Goal: Transaction & Acquisition: Book appointment/travel/reservation

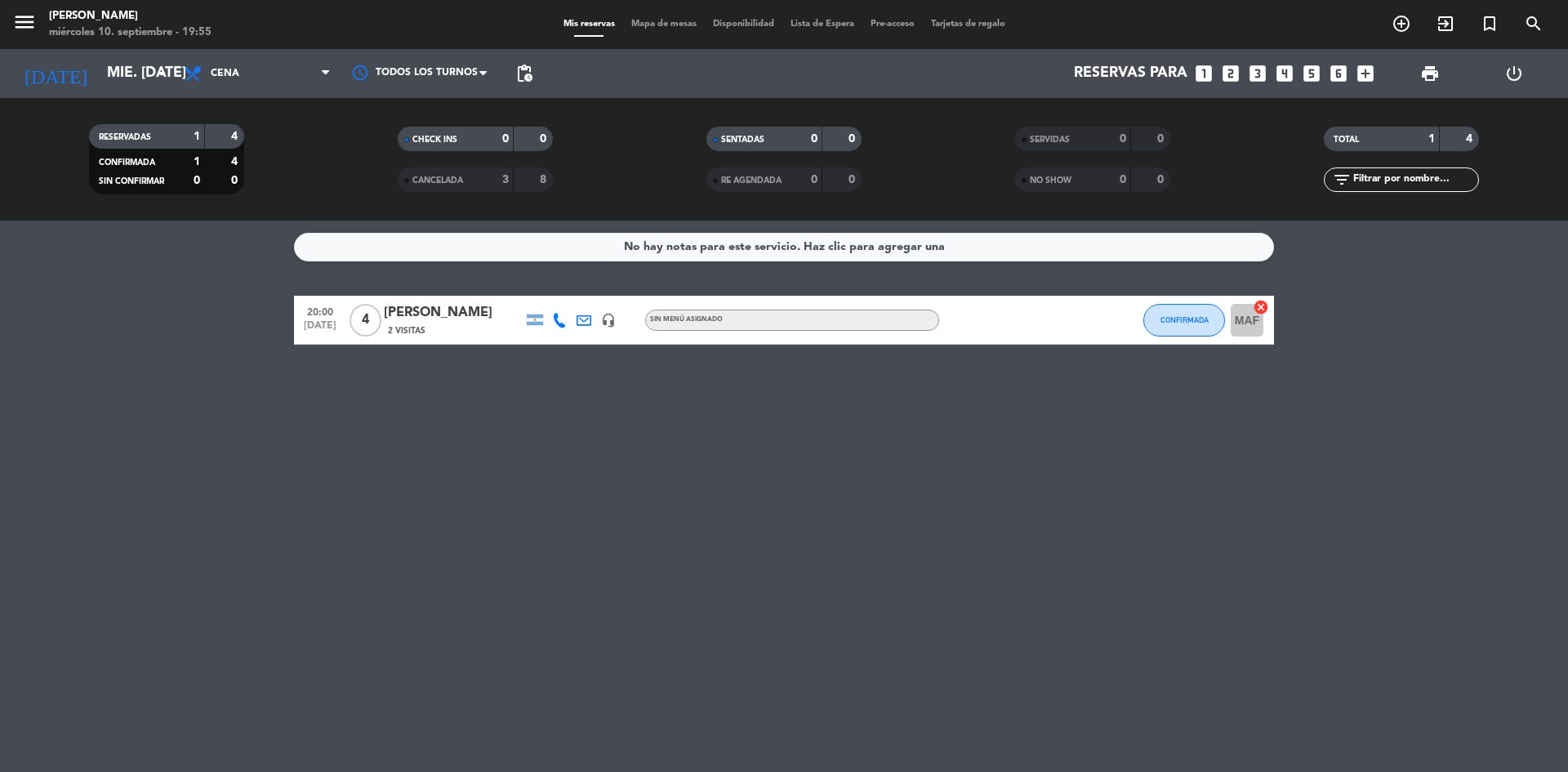
click at [1480, 513] on div "No hay notas para este servicio. Haz clic para agregar una 20:00 [DATE] 4 [PERS…" at bounding box center [784, 496] width 1568 height 551
click at [1238, 70] on icon "looks_two" at bounding box center [1231, 74] width 21 height 21
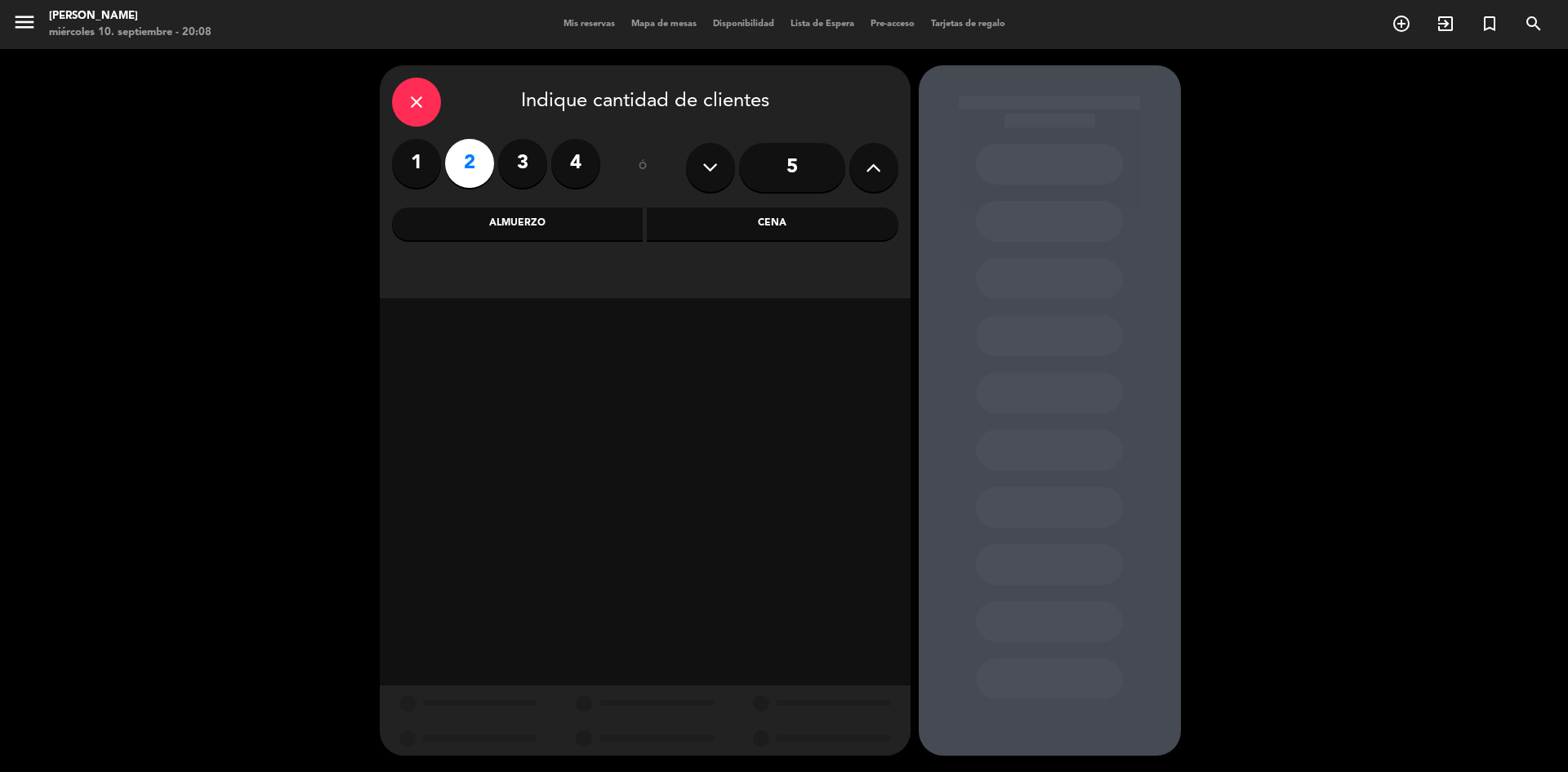
click at [806, 222] on div "Cena" at bounding box center [772, 223] width 252 height 33
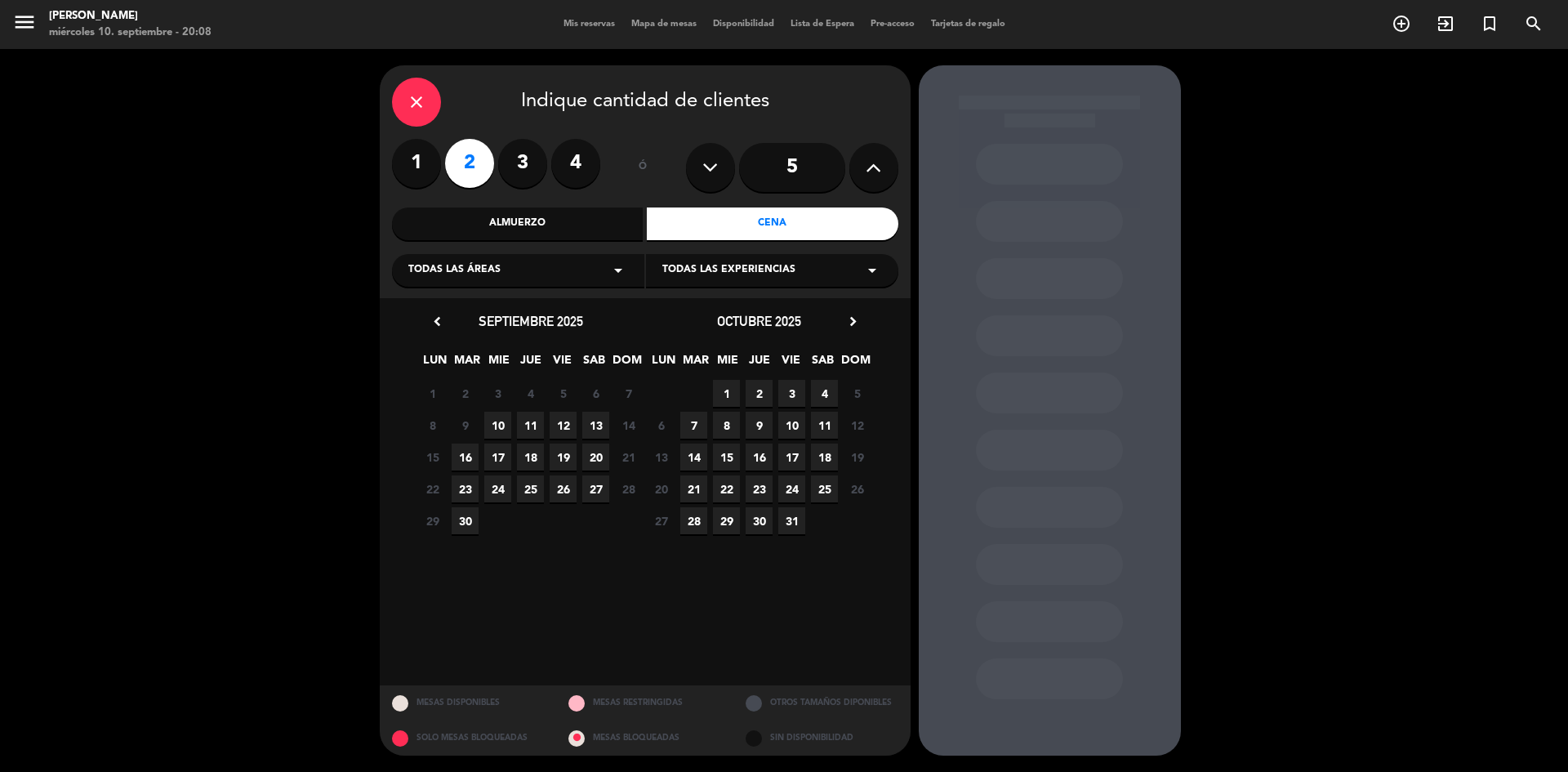
click at [499, 419] on span "10" at bounding box center [498, 425] width 27 height 27
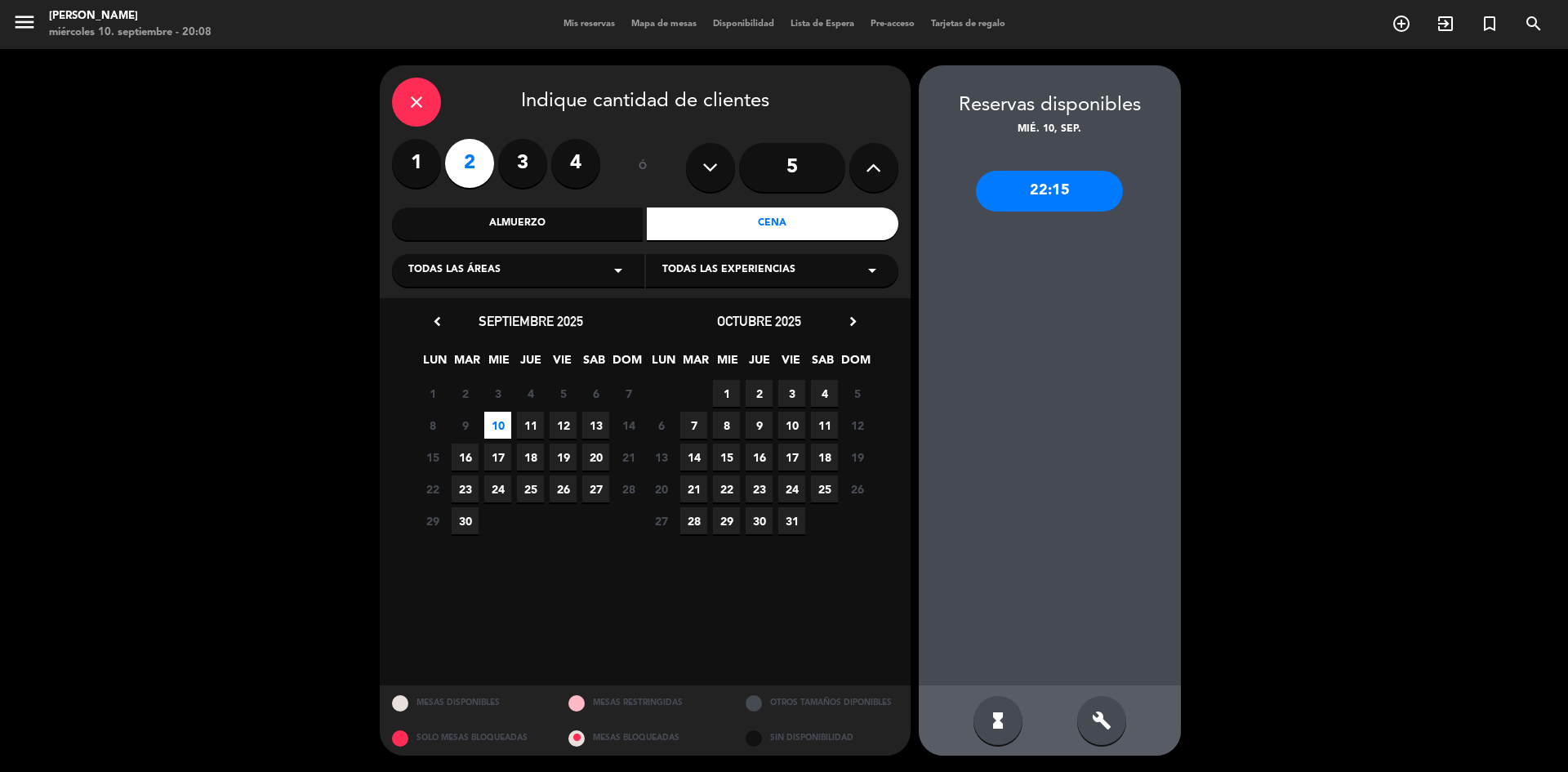
click at [501, 417] on span "10" at bounding box center [498, 425] width 27 height 27
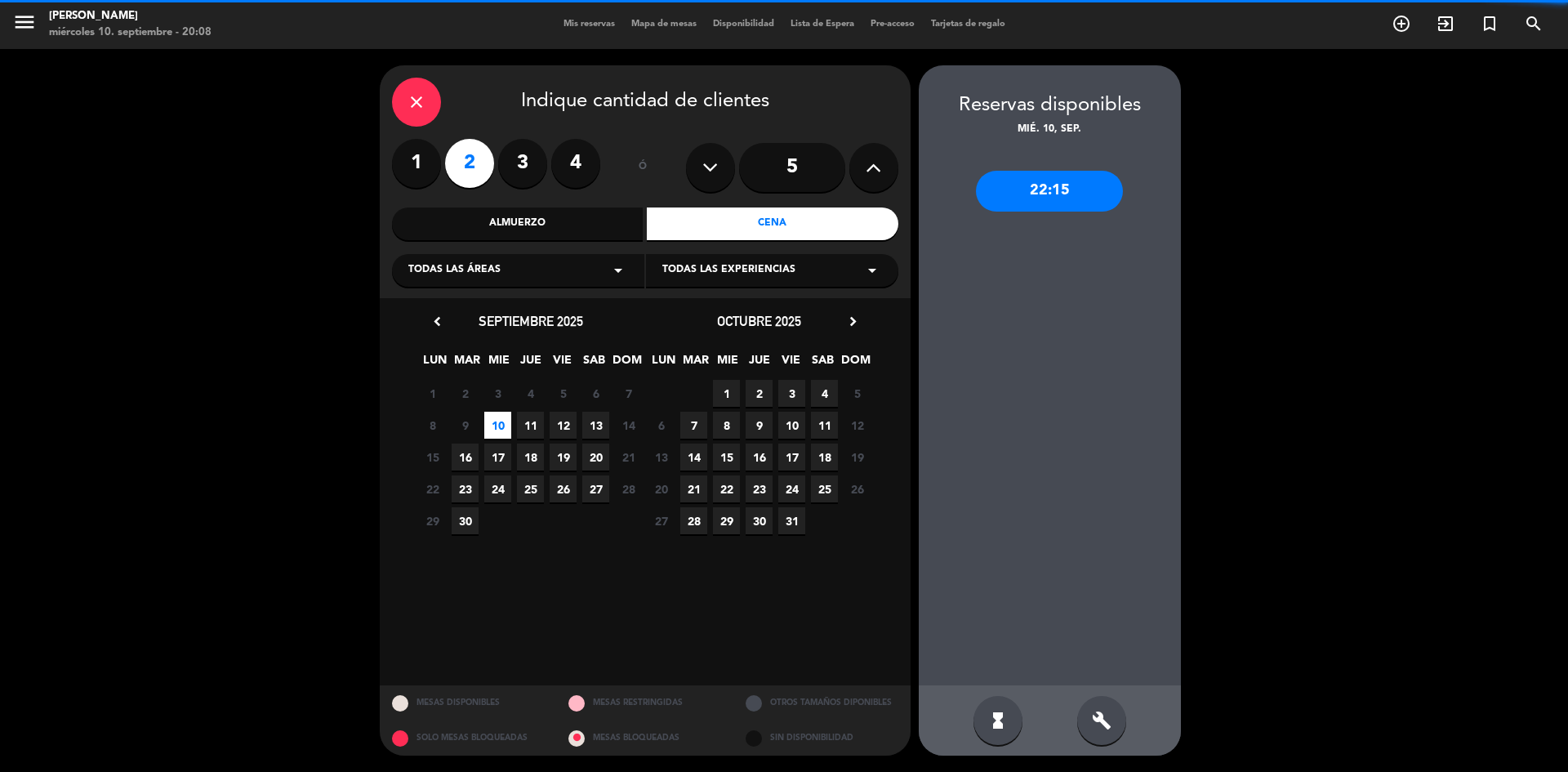
click at [503, 418] on span "10" at bounding box center [498, 425] width 27 height 27
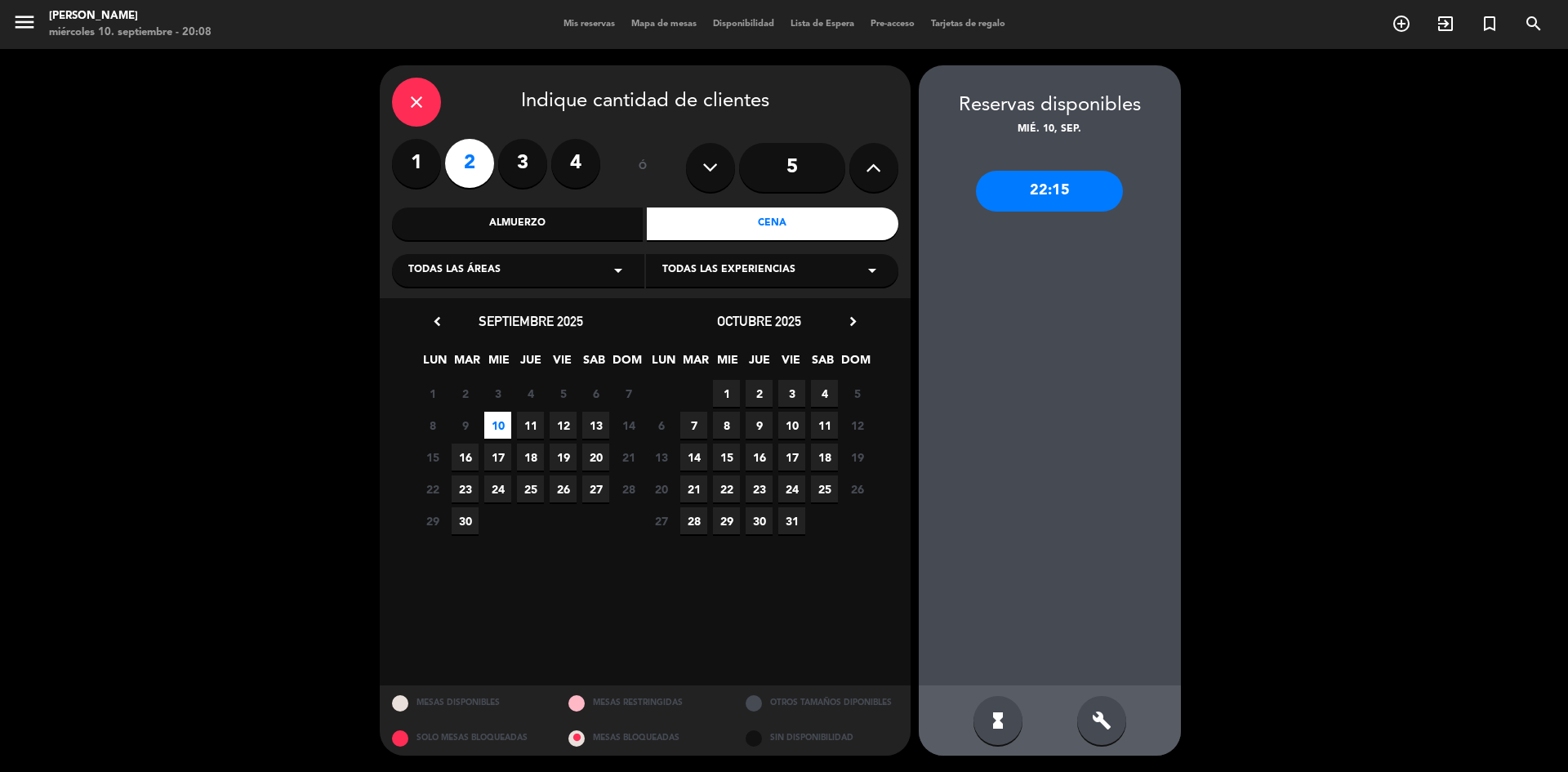
click at [993, 710] on div "hourglass_full" at bounding box center [997, 719] width 49 height 49
click at [1010, 726] on div "hourglass_full" at bounding box center [997, 719] width 49 height 49
click at [1096, 732] on div "build" at bounding box center [1101, 719] width 49 height 49
click at [1068, 205] on div "22:15" at bounding box center [1049, 191] width 147 height 41
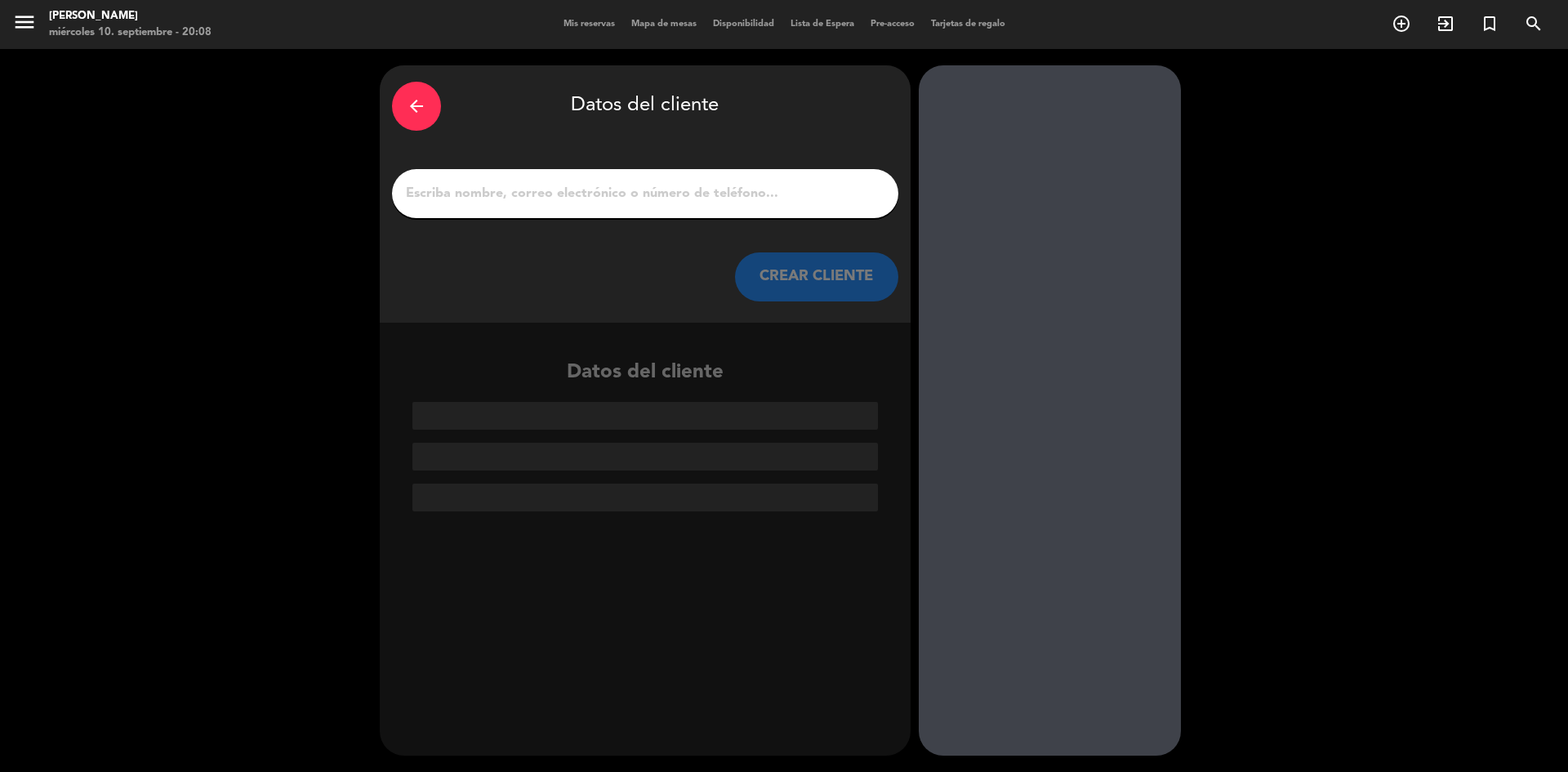
click at [683, 215] on div at bounding box center [645, 193] width 507 height 49
click at [695, 202] on input "1" at bounding box center [645, 194] width 482 height 23
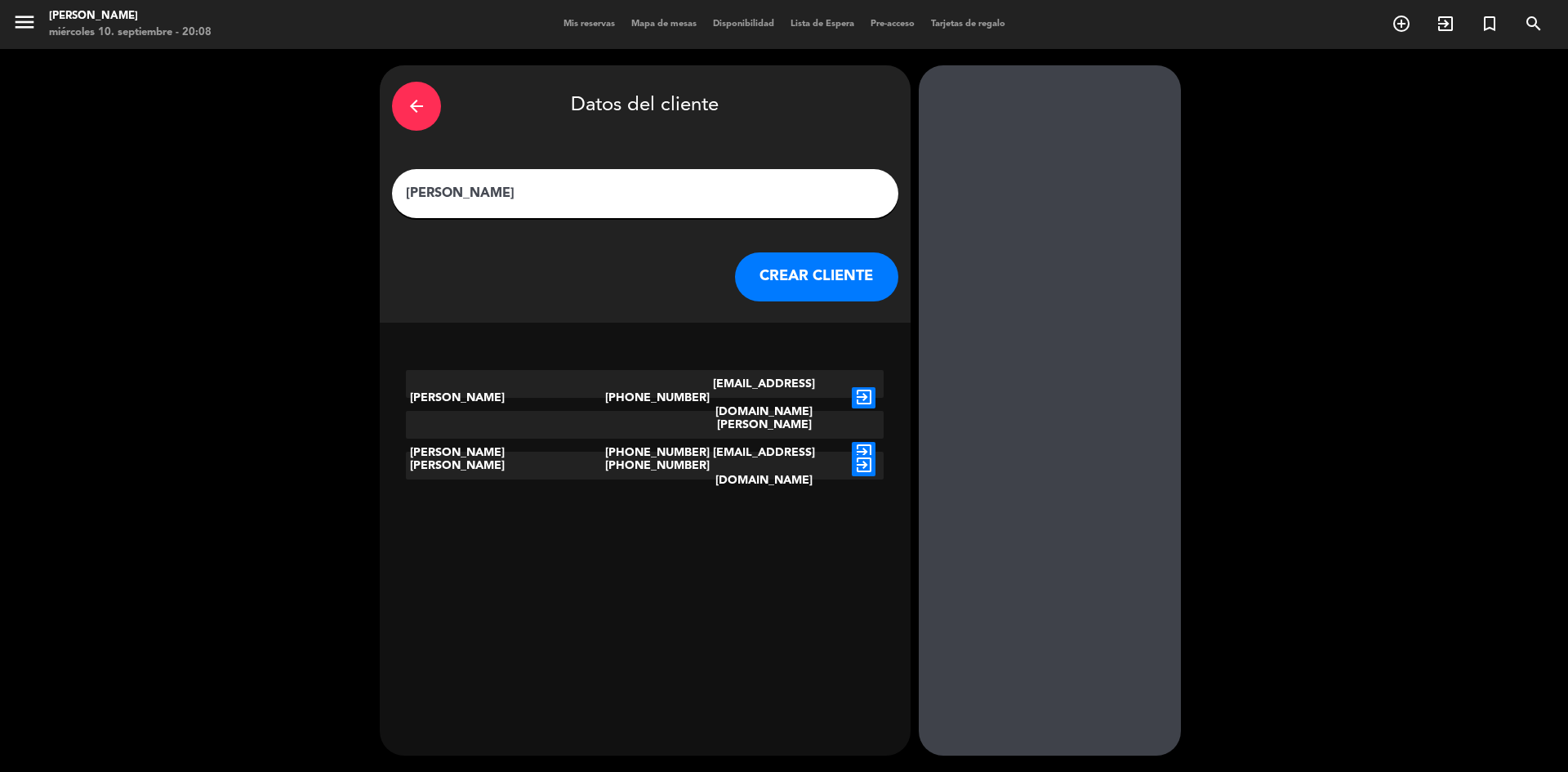
type input "[PERSON_NAME]"
click at [800, 288] on button "CREAR CLIENTE" at bounding box center [816, 276] width 163 height 49
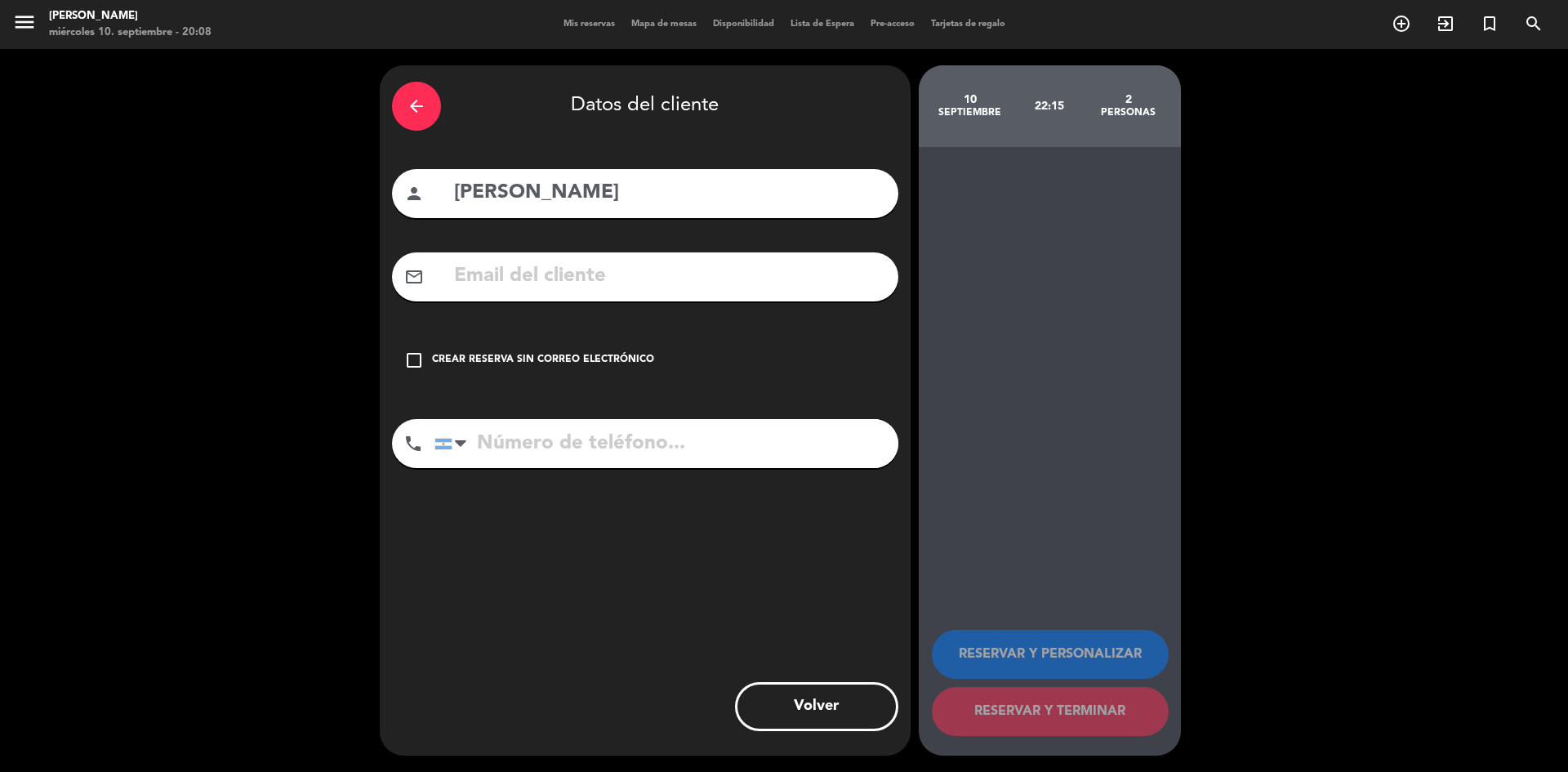
click at [645, 191] on input "[PERSON_NAME]" at bounding box center [669, 193] width 434 height 34
drag, startPoint x: 626, startPoint y: 449, endPoint x: 581, endPoint y: 411, distance: 58.9
click at [625, 449] on input "tel" at bounding box center [666, 443] width 464 height 49
click at [453, 347] on div "check_box_outline_blank Crear reserva sin correo electrónico" at bounding box center [645, 360] width 507 height 49
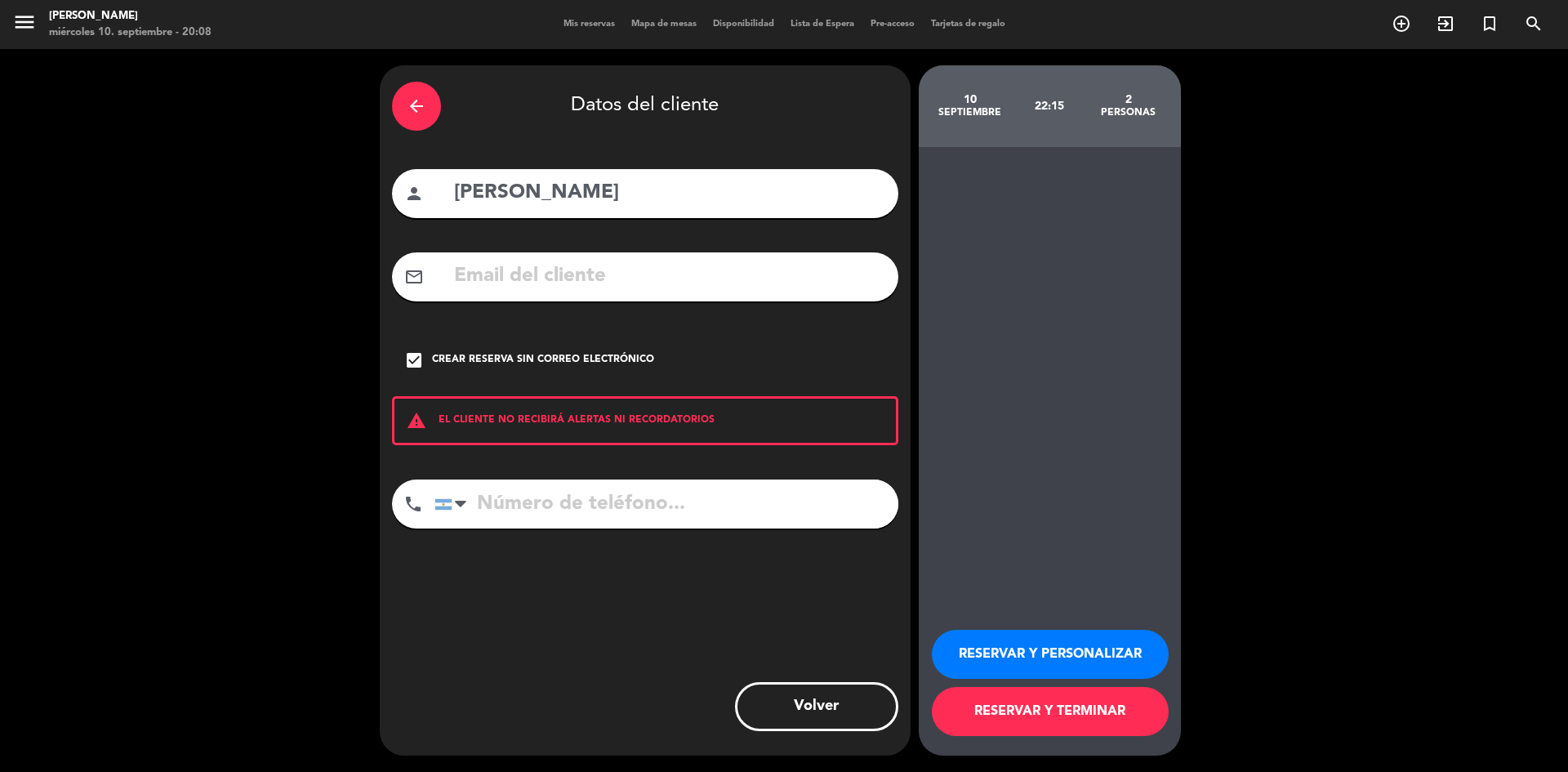
click at [581, 521] on input "tel" at bounding box center [666, 503] width 464 height 49
click at [651, 522] on input "tel" at bounding box center [666, 503] width 464 height 49
type input "1136146968"
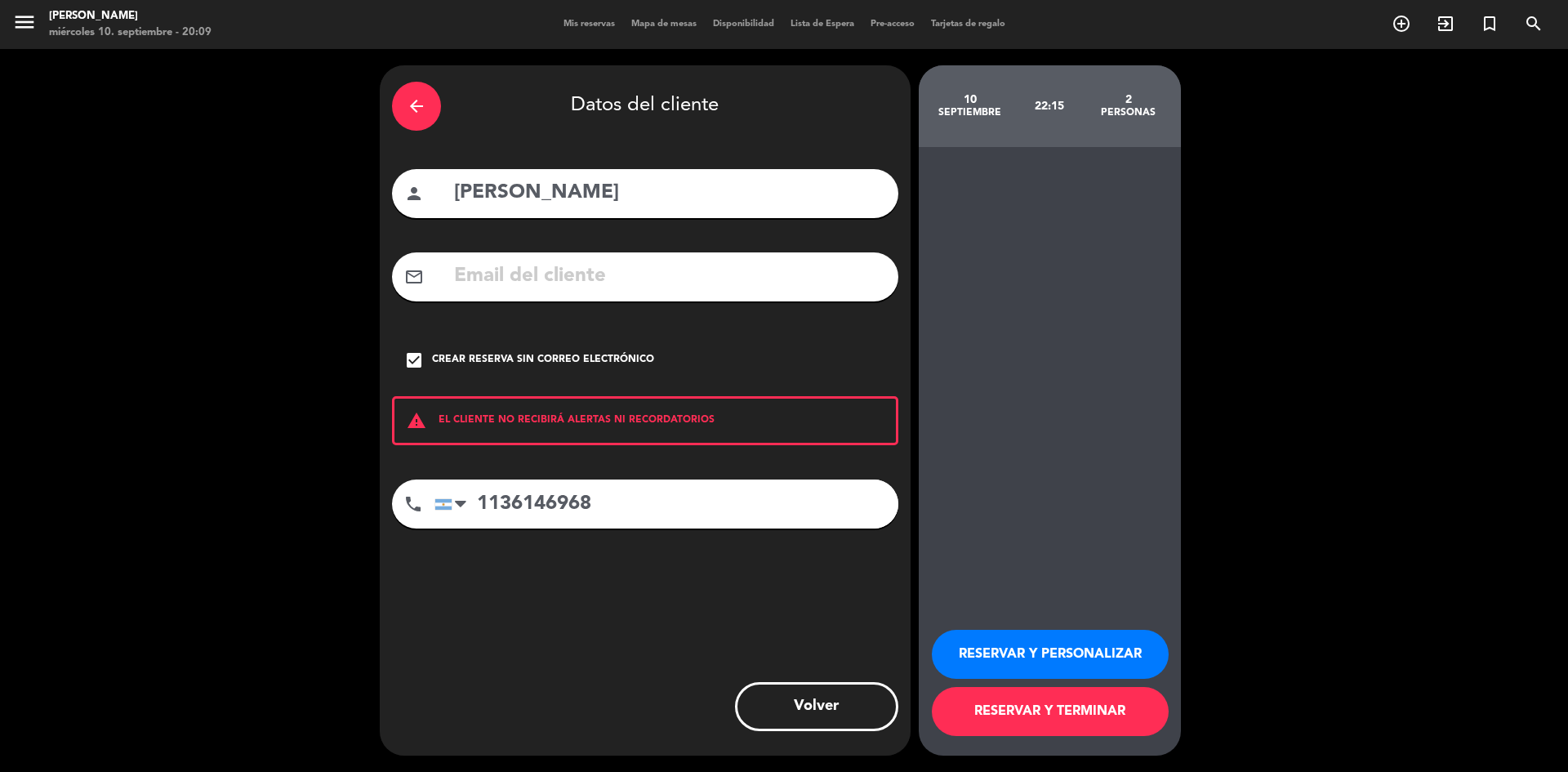
click at [1103, 650] on button "RESERVAR Y PERSONALIZAR" at bounding box center [1051, 654] width 237 height 49
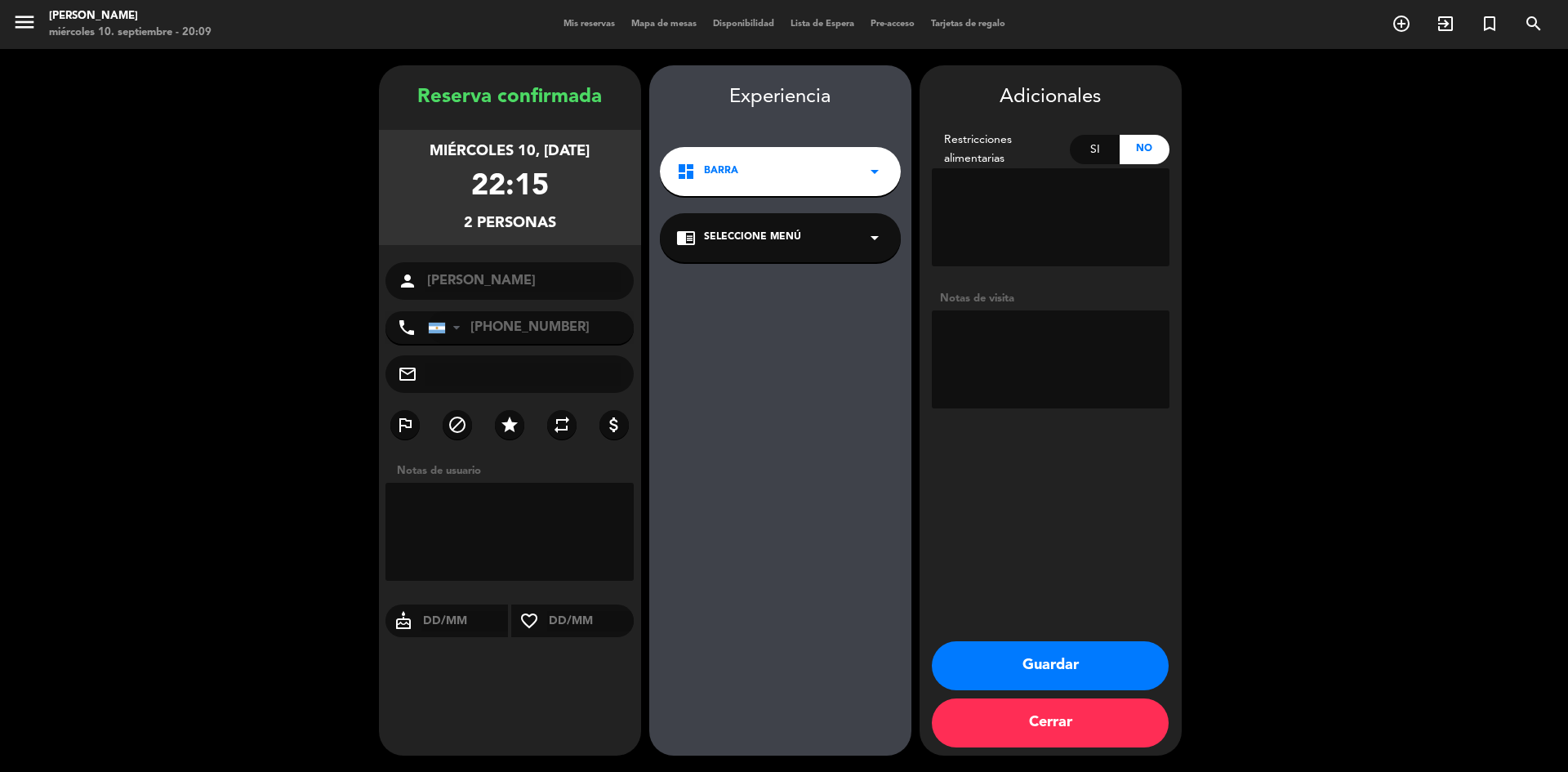
click at [546, 185] on div "22:15" at bounding box center [509, 187] width 77 height 48
click at [1100, 670] on button "Guardar" at bounding box center [1051, 665] width 237 height 49
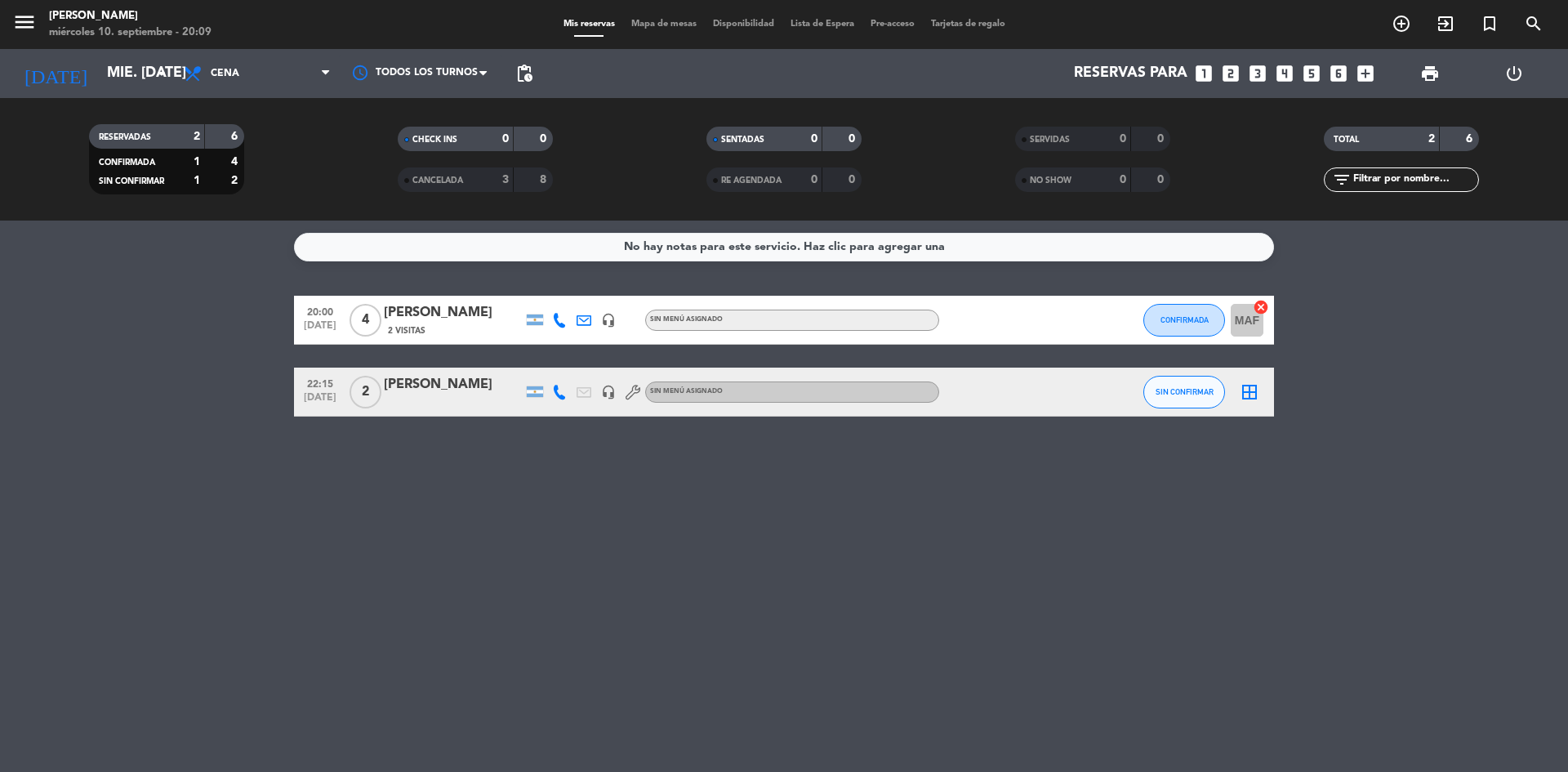
click at [321, 392] on span "[DATE]" at bounding box center [321, 401] width 41 height 19
click at [330, 384] on span "22:15" at bounding box center [321, 382] width 41 height 19
click at [330, 383] on span "22:15" at bounding box center [321, 382] width 41 height 19
click at [1243, 403] on div "border_all" at bounding box center [1249, 392] width 49 height 48
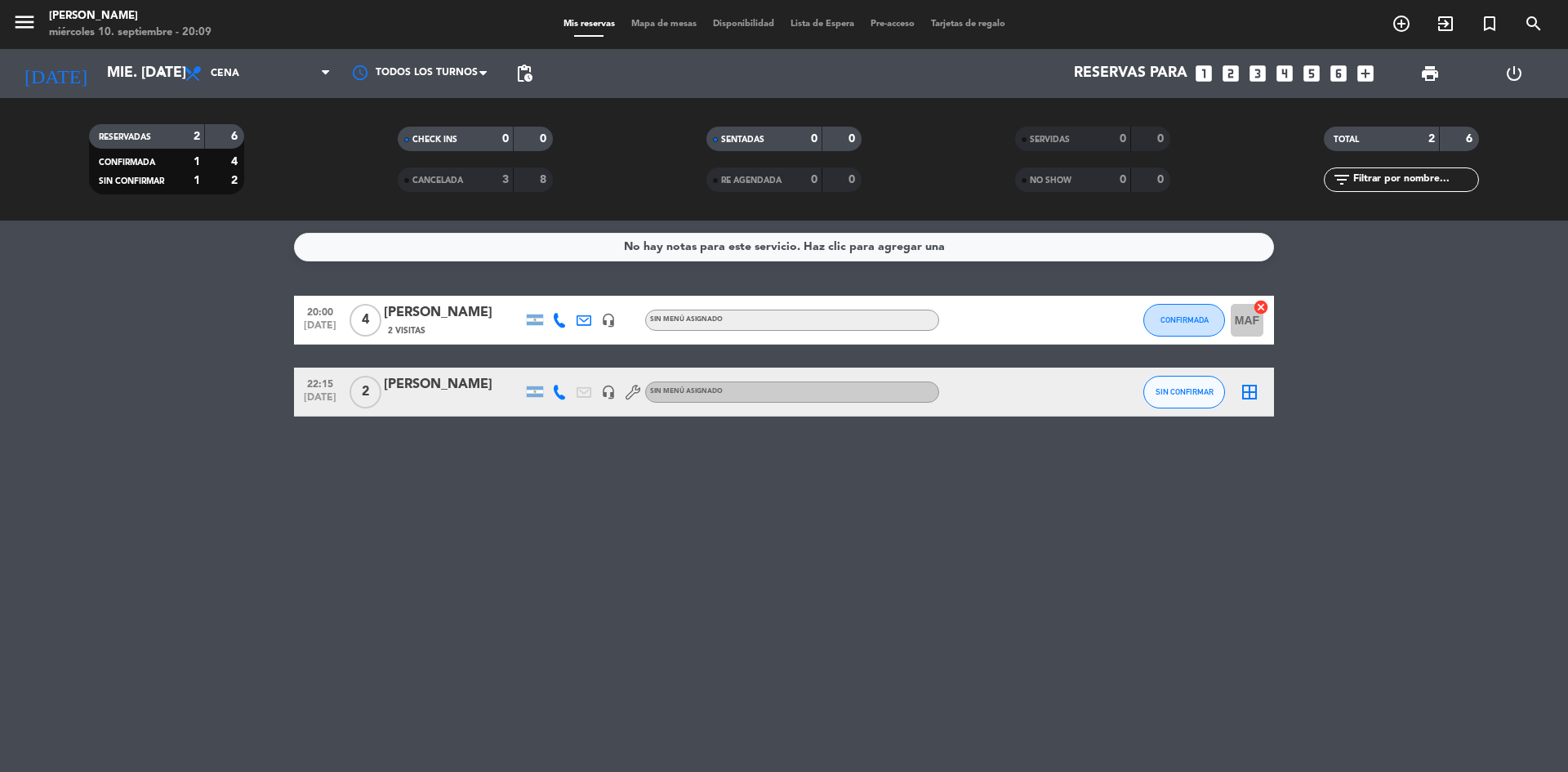
click at [1255, 394] on icon "border_all" at bounding box center [1249, 392] width 20 height 20
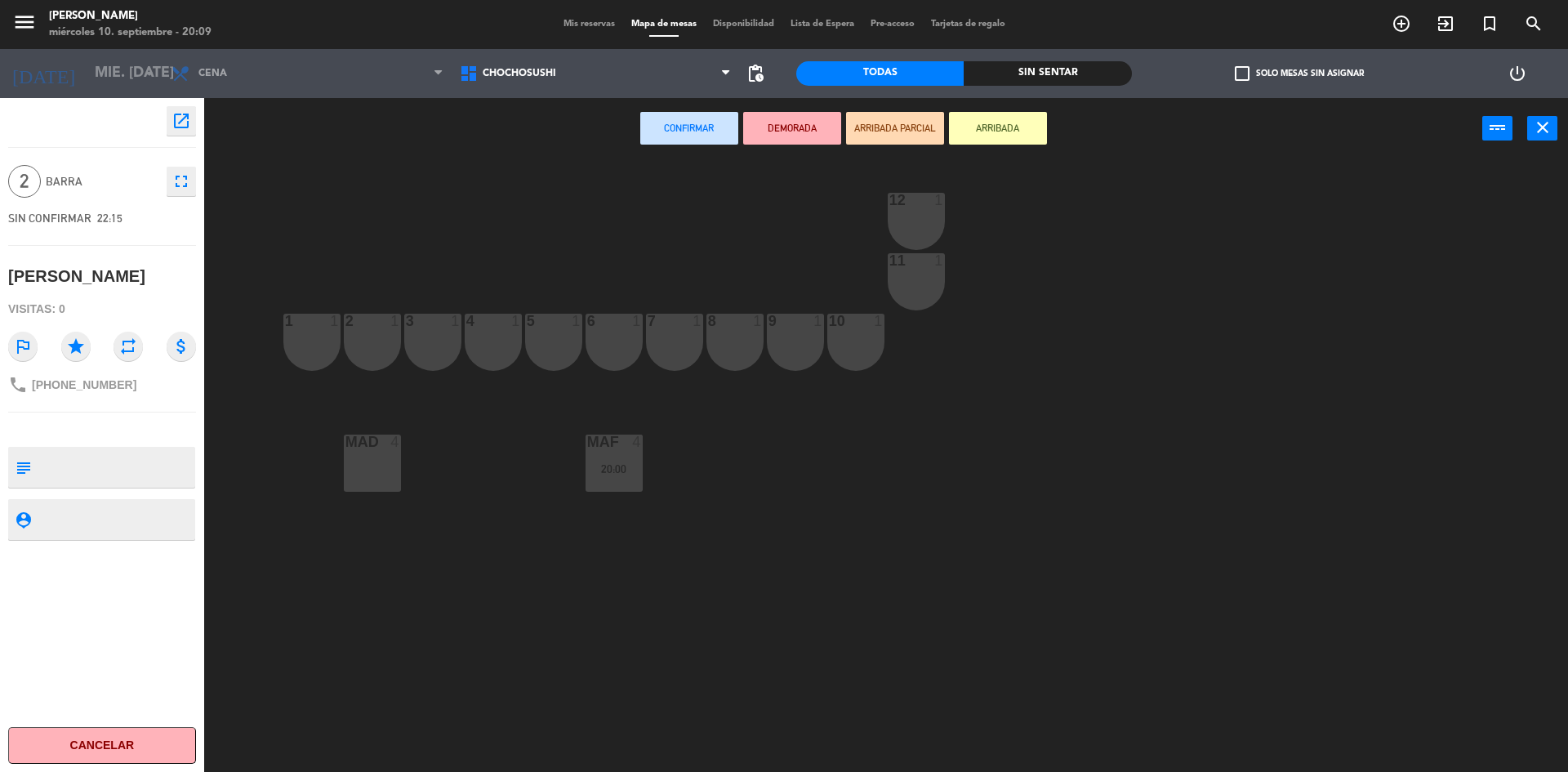
click at [120, 219] on span "22:15" at bounding box center [110, 218] width 25 height 13
click at [196, 184] on div "open_in_new 2 Barra fullscreen SIN CONFIRMAR 22:15 [PERSON_NAME] Visitas: 0 out…" at bounding box center [102, 435] width 204 height 674
click at [190, 191] on button "fullscreen" at bounding box center [181, 181] width 29 height 29
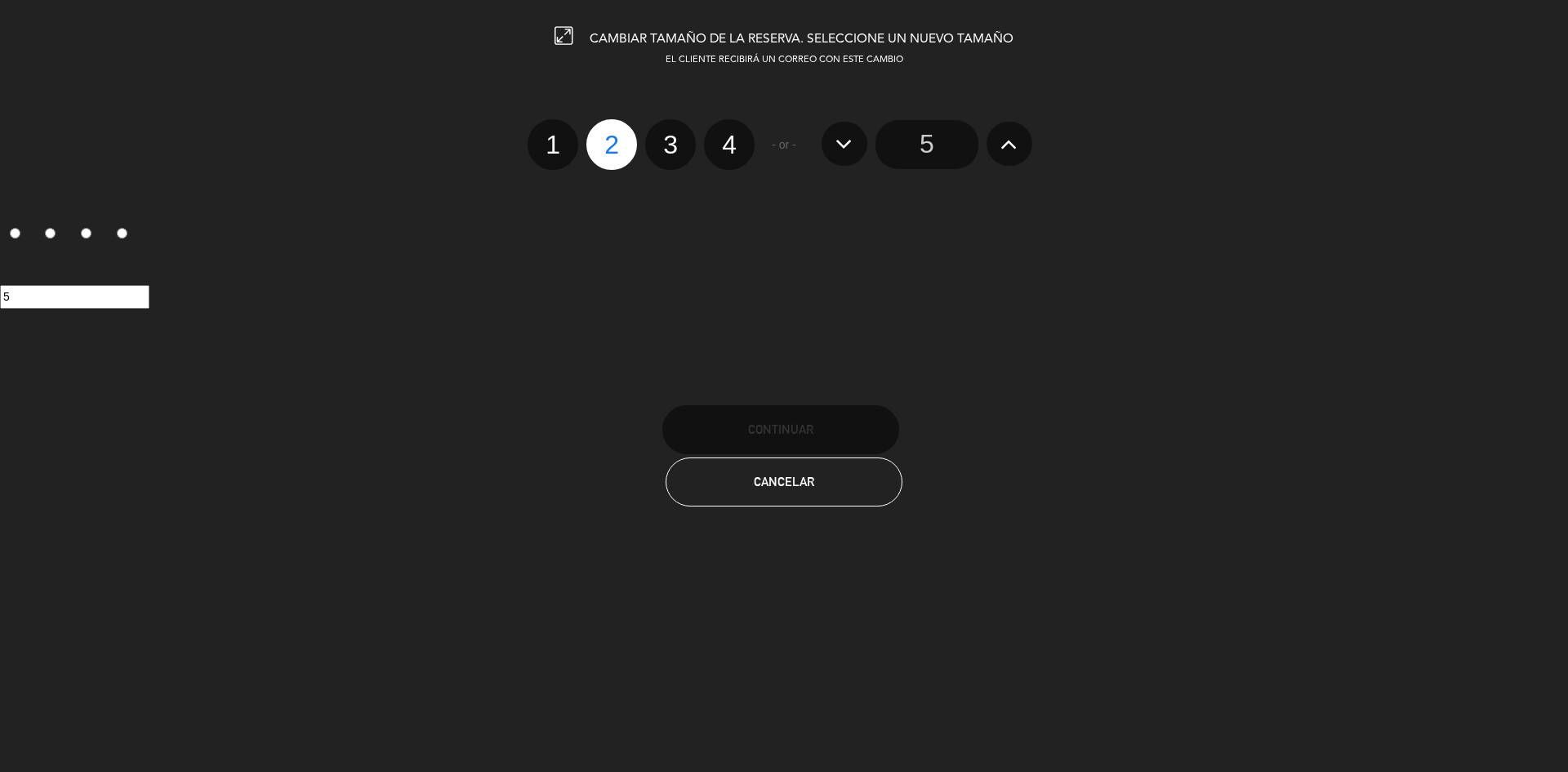
click at [605, 142] on label "2" at bounding box center [612, 144] width 51 height 51
click at [605, 135] on input "2" at bounding box center [610, 130] width 11 height 11
radio input "true"
radio input "false"
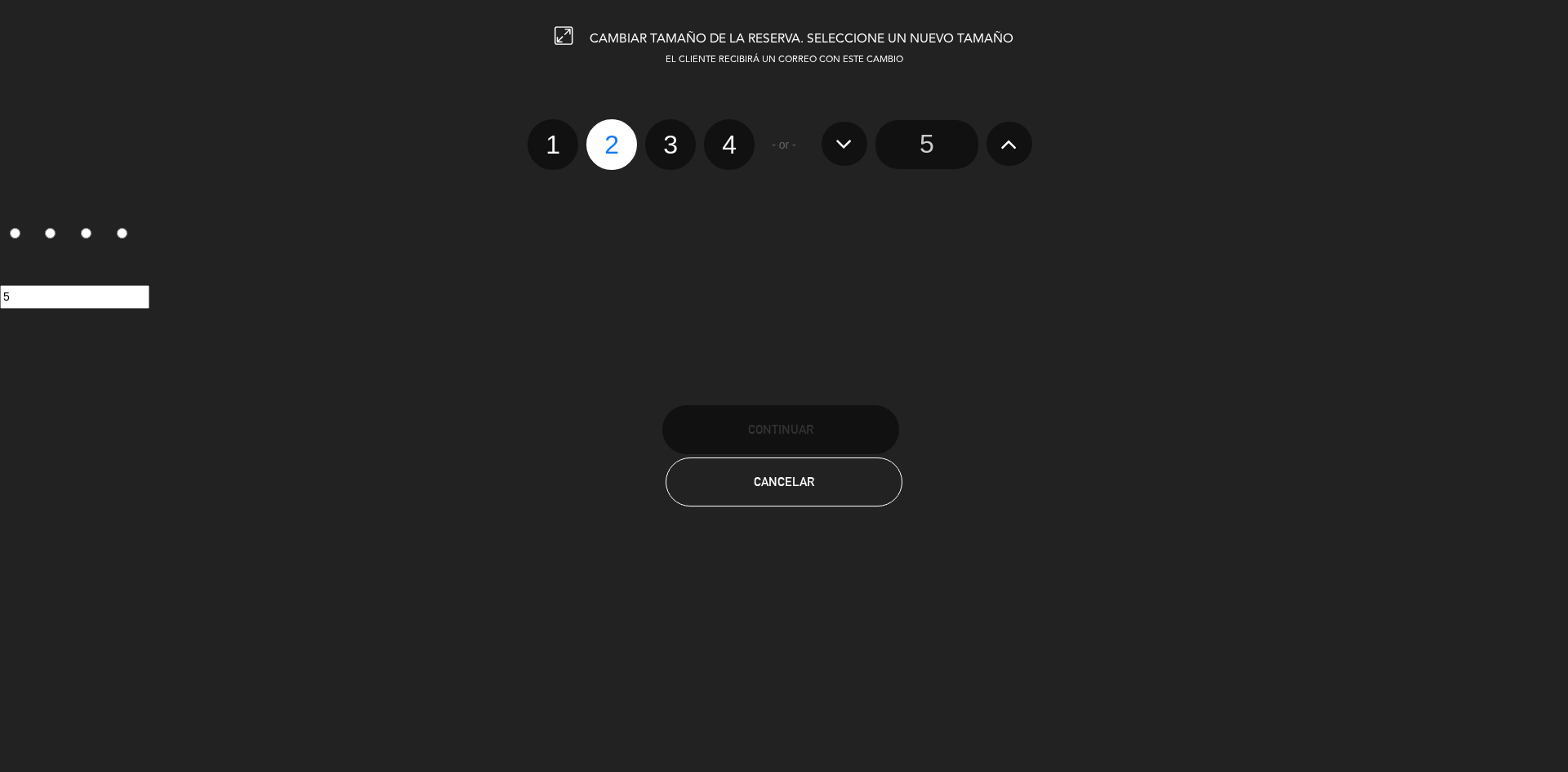
radio input "false"
radio input "true"
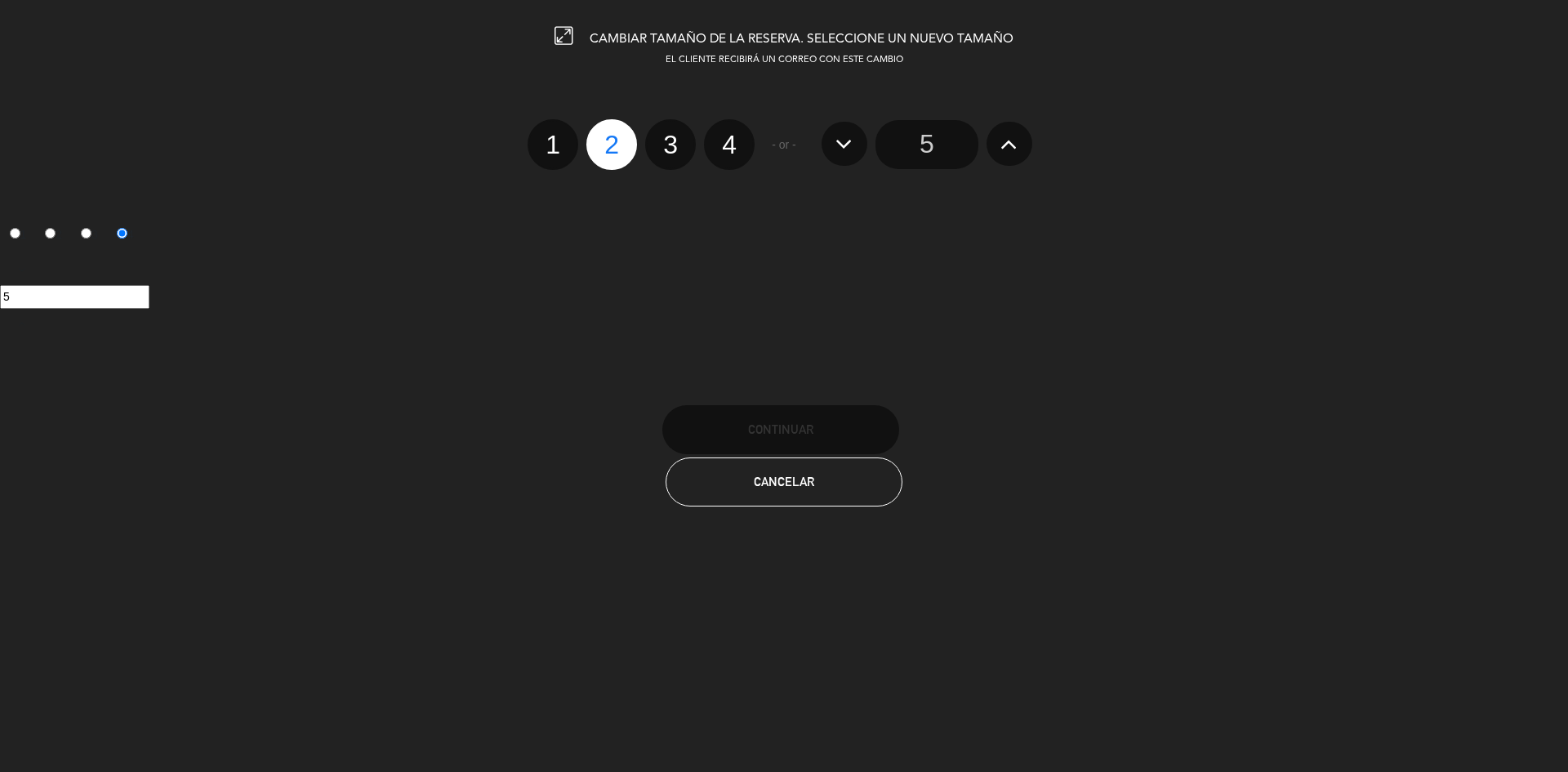
click at [605, 142] on label "2" at bounding box center [612, 144] width 51 height 51
click at [605, 135] on input "2" at bounding box center [610, 130] width 11 height 11
radio input "true"
radio input "false"
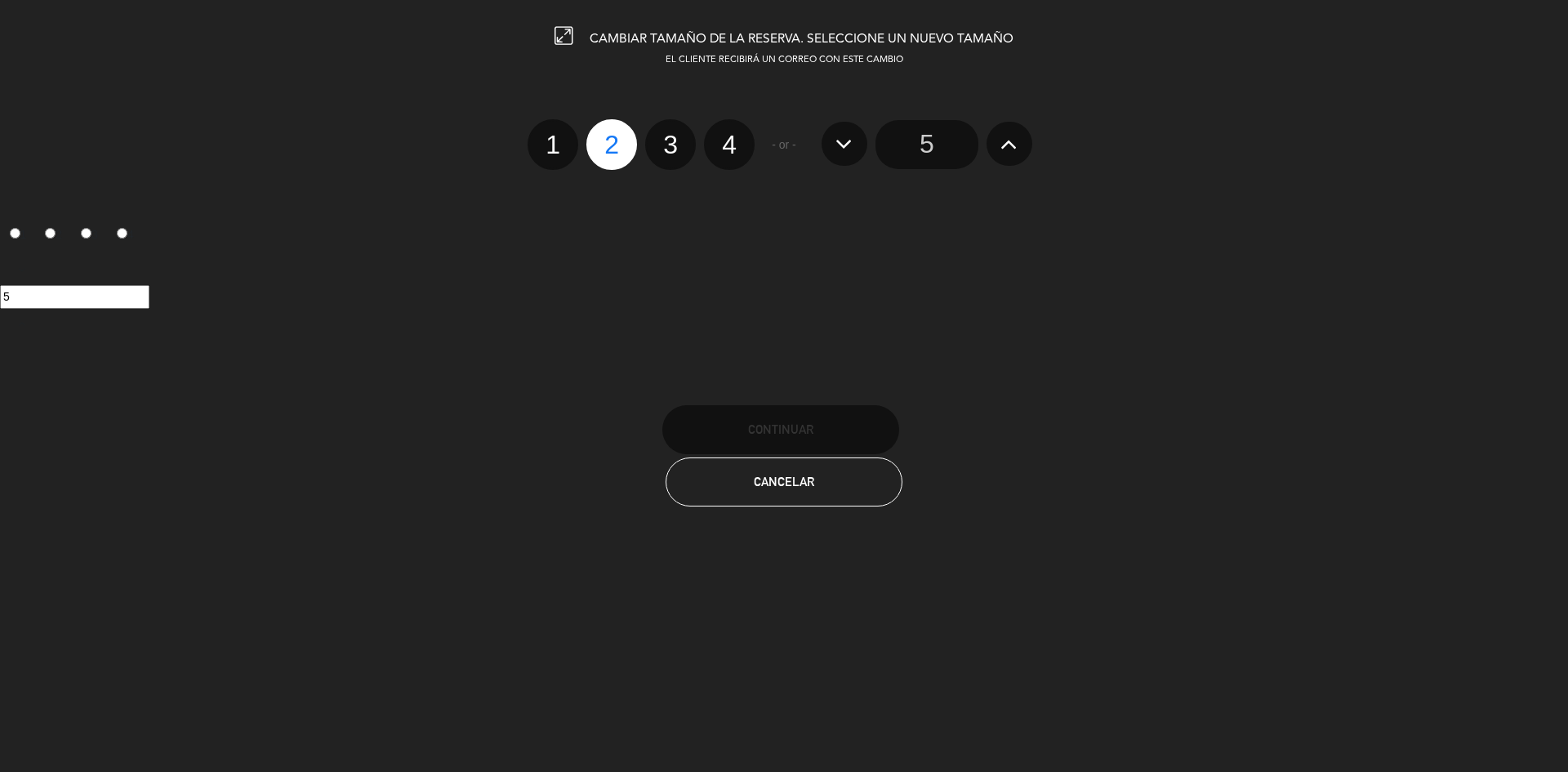
radio input "false"
radio input "true"
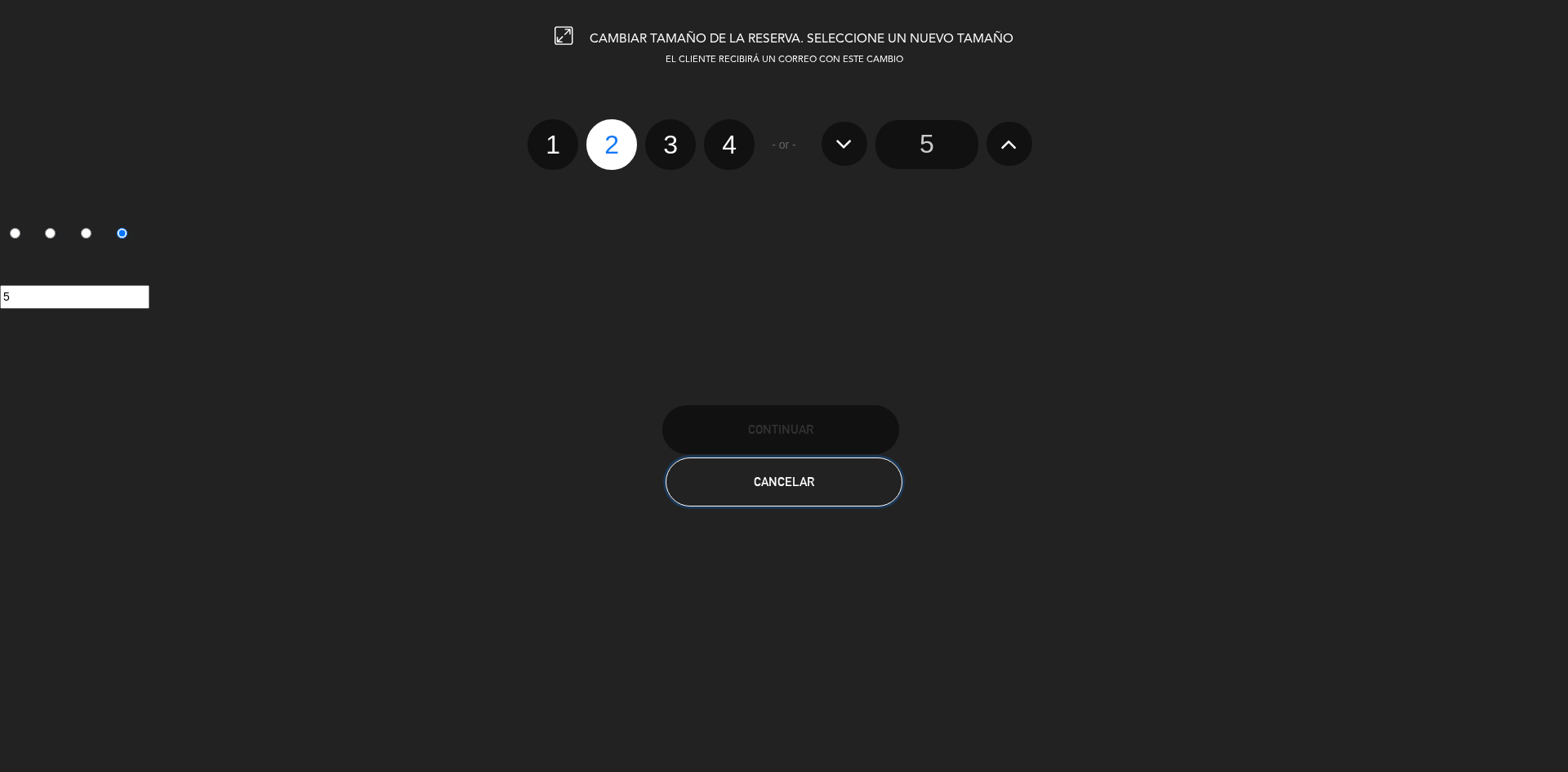
click at [864, 499] on button "Cancelar" at bounding box center [784, 482] width 237 height 49
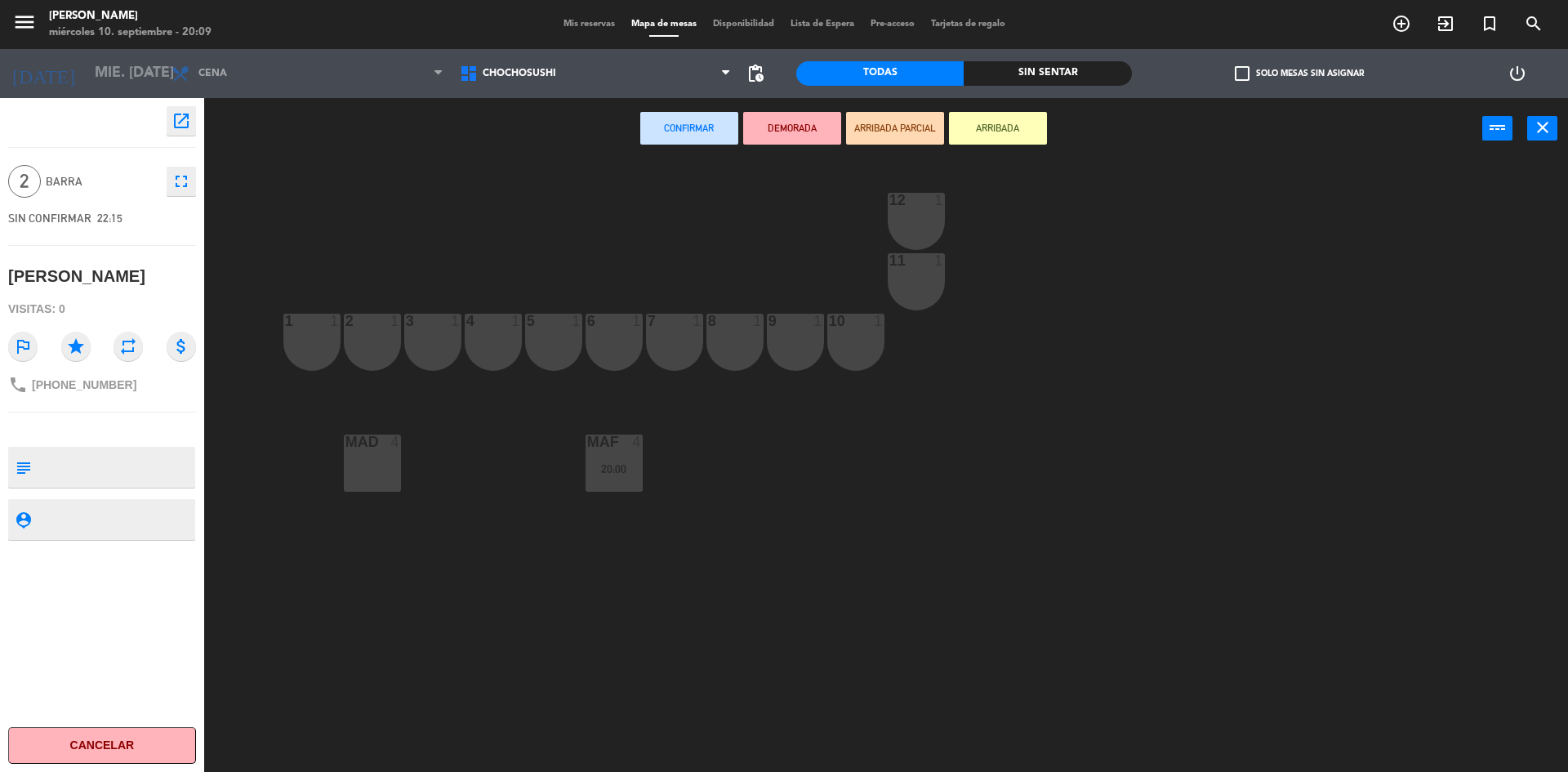
click at [103, 215] on span "22:15" at bounding box center [110, 218] width 25 height 13
click at [188, 130] on icon "open_in_new" at bounding box center [182, 121] width 20 height 20
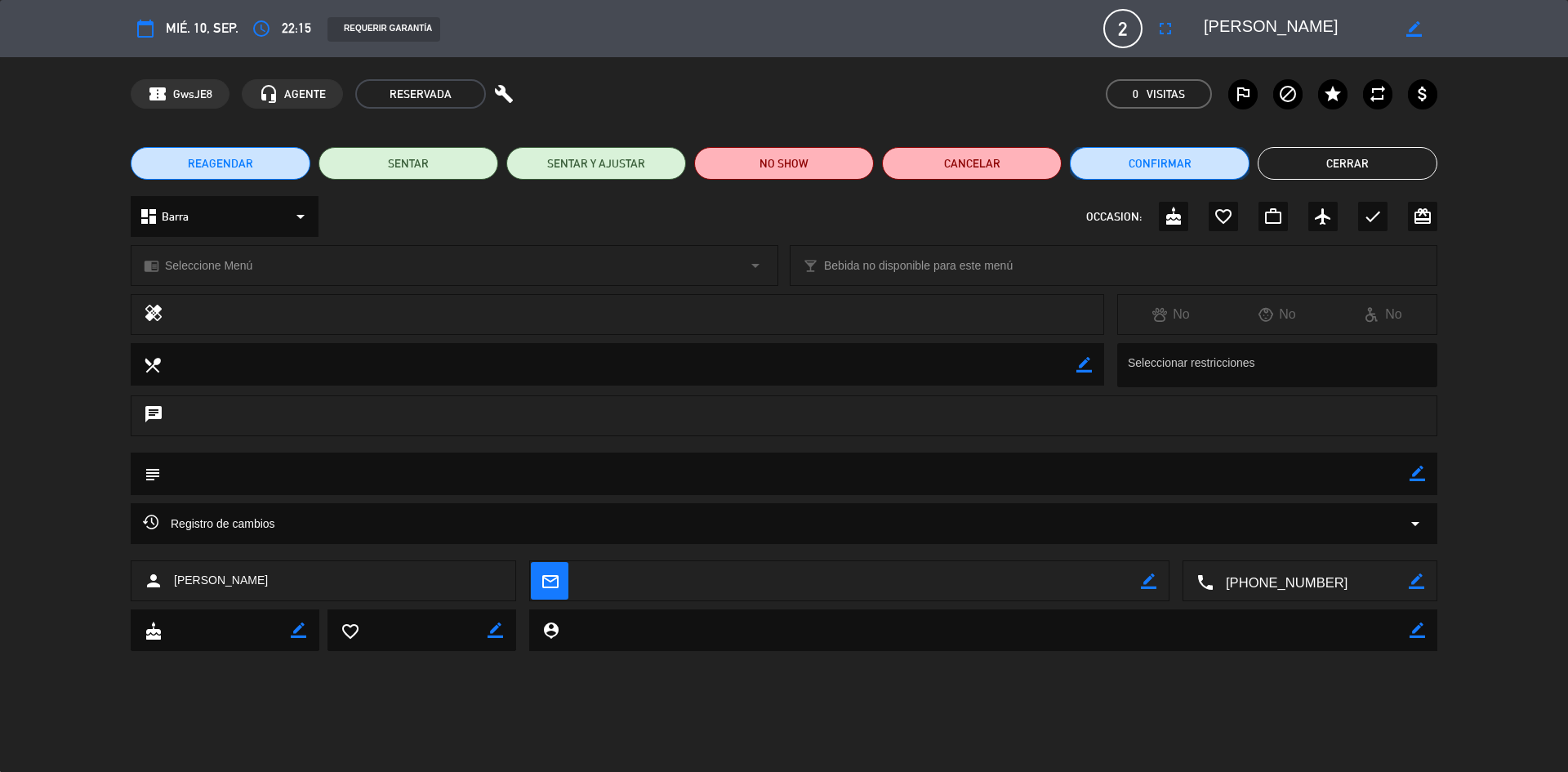
click at [1150, 160] on button "Confirmar" at bounding box center [1160, 163] width 180 height 33
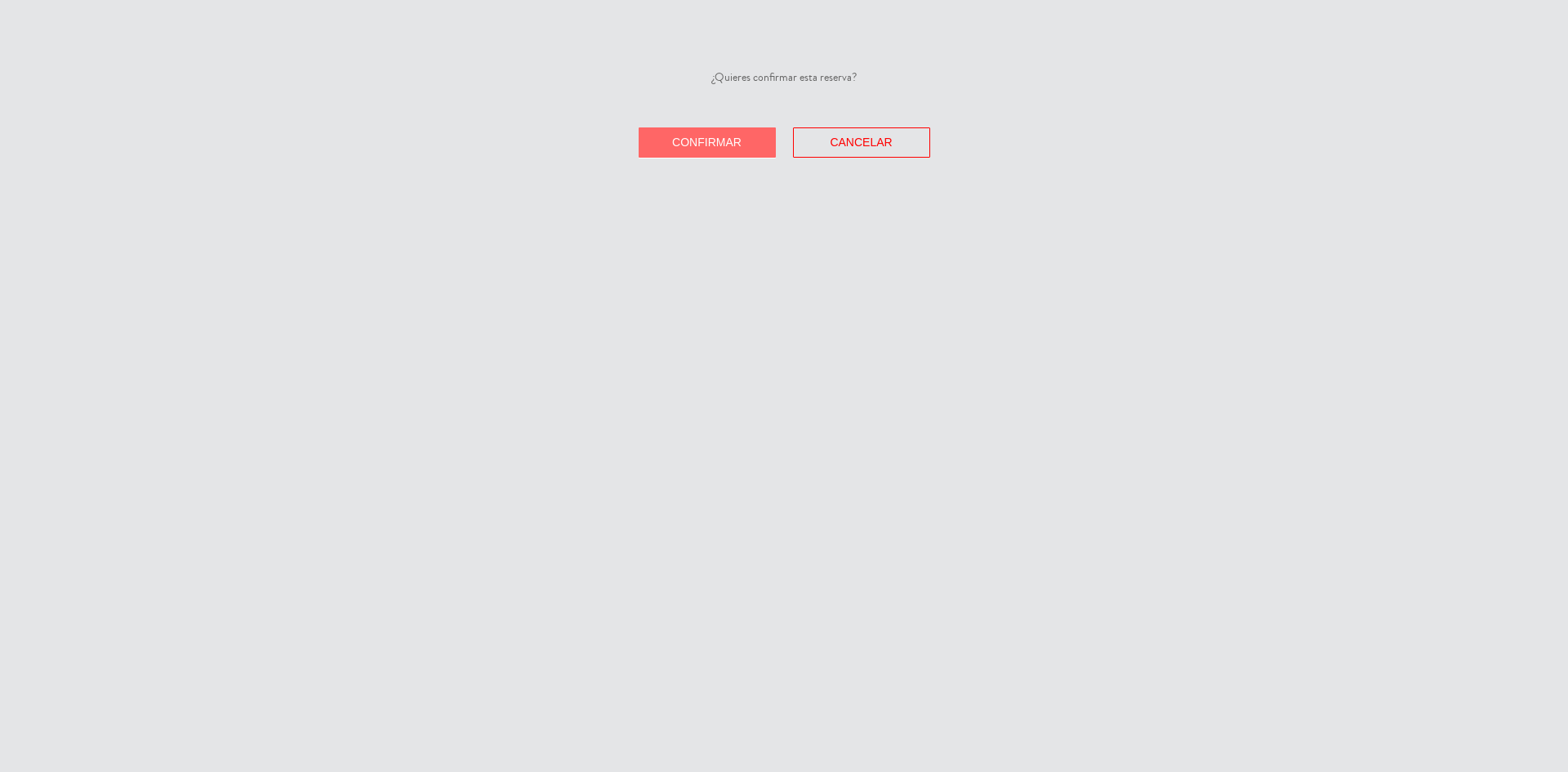
click at [735, 150] on button "Confirmar" at bounding box center [707, 142] width 137 height 30
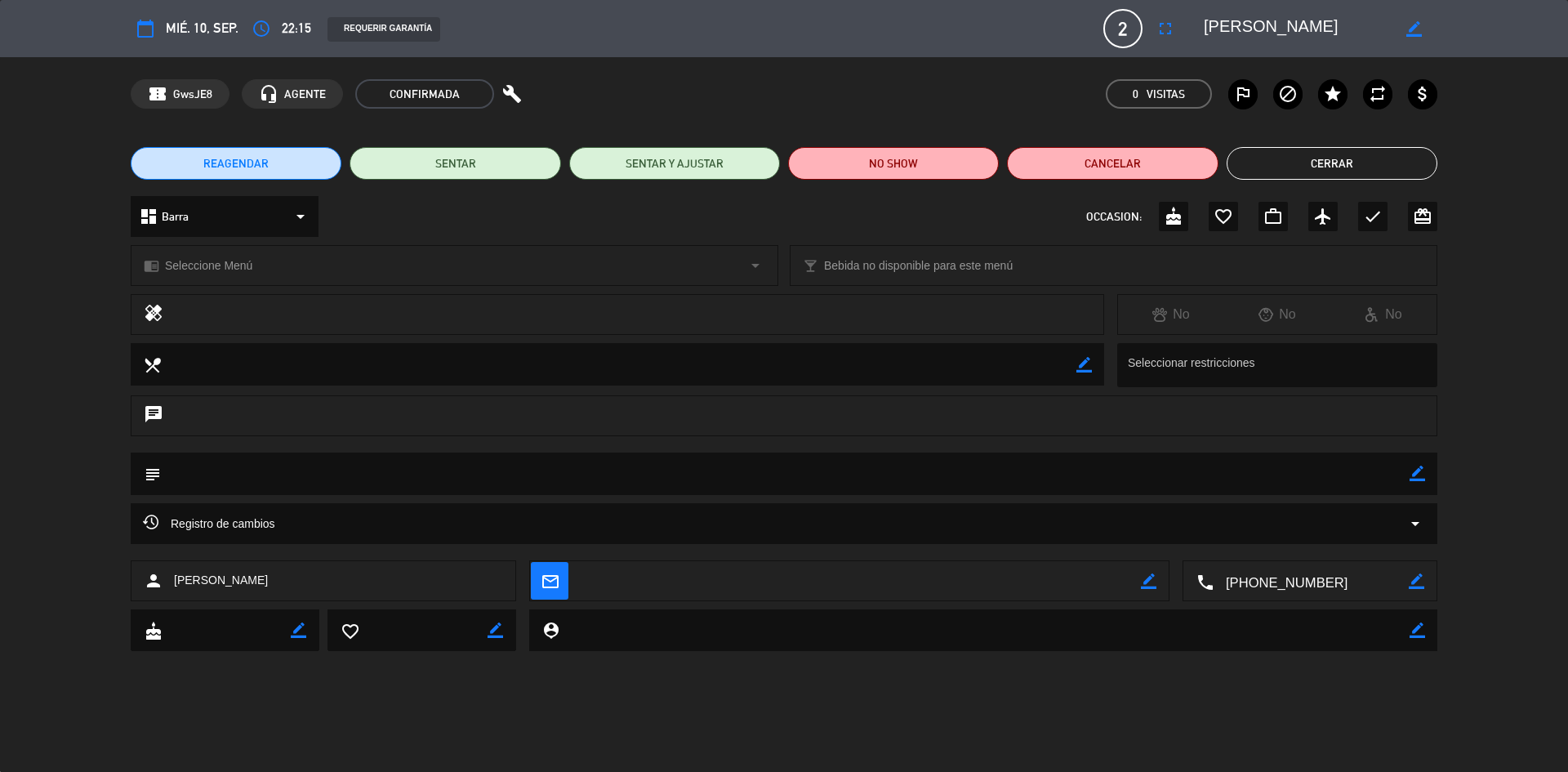
click at [224, 34] on span "mié. 10, sep." at bounding box center [202, 28] width 73 height 22
click at [1415, 169] on button "Cerrar" at bounding box center [1332, 163] width 211 height 33
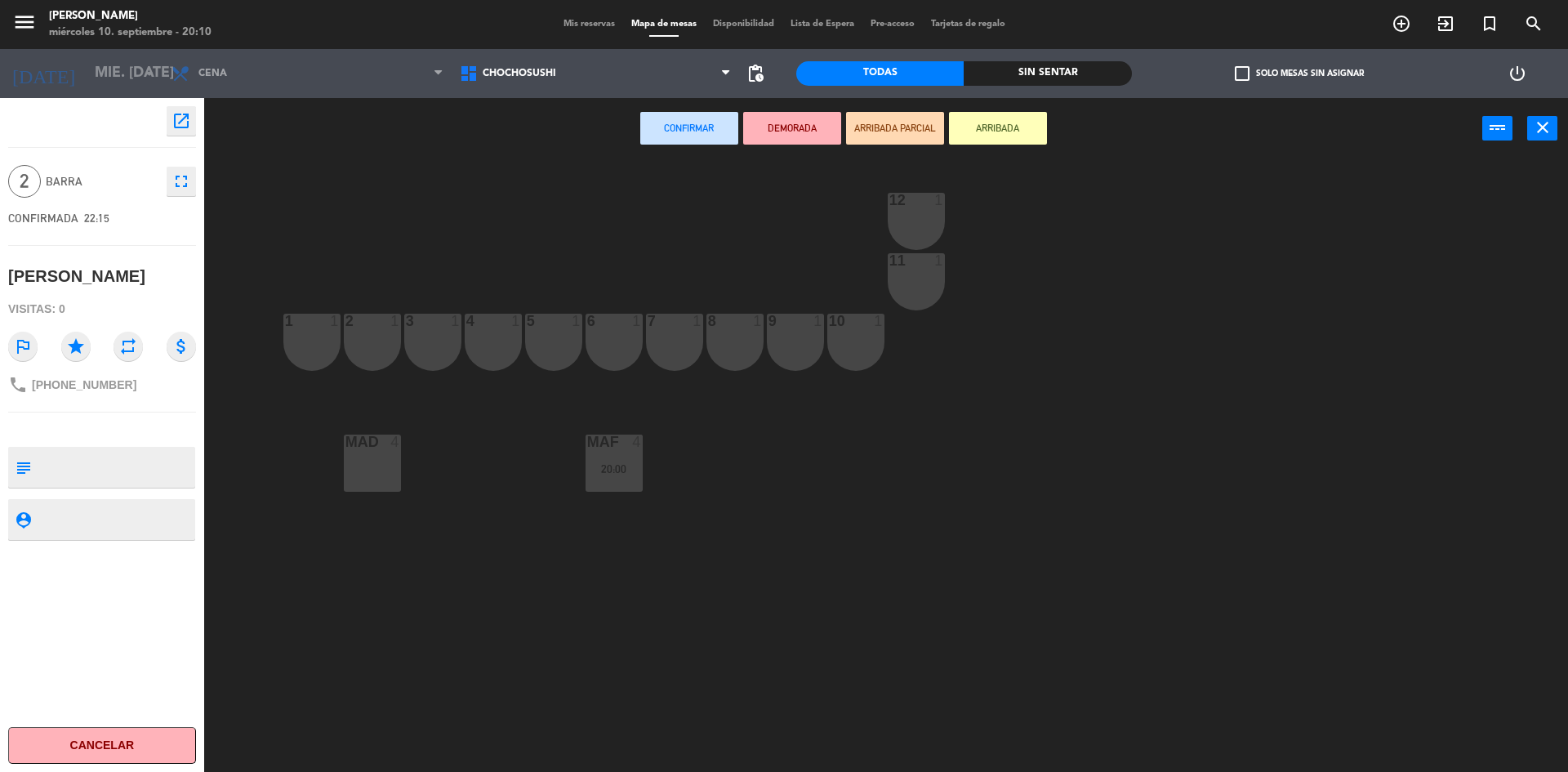
click at [277, 143] on div "Confirmar DEMORADA ARRIBADA PARCIAL ARRIBADA power_input close" at bounding box center [842, 129] width 1278 height 62
click at [92, 72] on input "mié. [DATE]" at bounding box center [181, 73] width 190 height 33
click at [1548, 131] on icon "close" at bounding box center [1543, 127] width 20 height 20
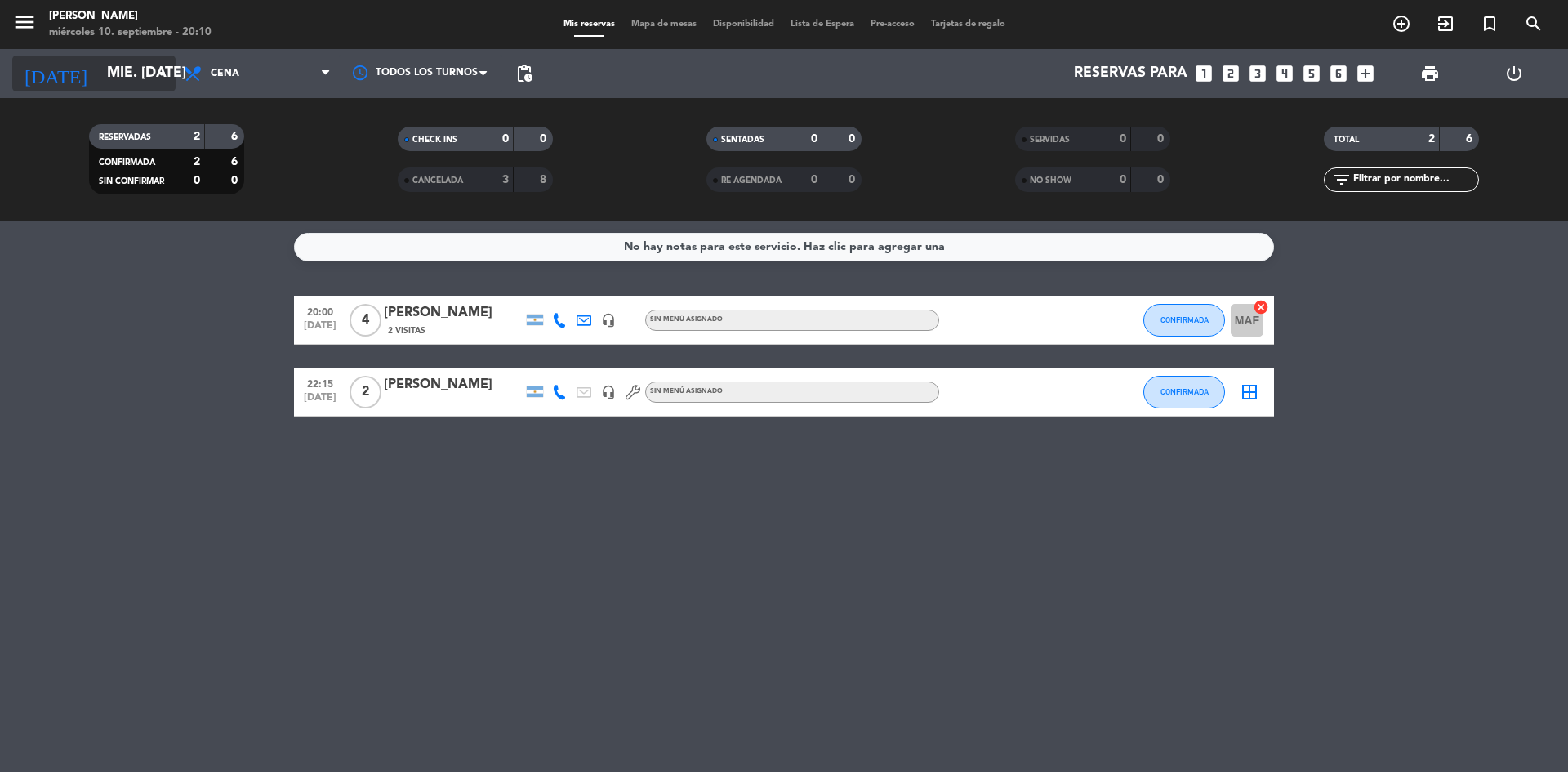
click at [141, 84] on input "mié. [DATE]" at bounding box center [193, 73] width 190 height 33
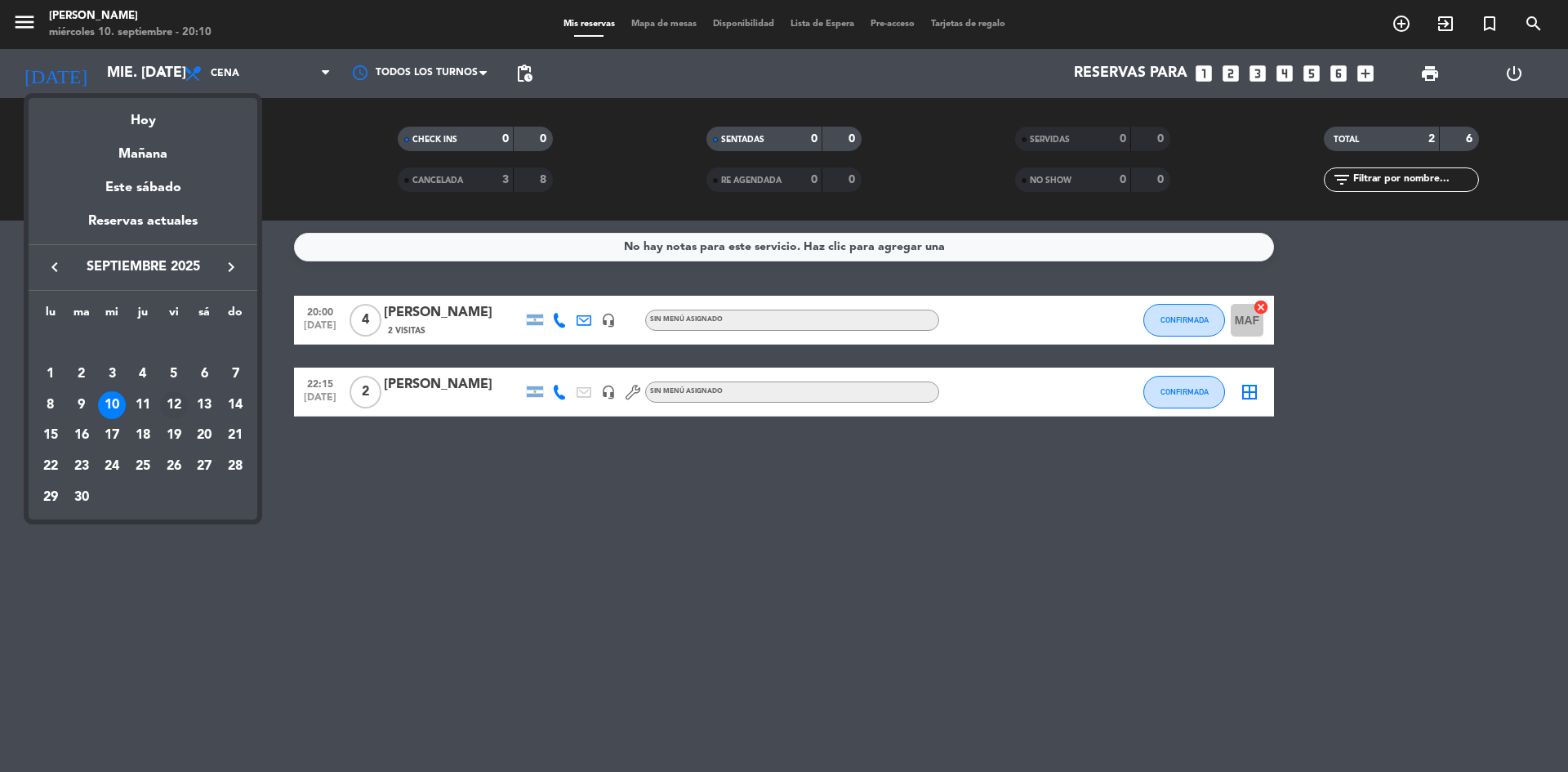
click at [180, 405] on div "12" at bounding box center [174, 404] width 28 height 28
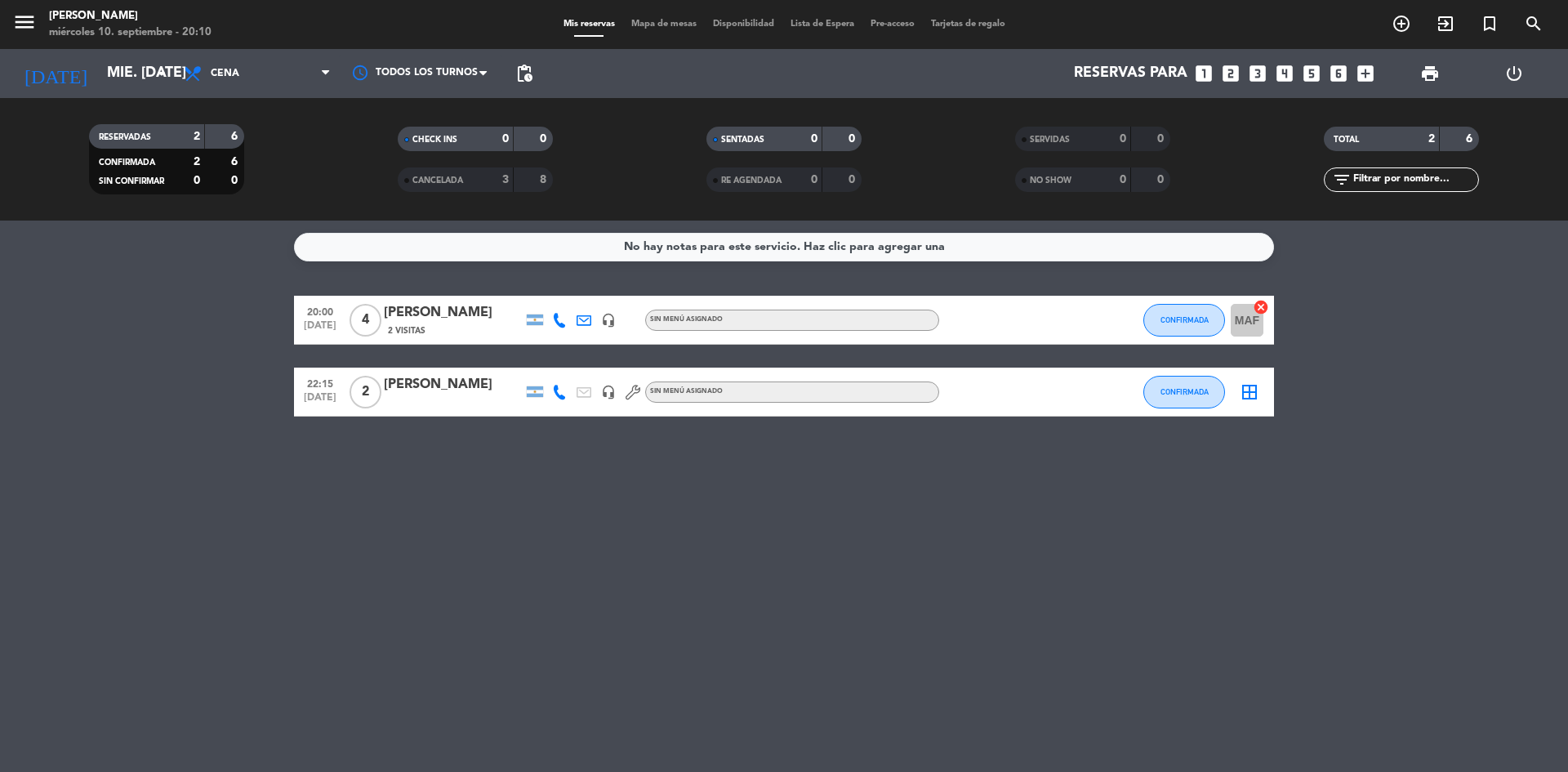
type input "vie. [DATE]"
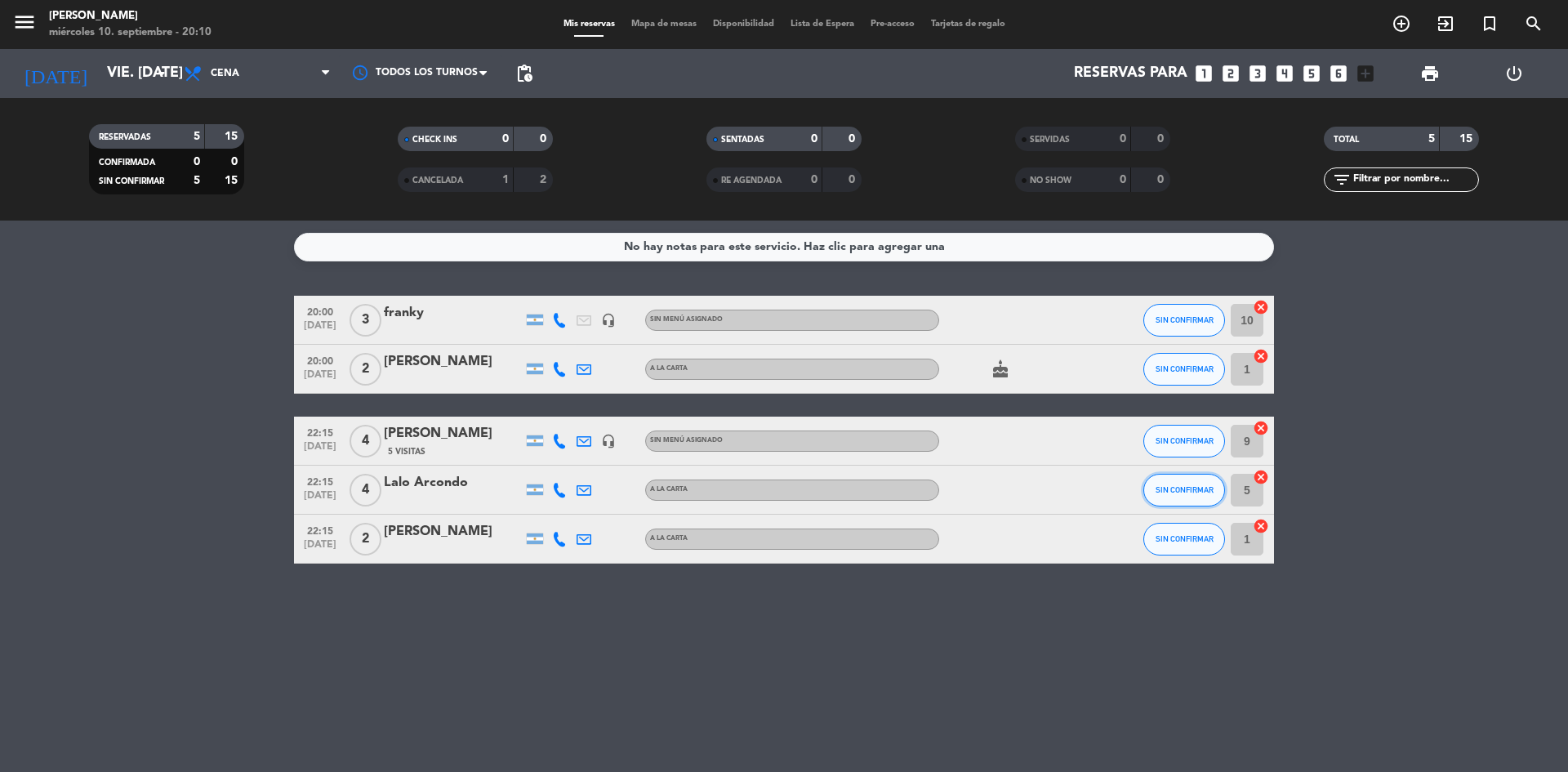
click at [1219, 499] on button "SIN CONFIRMAR" at bounding box center [1184, 490] width 82 height 33
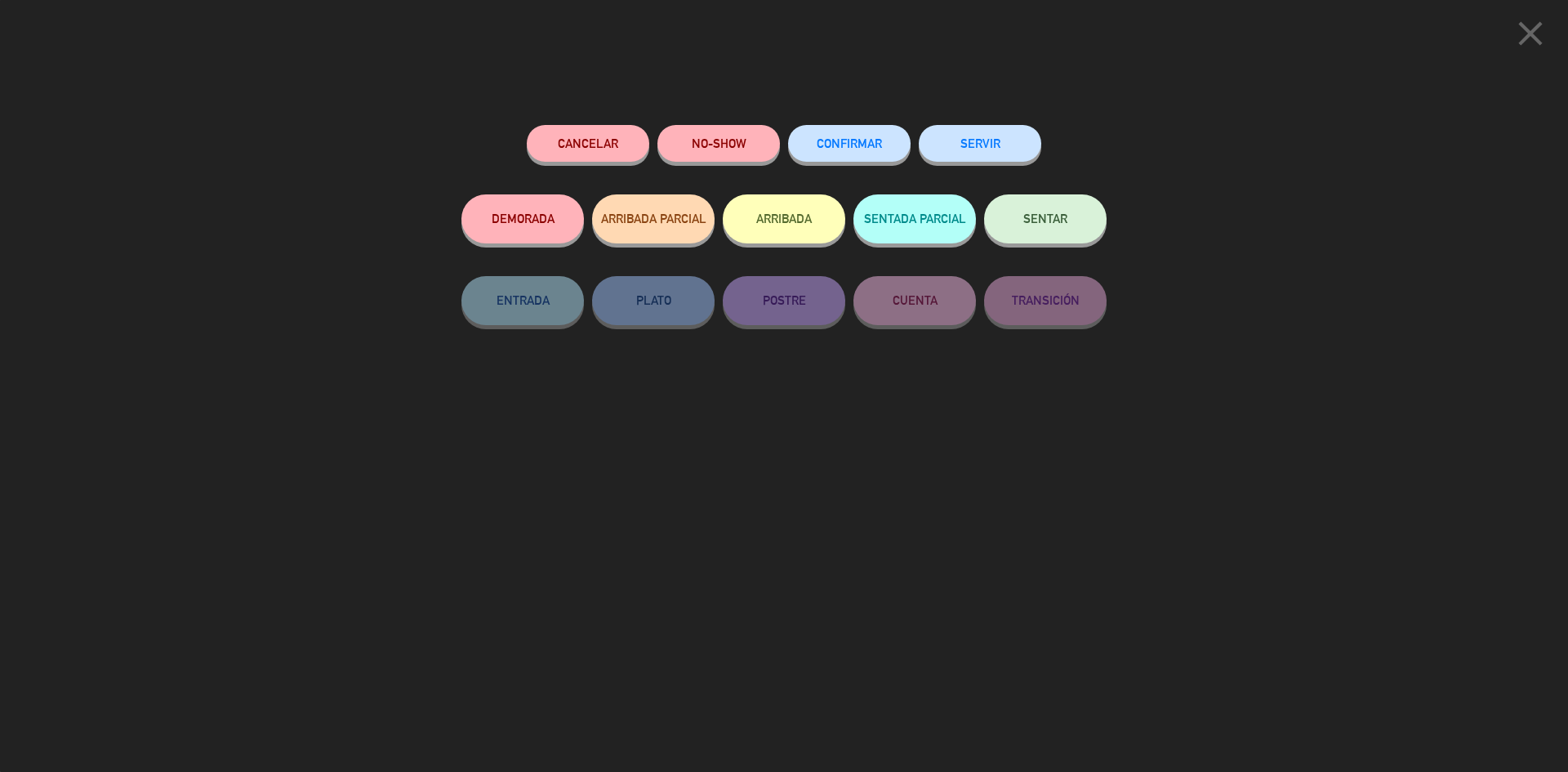
click at [870, 153] on button "CONFIRMAR" at bounding box center [849, 142] width 123 height 37
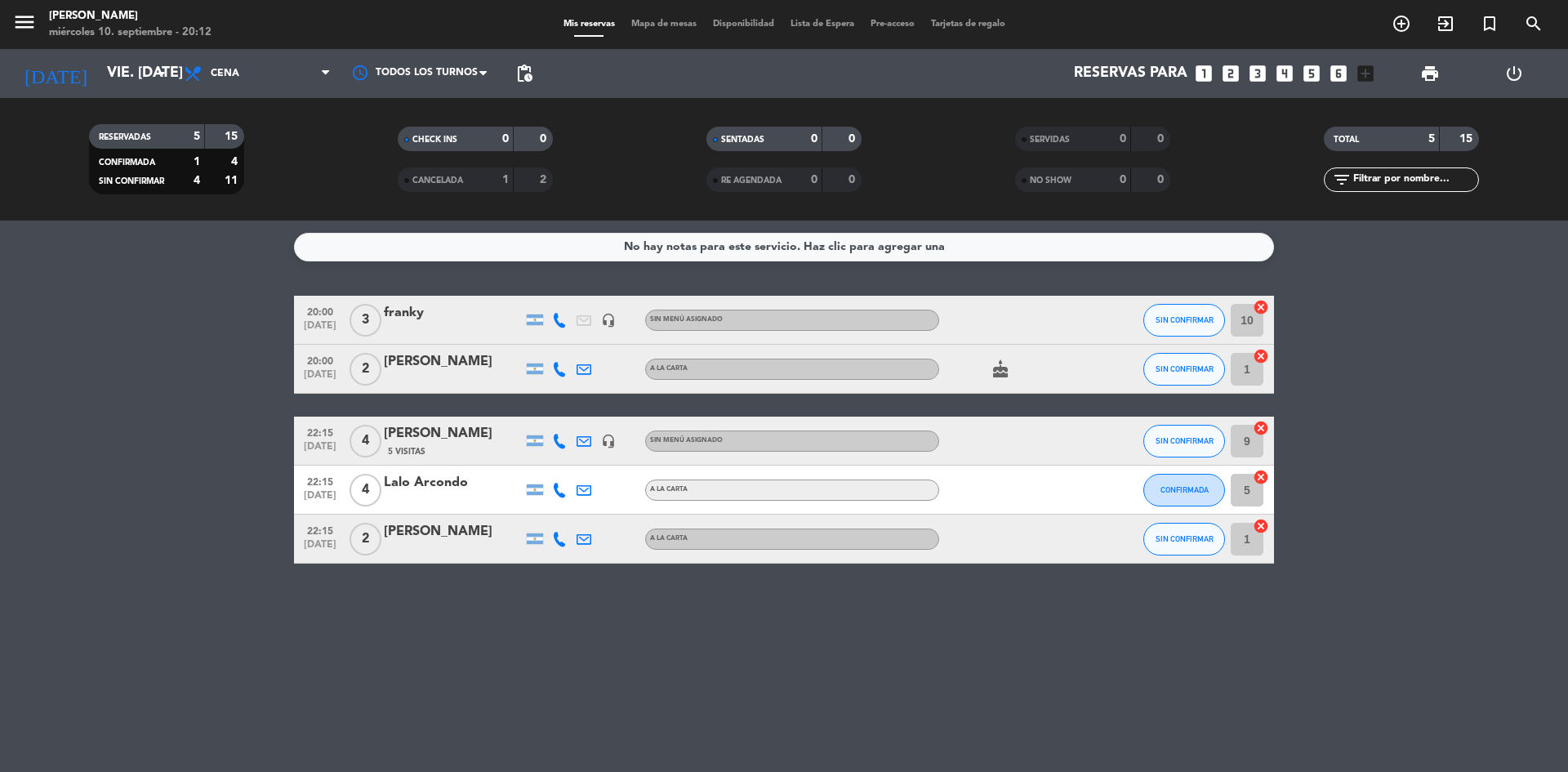
click at [1233, 484] on input "5" at bounding box center [1247, 490] width 33 height 33
click at [794, 479] on div "A LA CARTA" at bounding box center [792, 490] width 294 height 21
click at [788, 504] on div at bounding box center [792, 502] width 12 height 5
click at [1249, 492] on input "5" at bounding box center [1247, 490] width 33 height 33
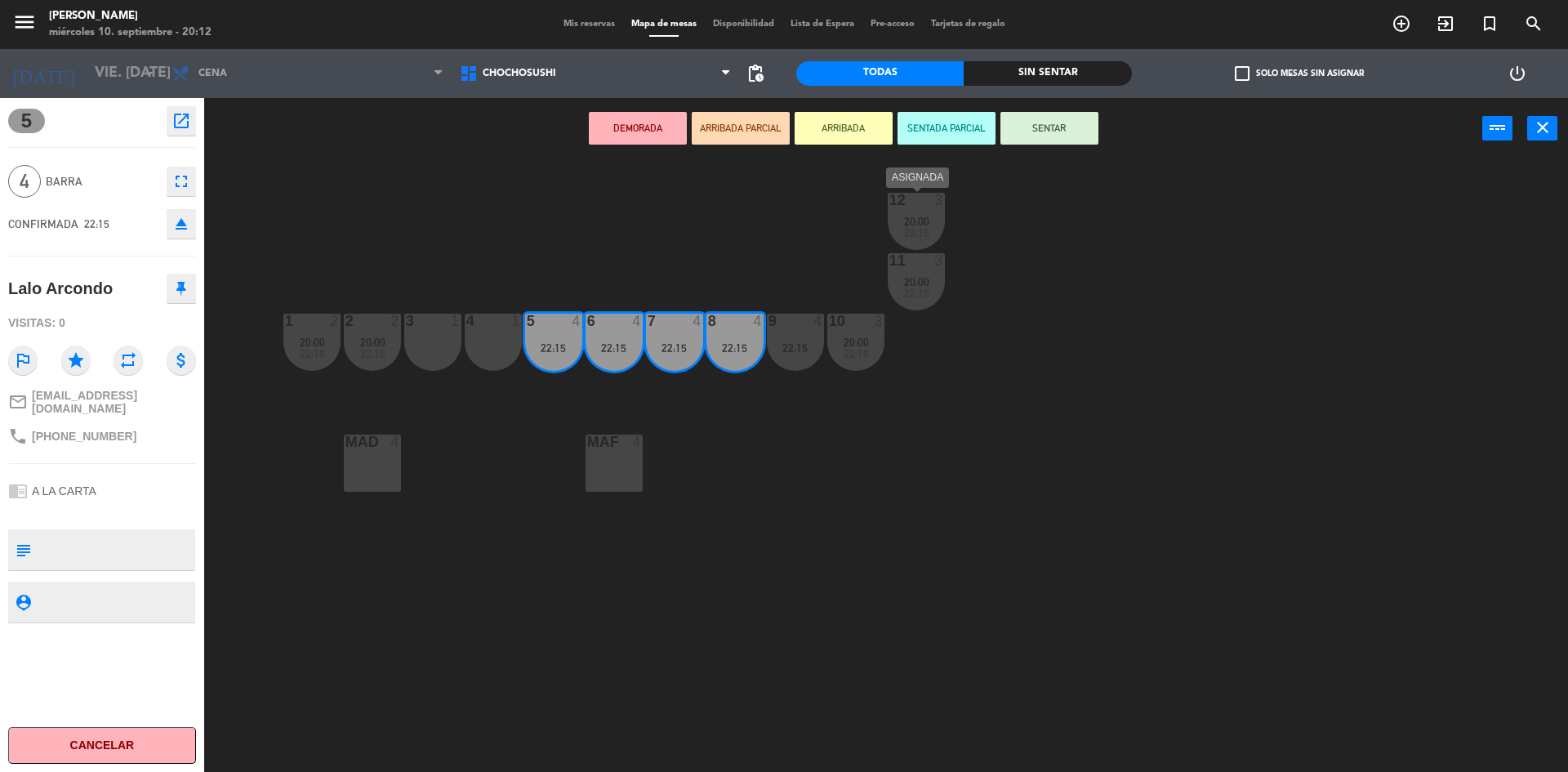
click at [938, 227] on div "22:15" at bounding box center [916, 232] width 57 height 12
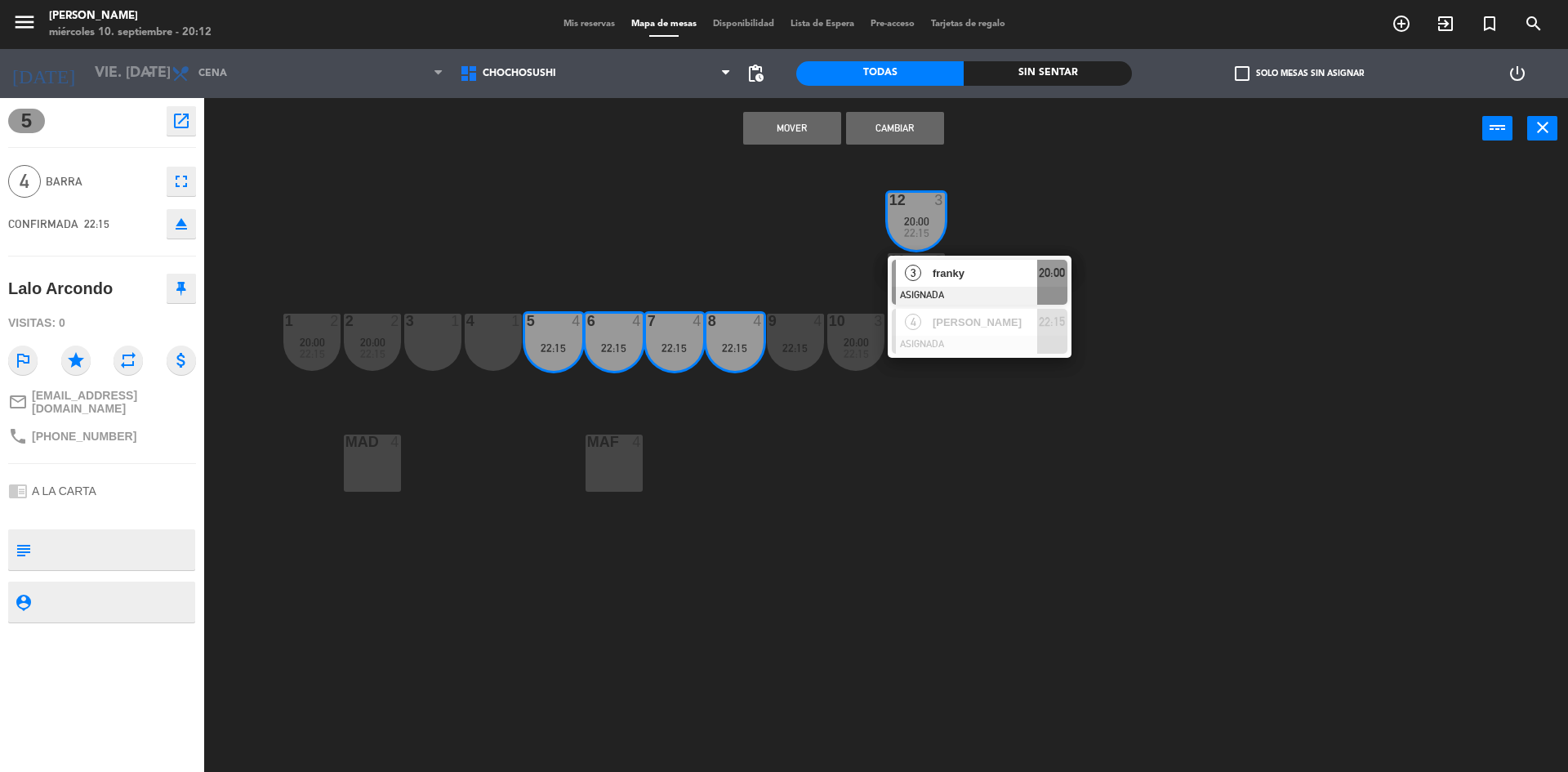
click at [1005, 424] on div "12 3 20:00 22:15 3 franky ASIGNADA 20:00 4 [PERSON_NAME] ASIGNADA 22:15 11 3 20…" at bounding box center [894, 469] width 1348 height 613
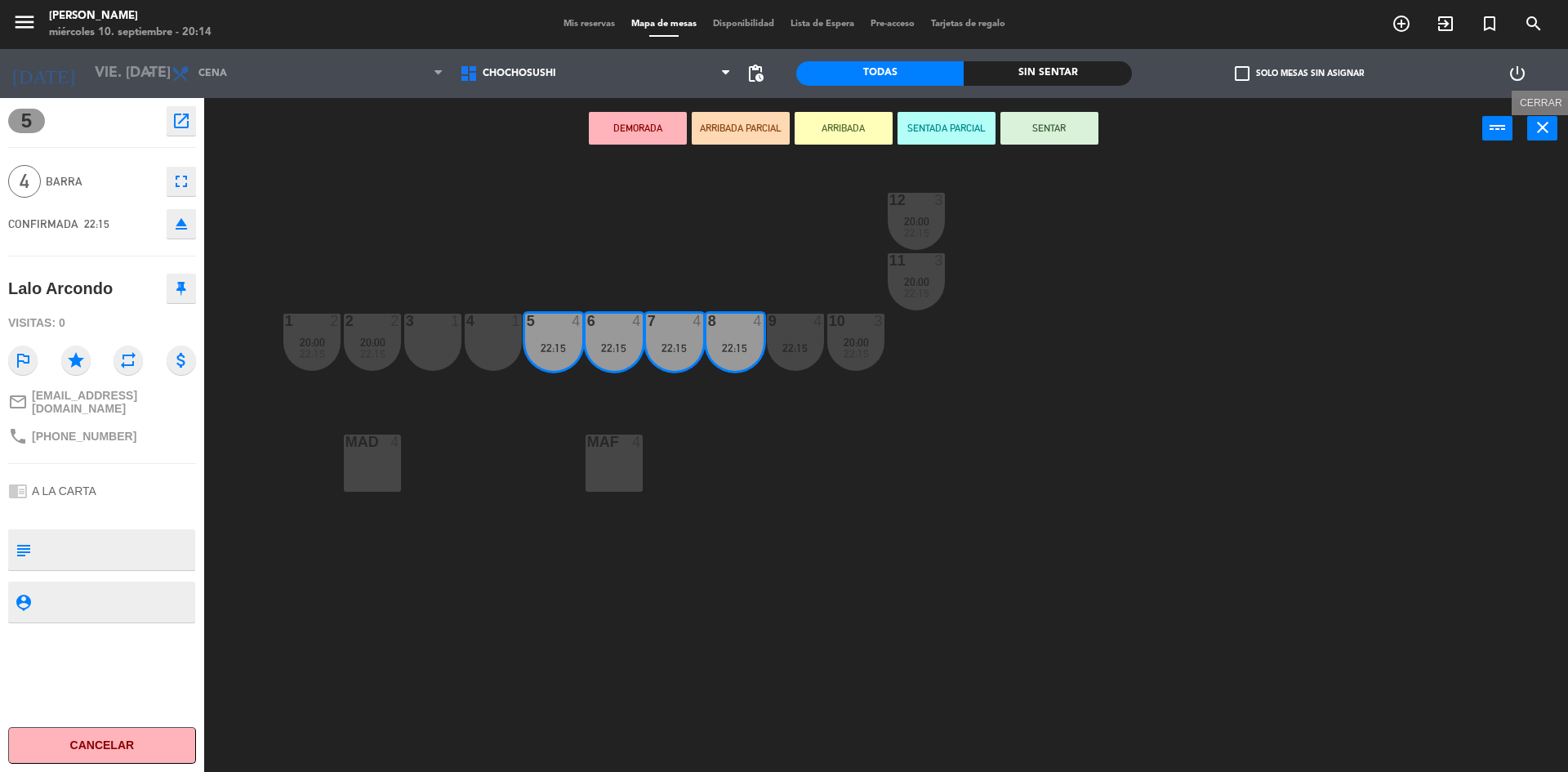
click at [1535, 131] on icon "close" at bounding box center [1543, 127] width 20 height 20
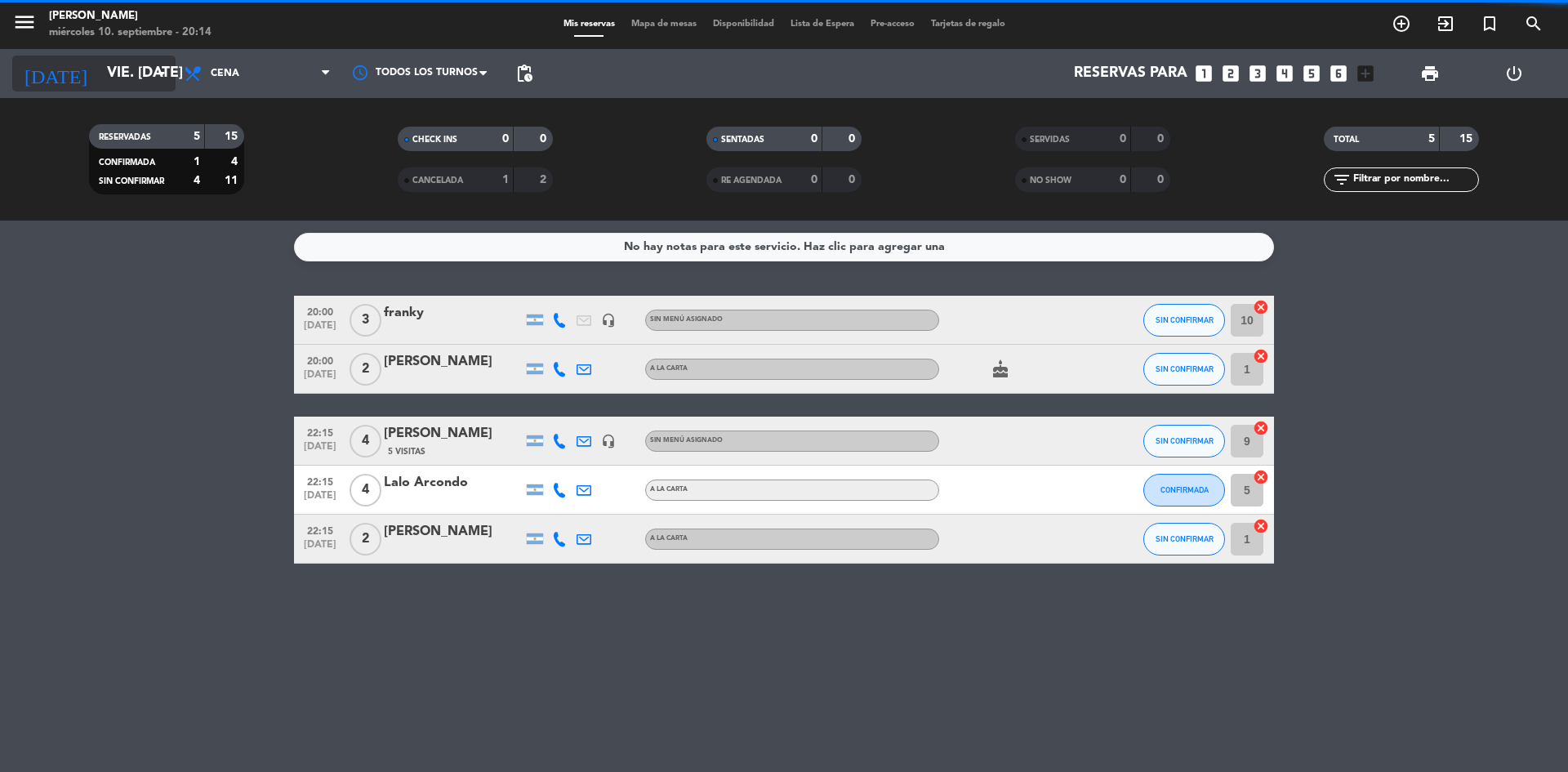
click at [101, 77] on input "vie. [DATE]" at bounding box center [193, 73] width 190 height 33
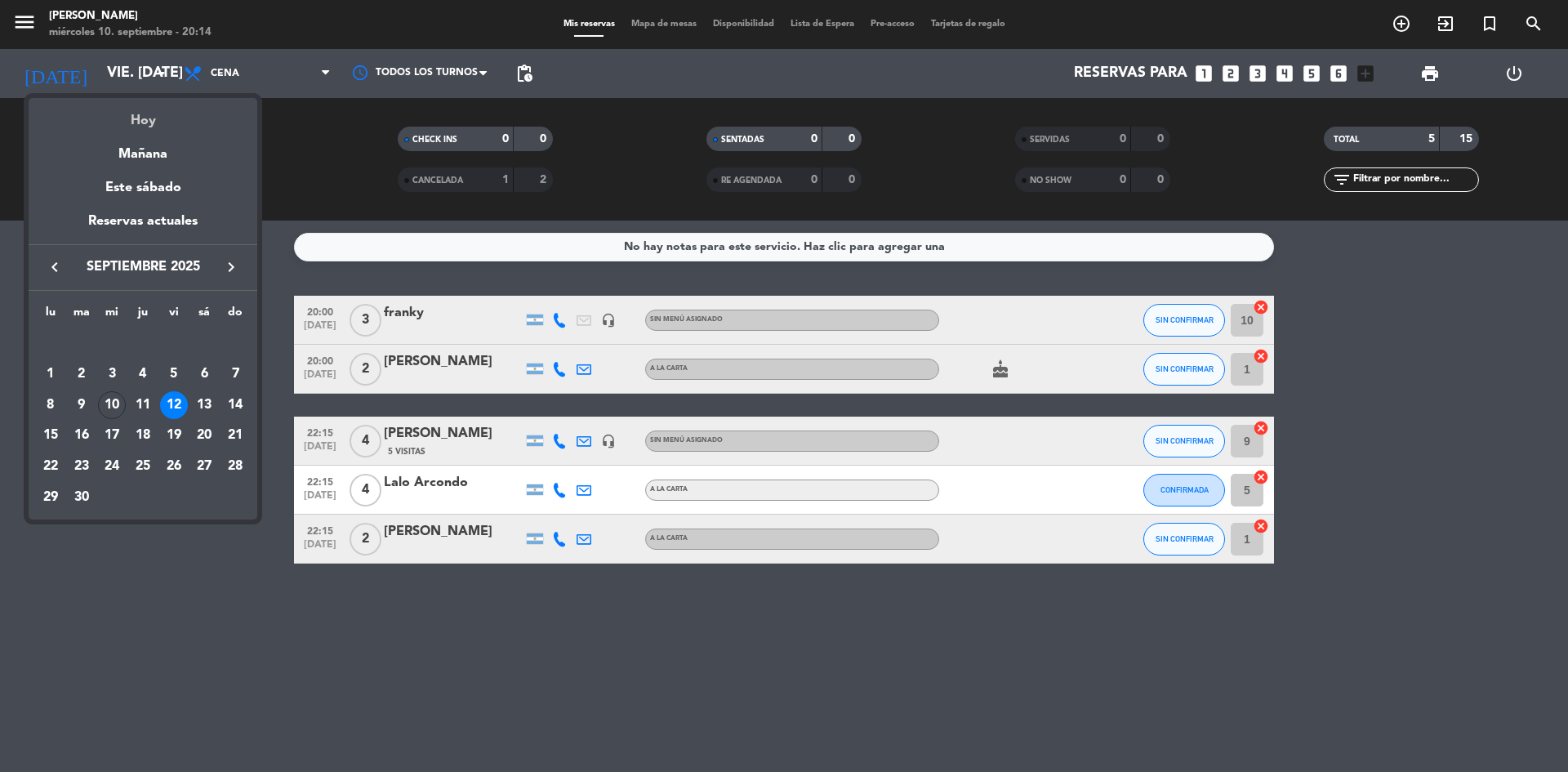
click at [148, 118] on div "Hoy" at bounding box center [142, 115] width 229 height 34
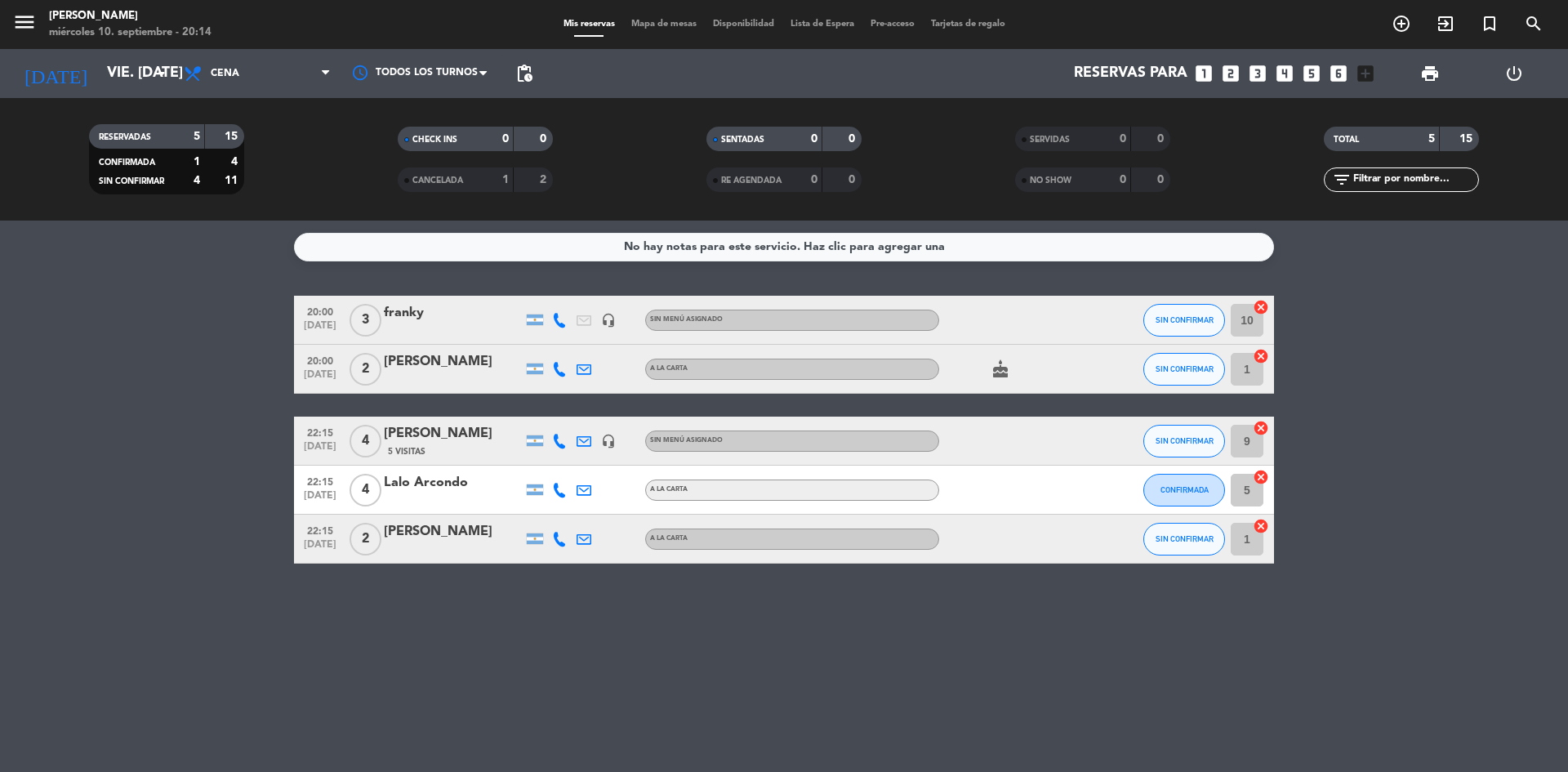
type input "mié. [DATE]"
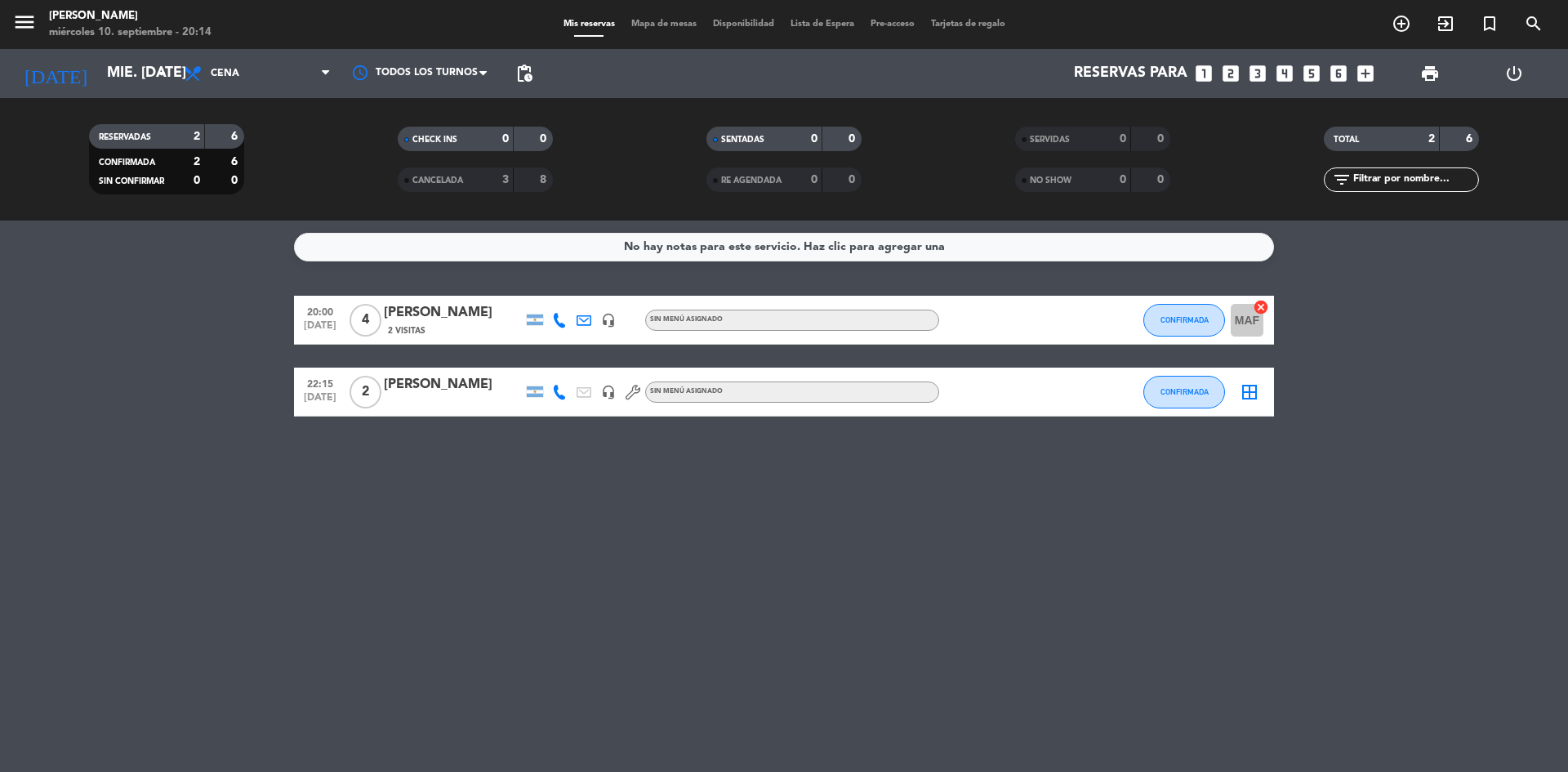
click at [814, 25] on span "Lista de Espera" at bounding box center [823, 24] width 80 height 9
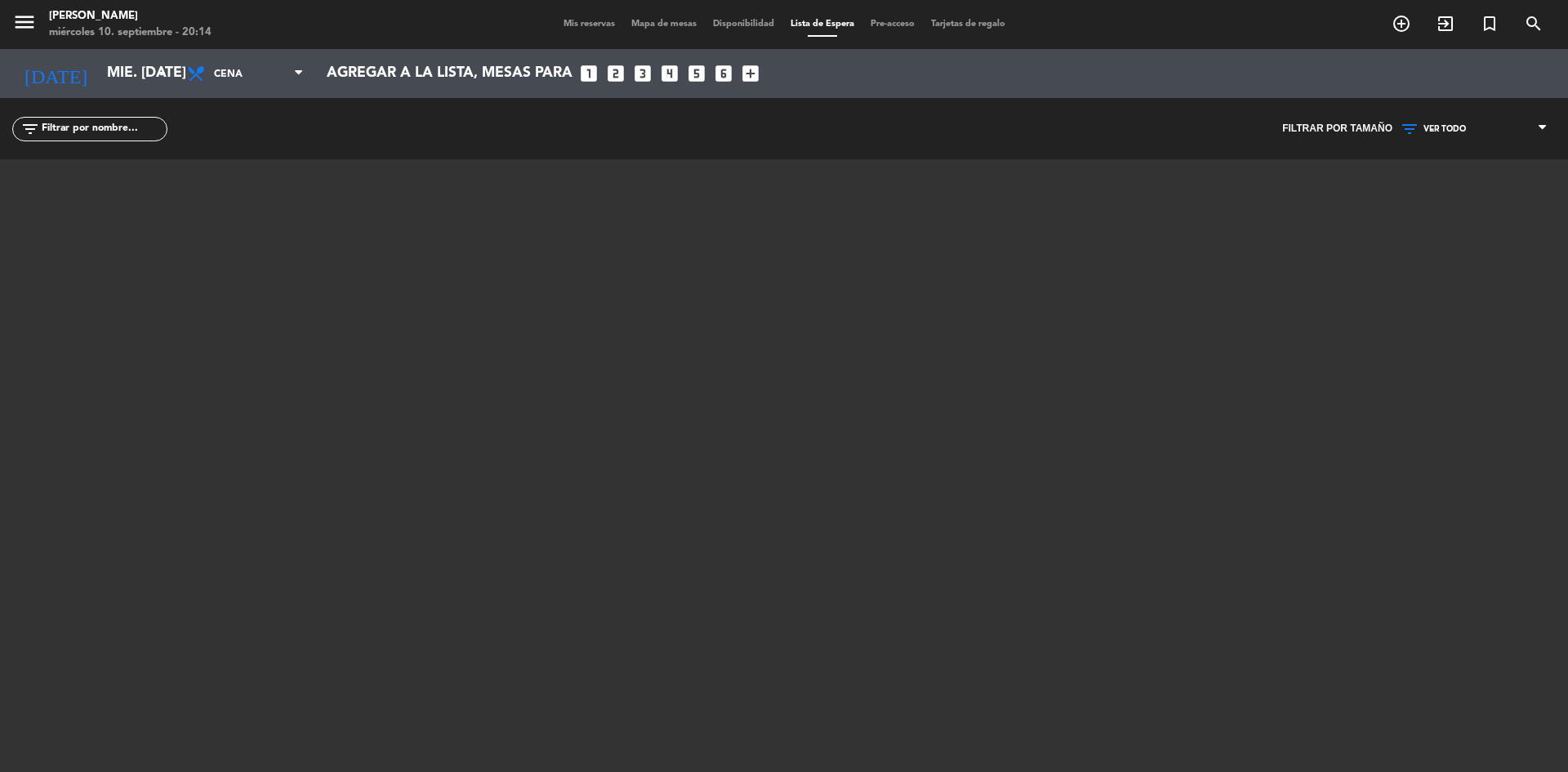
click at [749, 30] on div "Mis reservas Mapa de mesas Disponibilidad Lista de Espera Pre-acceso Tarjetas d…" at bounding box center [784, 24] width 459 height 15
click at [750, 21] on span "Disponibilidad" at bounding box center [743, 24] width 77 height 9
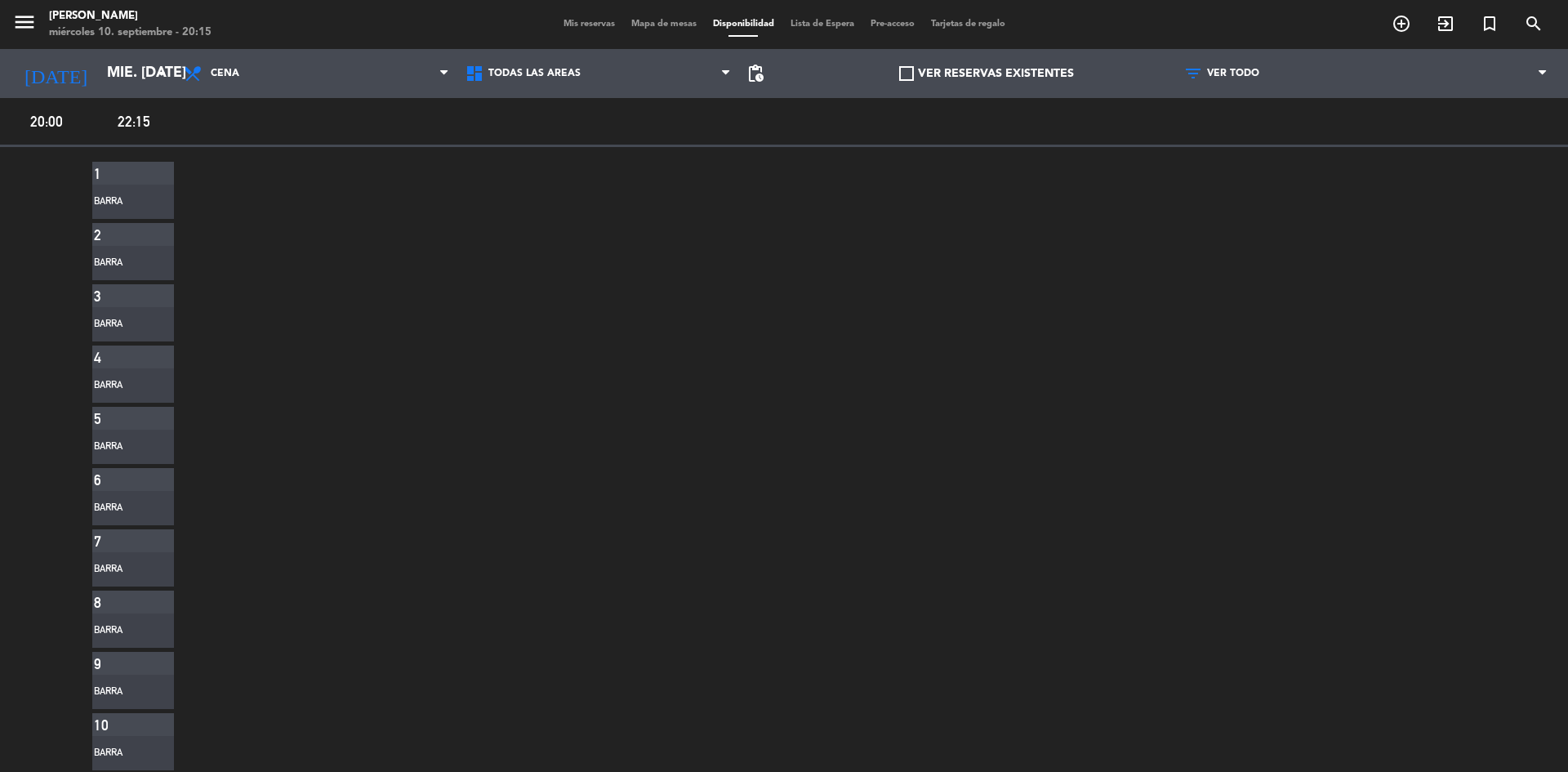
click at [41, 124] on span "20:00" at bounding box center [46, 121] width 83 height 24
click at [50, 256] on span at bounding box center [44, 590] width 87 height 857
click at [68, 321] on span at bounding box center [44, 590] width 87 height 857
click at [142, 200] on div "Barra" at bounding box center [122, 201] width 57 height 16
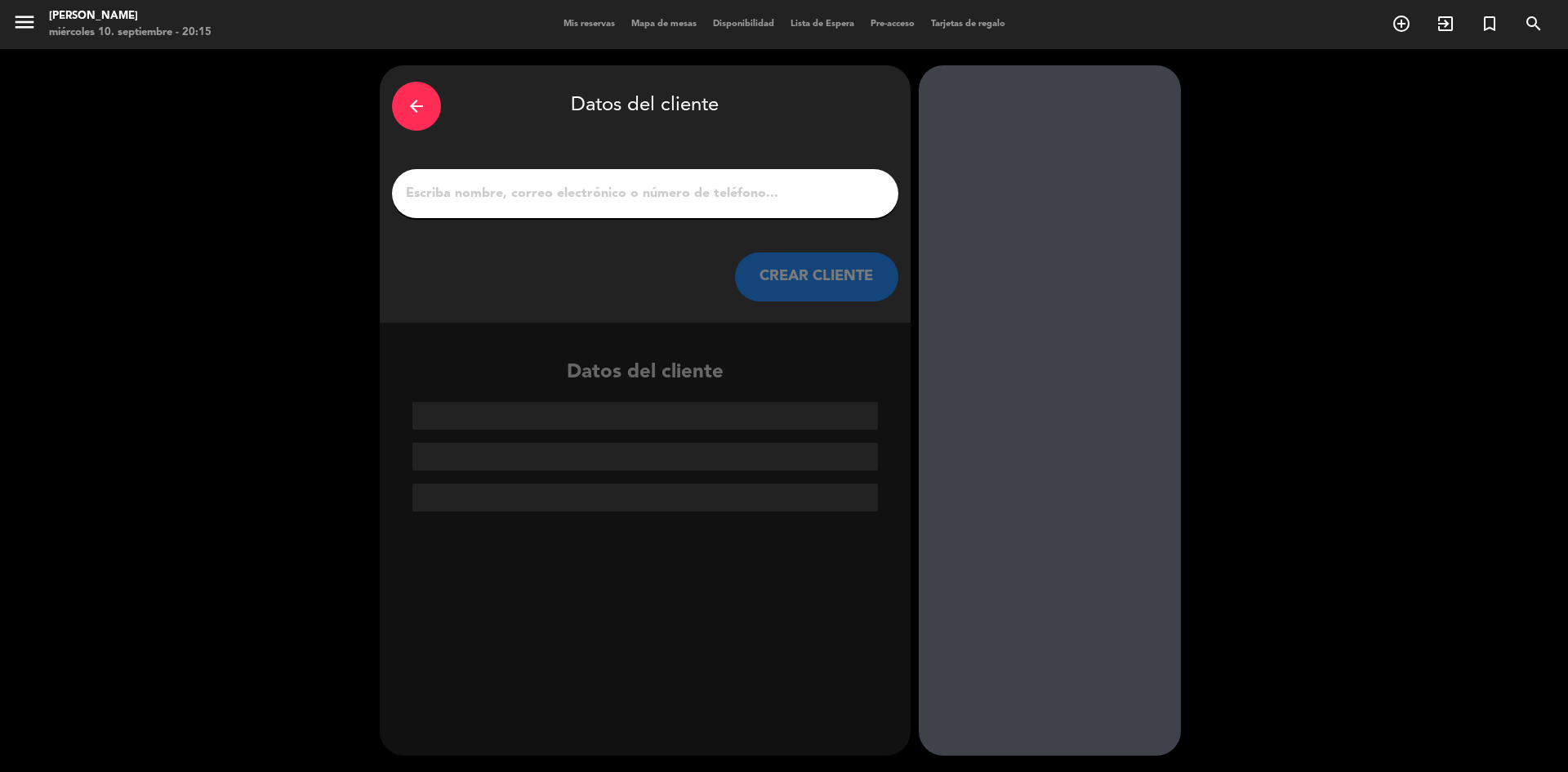
click at [418, 103] on icon "arrow_back" at bounding box center [417, 106] width 20 height 20
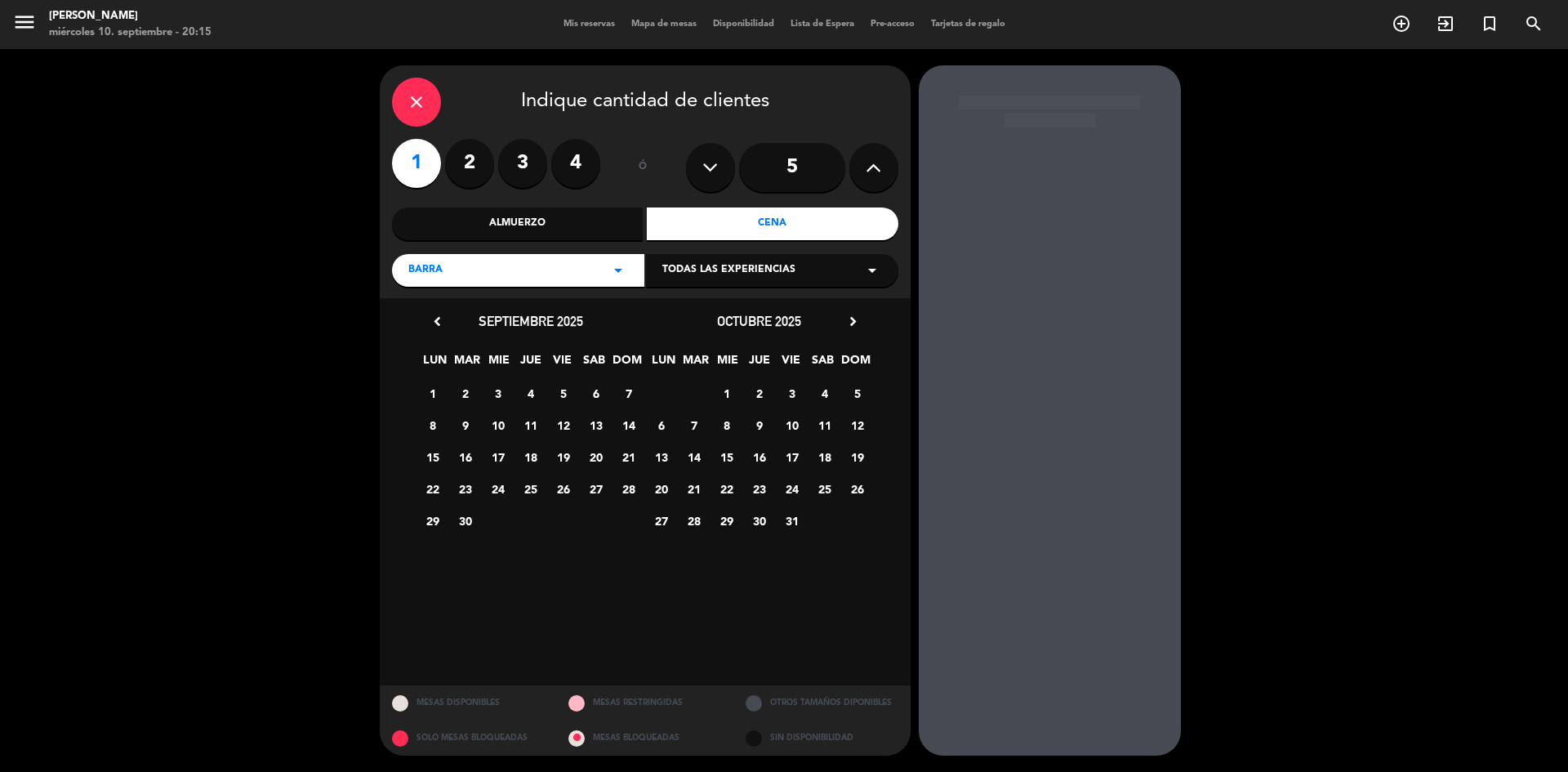
click at [419, 103] on icon "close" at bounding box center [417, 102] width 20 height 20
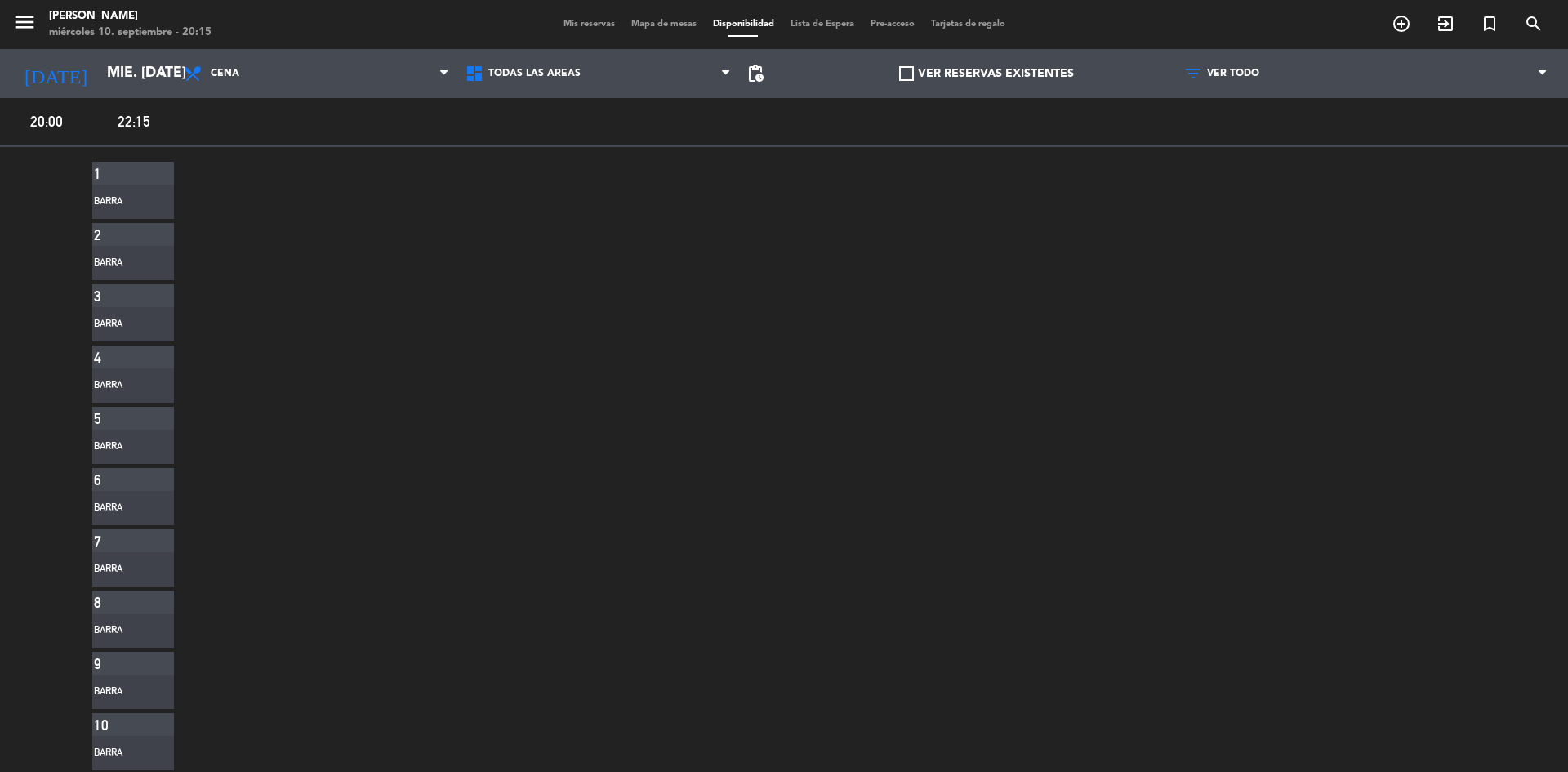
click at [961, 27] on span "Tarjetas de regalo" at bounding box center [968, 24] width 91 height 9
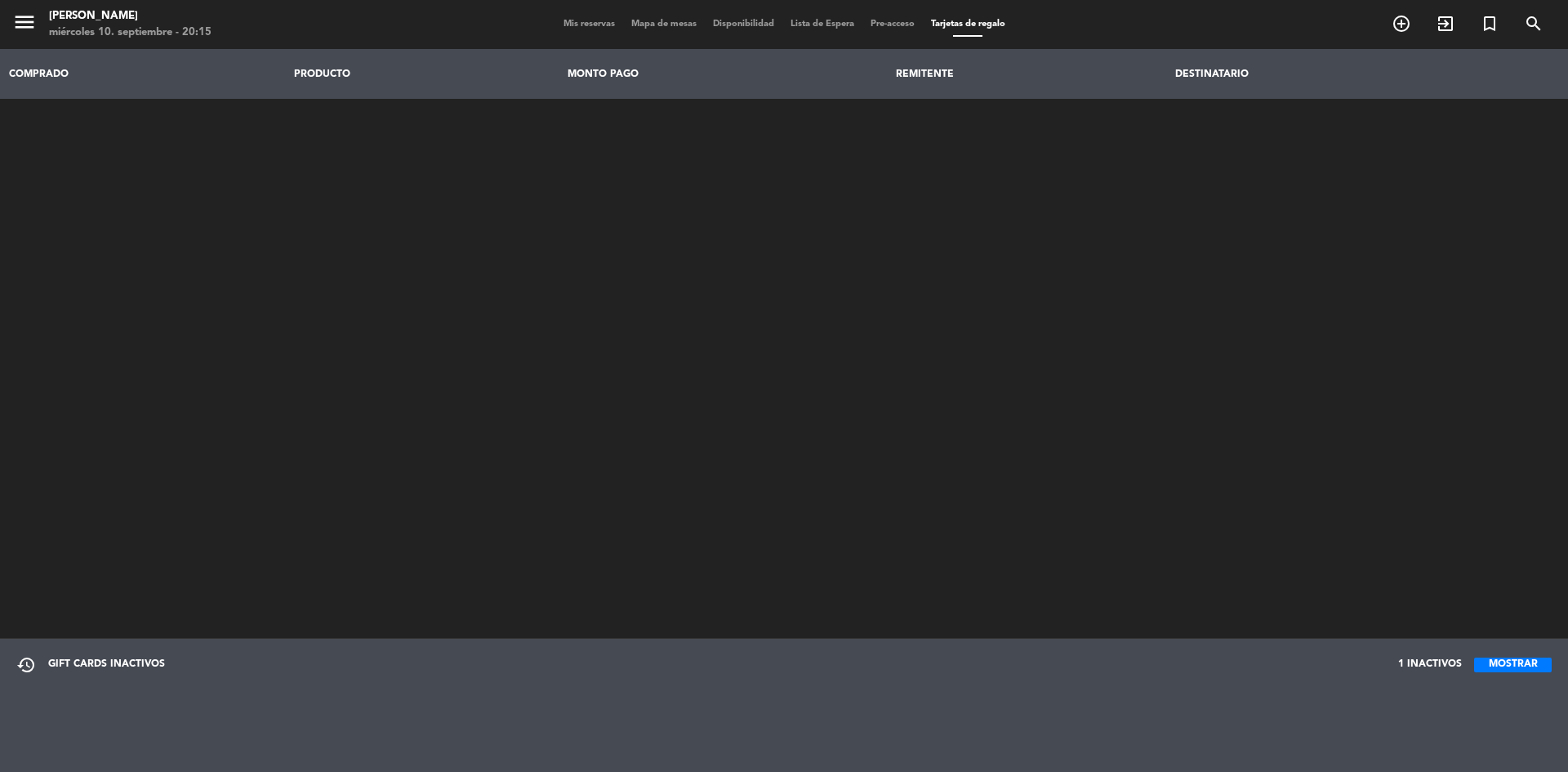
click at [594, 16] on div "menu Chocho Sushi miércoles 10. septiembre - 20:15 Mis reservas Mapa de mesas D…" at bounding box center [784, 24] width 1568 height 49
click at [590, 20] on span "Mis reservas" at bounding box center [589, 24] width 68 height 9
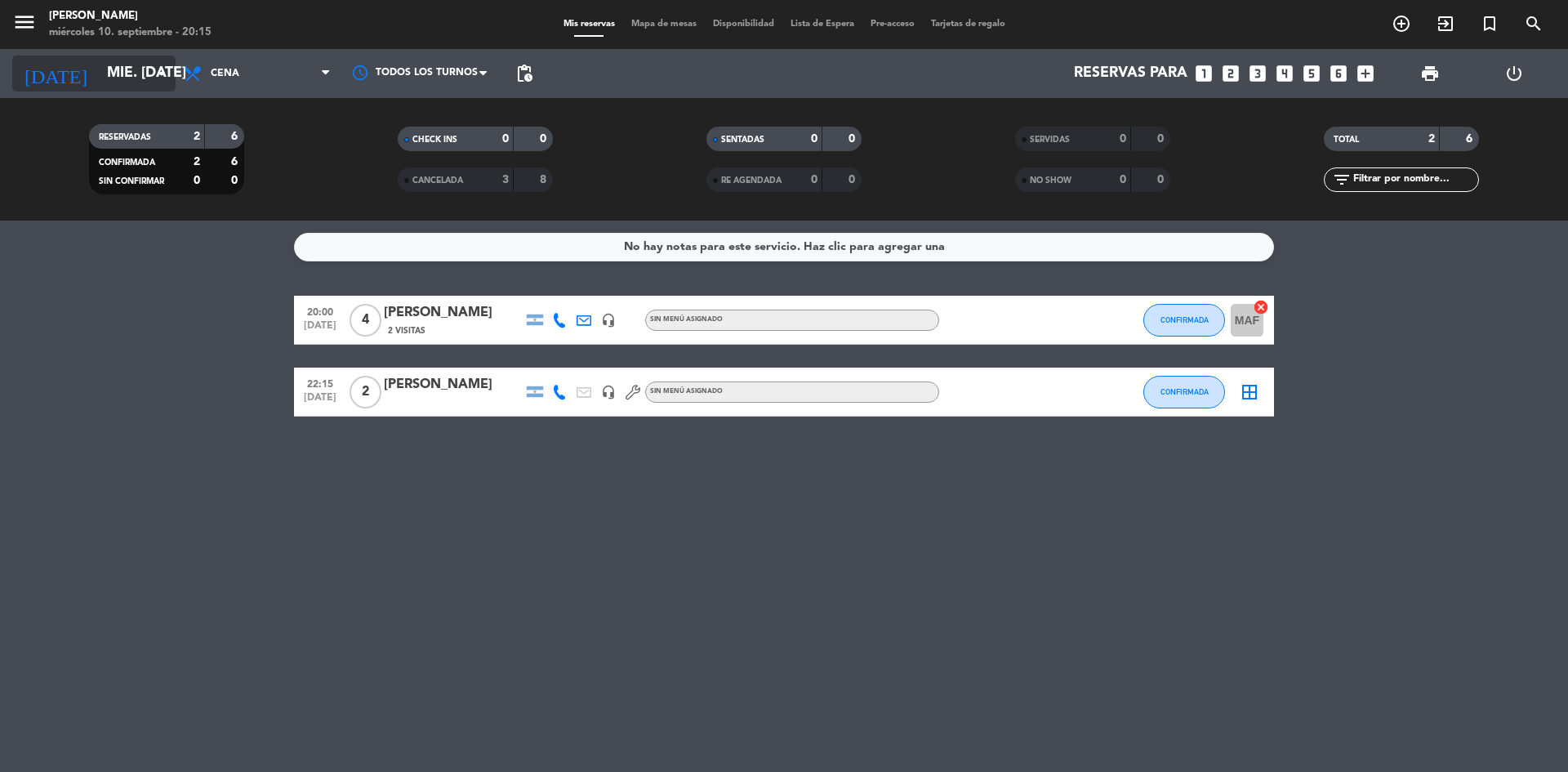
click at [150, 79] on input "mié. [DATE]" at bounding box center [193, 73] width 190 height 33
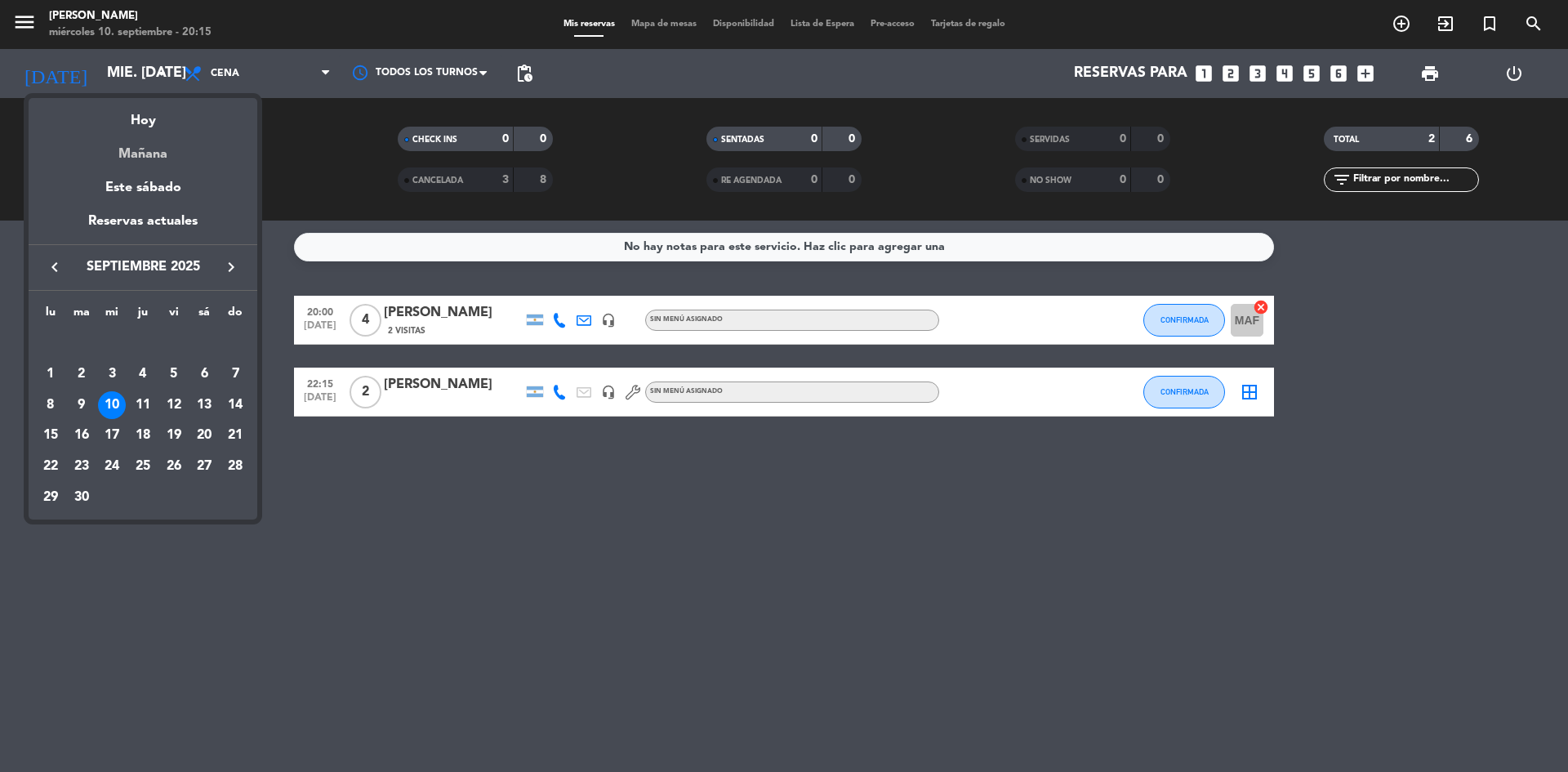
click at [152, 158] on div "Mañana" at bounding box center [142, 149] width 229 height 34
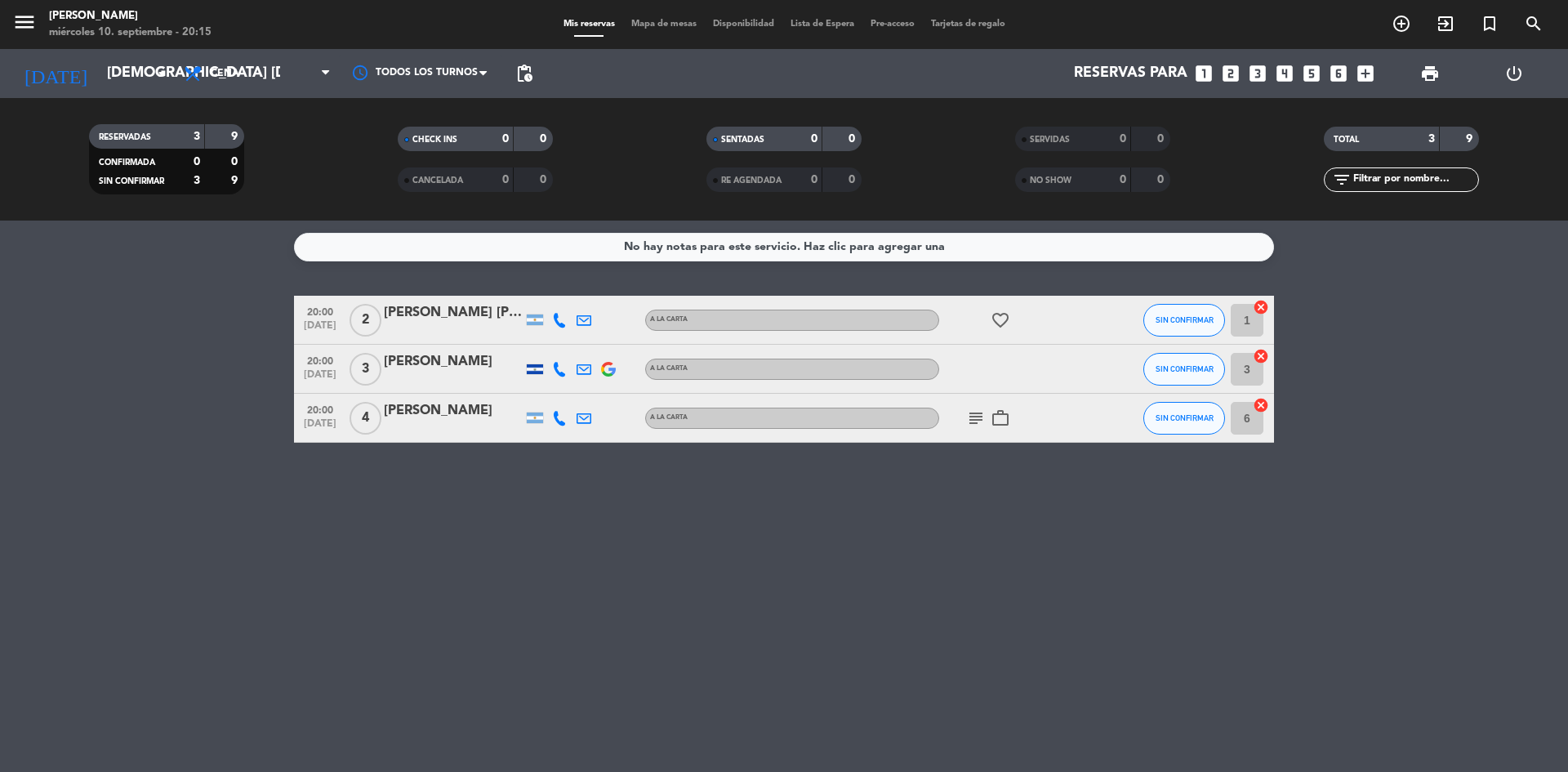
click at [787, 246] on div "No hay notas para este servicio. Haz clic para agregar una" at bounding box center [784, 247] width 321 height 19
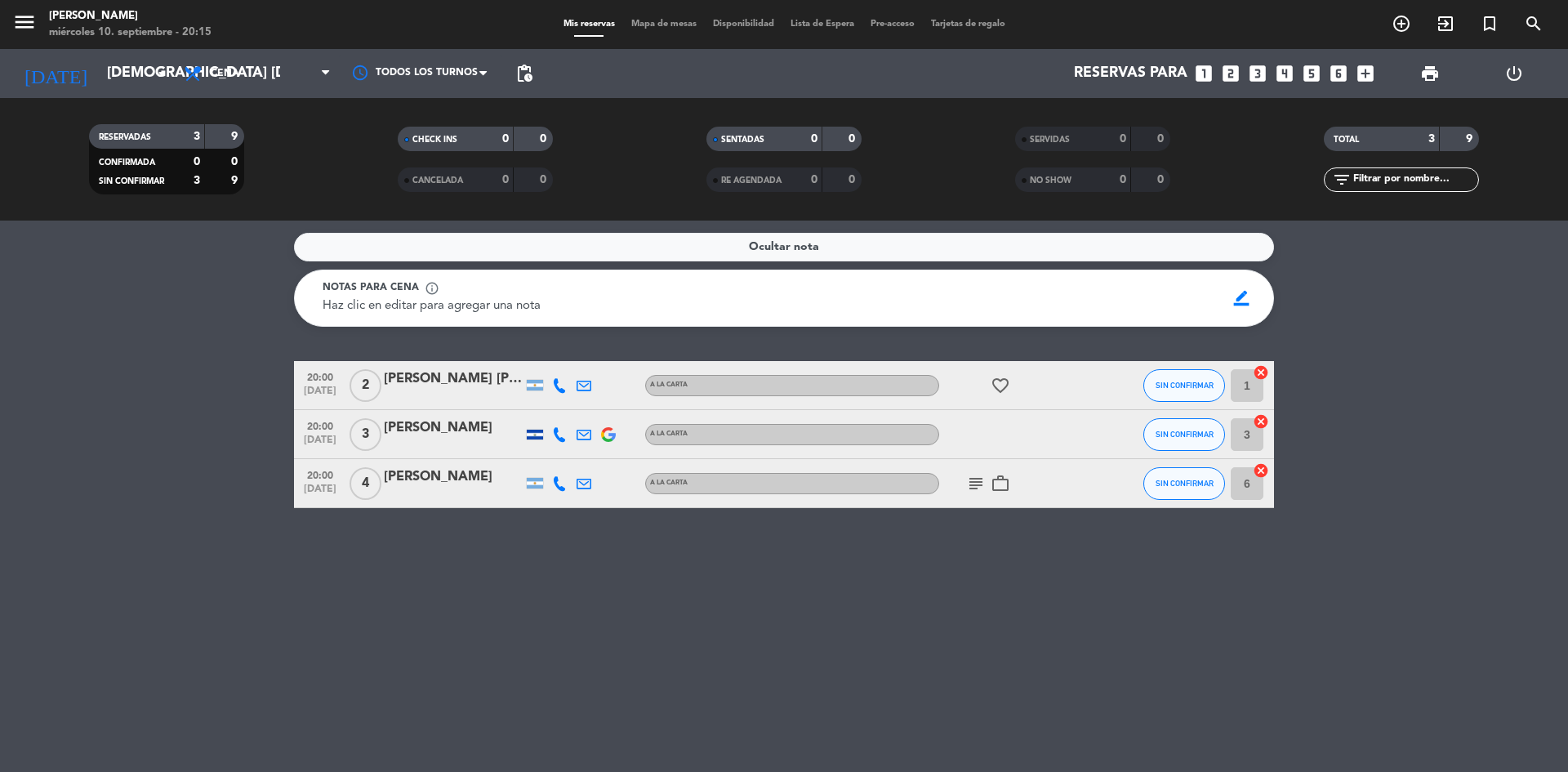
click at [787, 246] on span "Ocultar nota" at bounding box center [784, 247] width 70 height 19
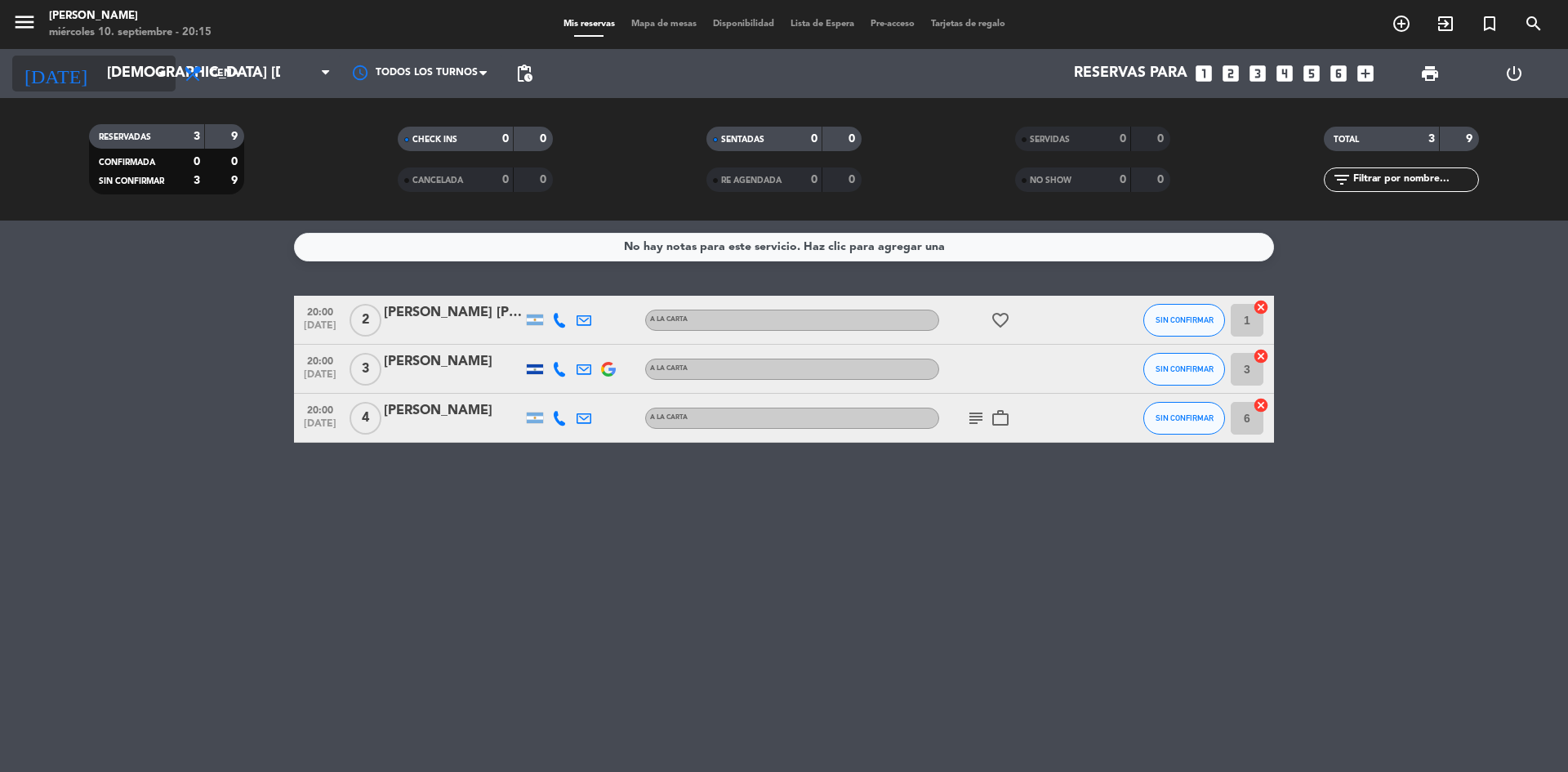
click at [99, 73] on input "[DEMOGRAPHIC_DATA] [DATE]" at bounding box center [193, 73] width 190 height 33
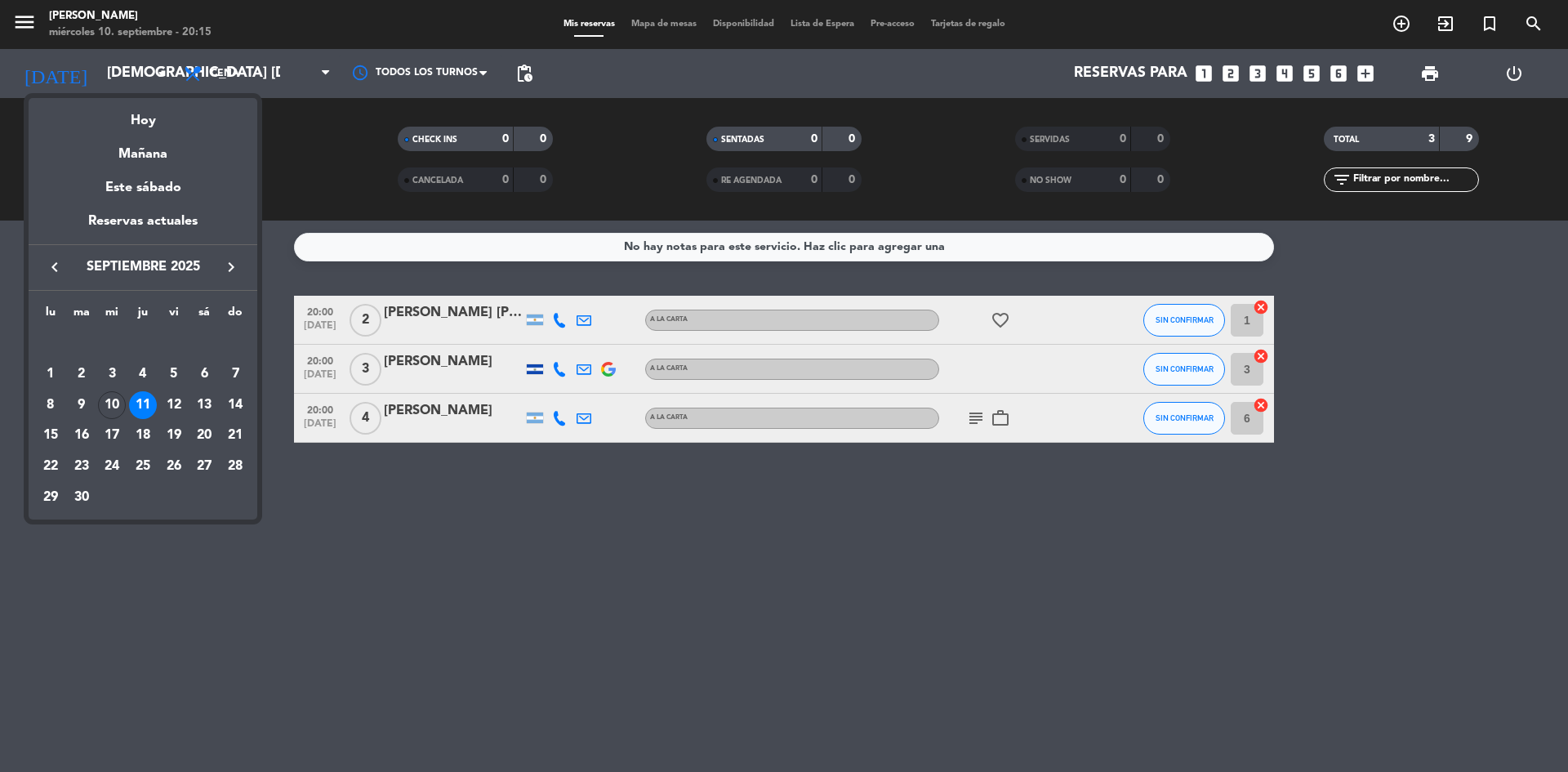
click at [977, 419] on div at bounding box center [784, 386] width 1568 height 772
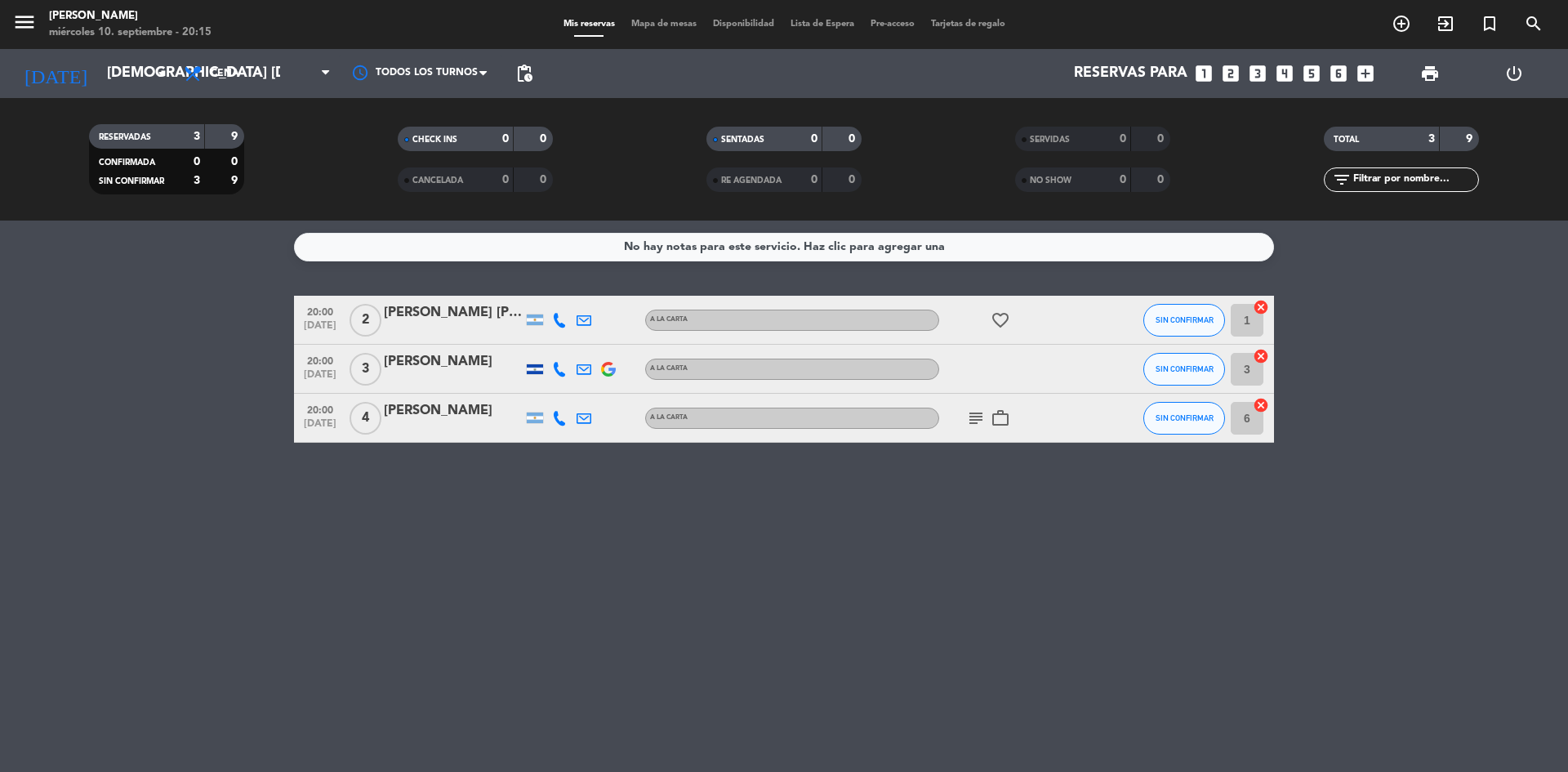
click at [976, 418] on icon "subject" at bounding box center [976, 419] width 20 height 20
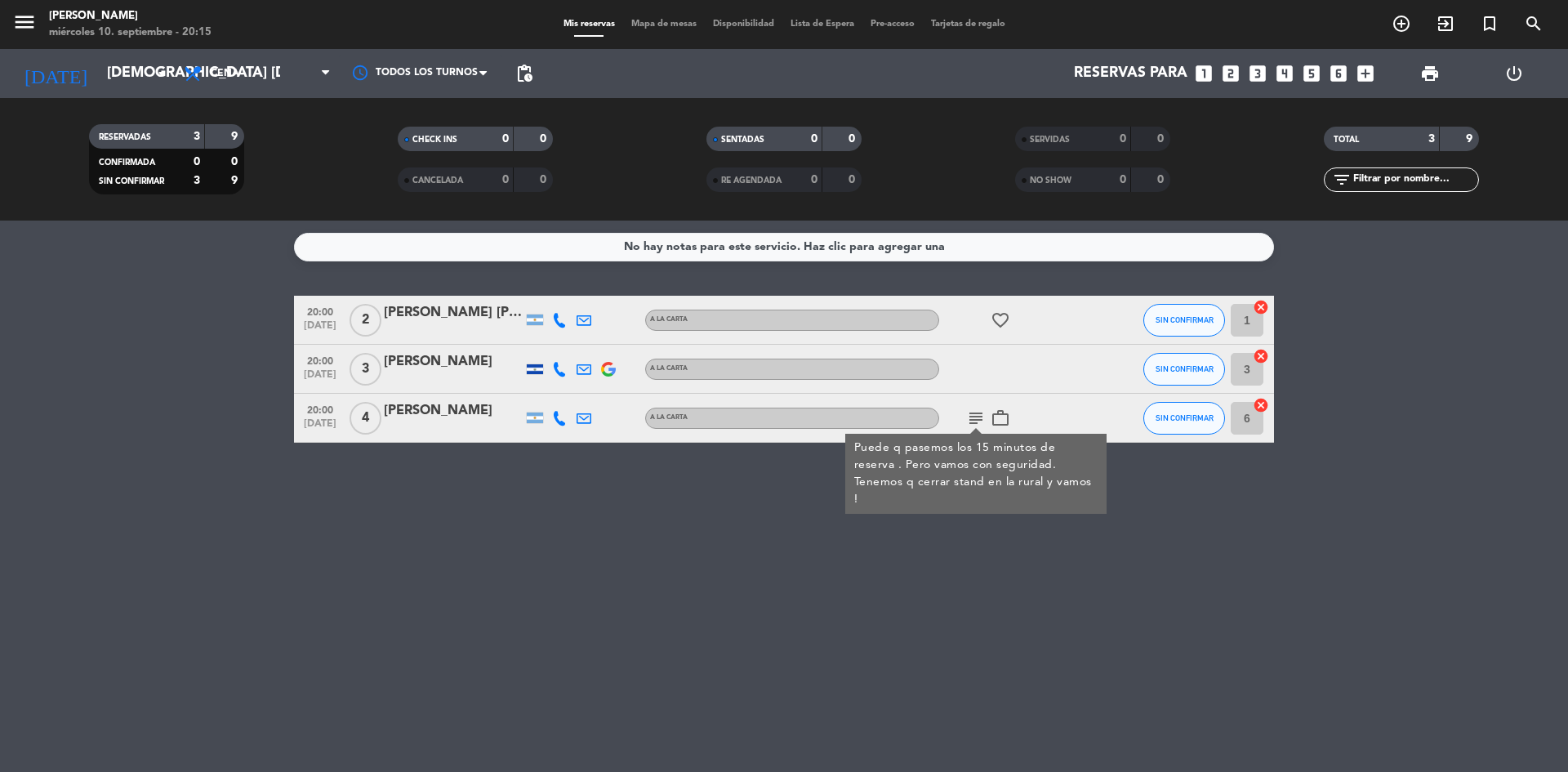
click at [976, 418] on icon "subject" at bounding box center [976, 419] width 20 height 20
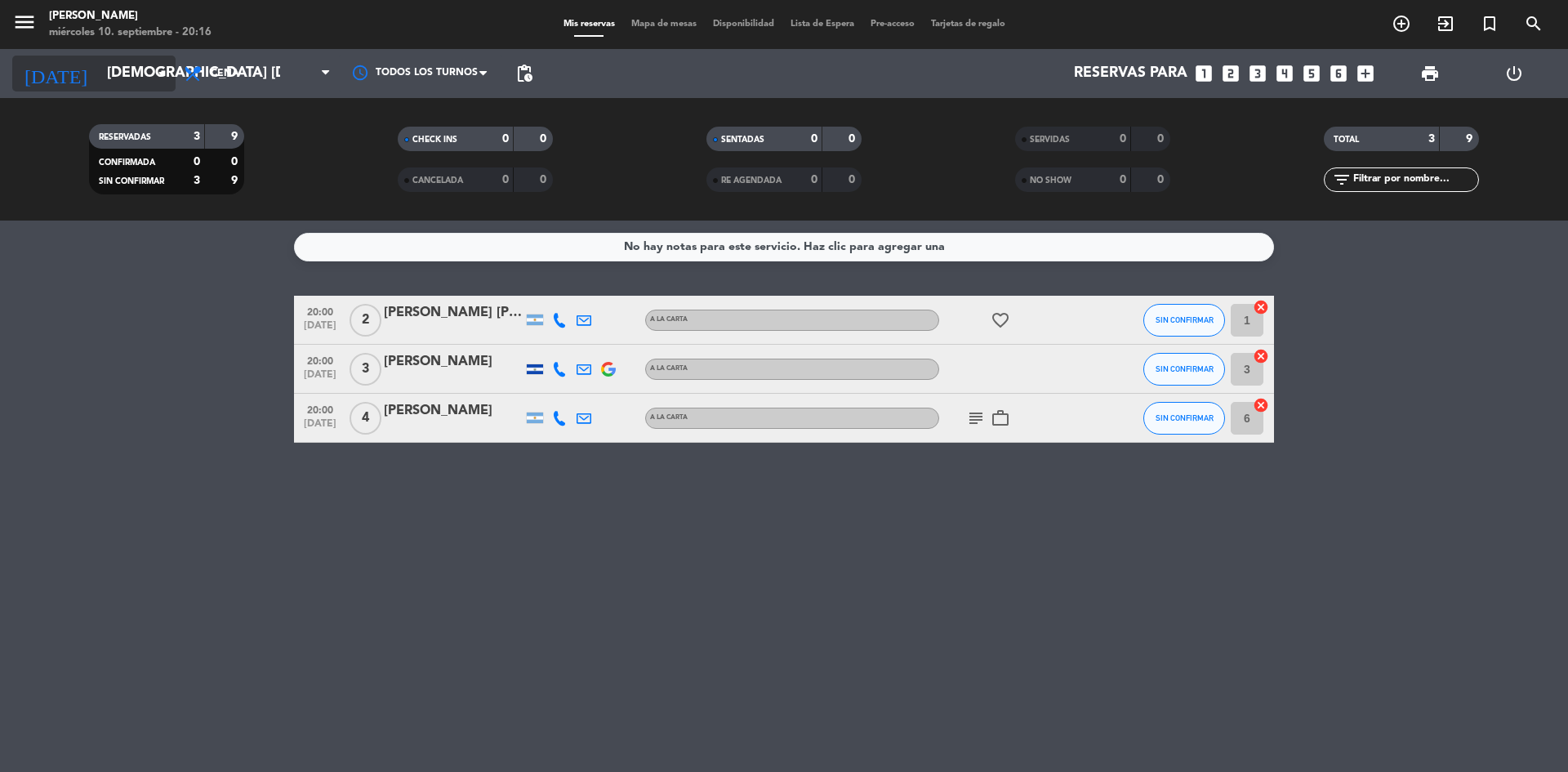
click at [113, 69] on input "[DEMOGRAPHIC_DATA] [DATE]" at bounding box center [193, 73] width 190 height 33
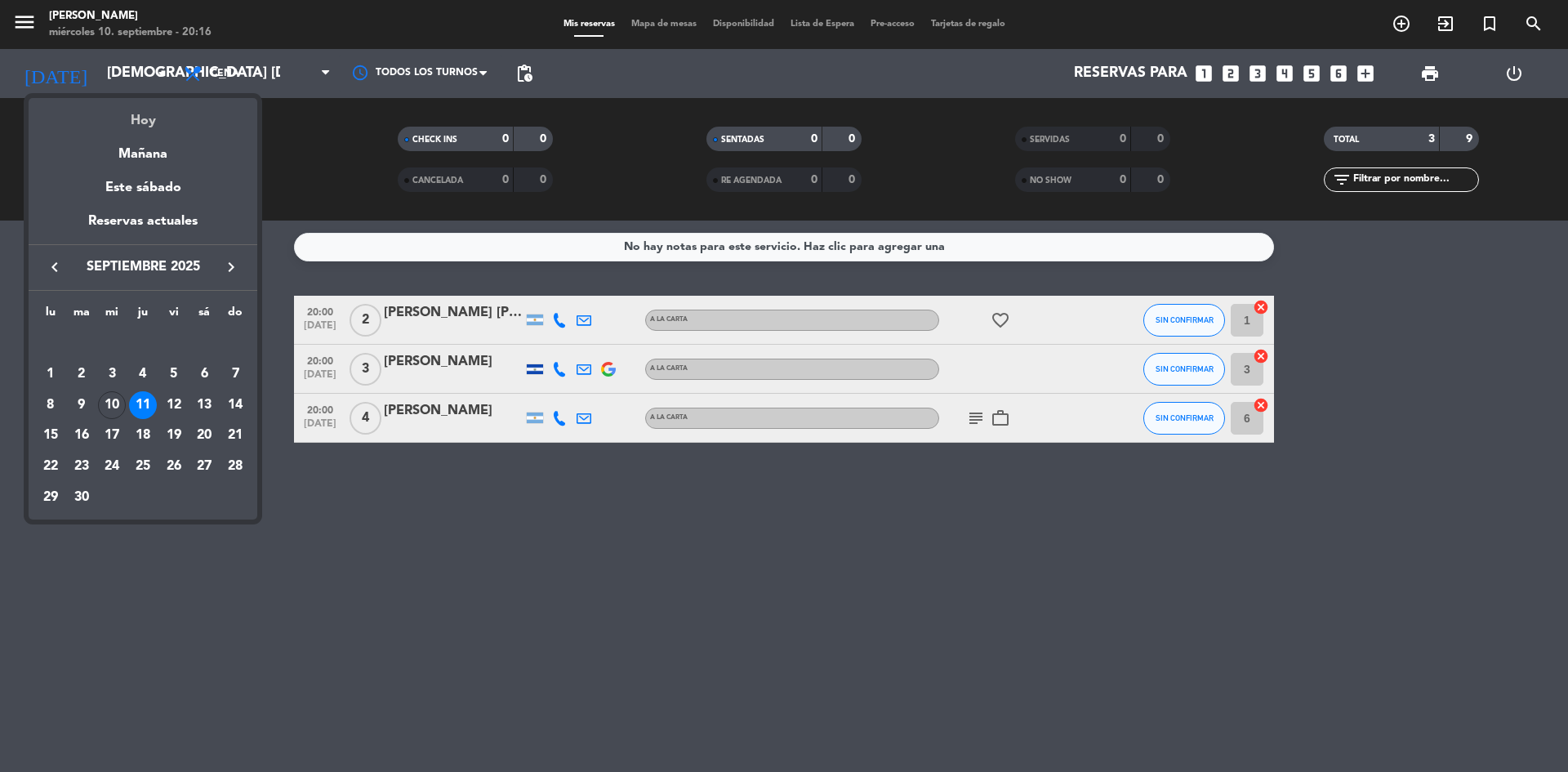
click at [148, 118] on div "Hoy" at bounding box center [142, 115] width 229 height 34
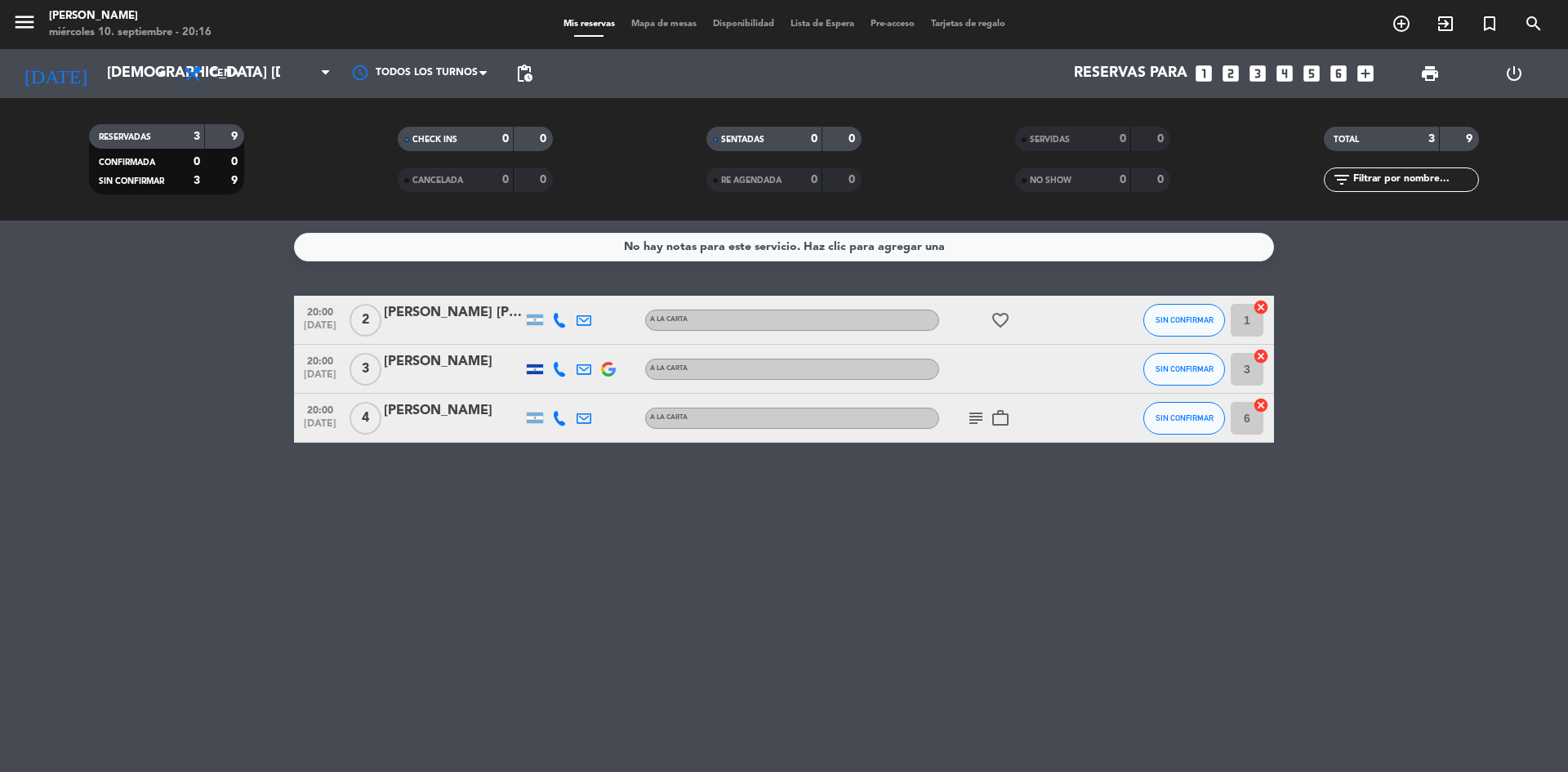
type input "mié. [DATE]"
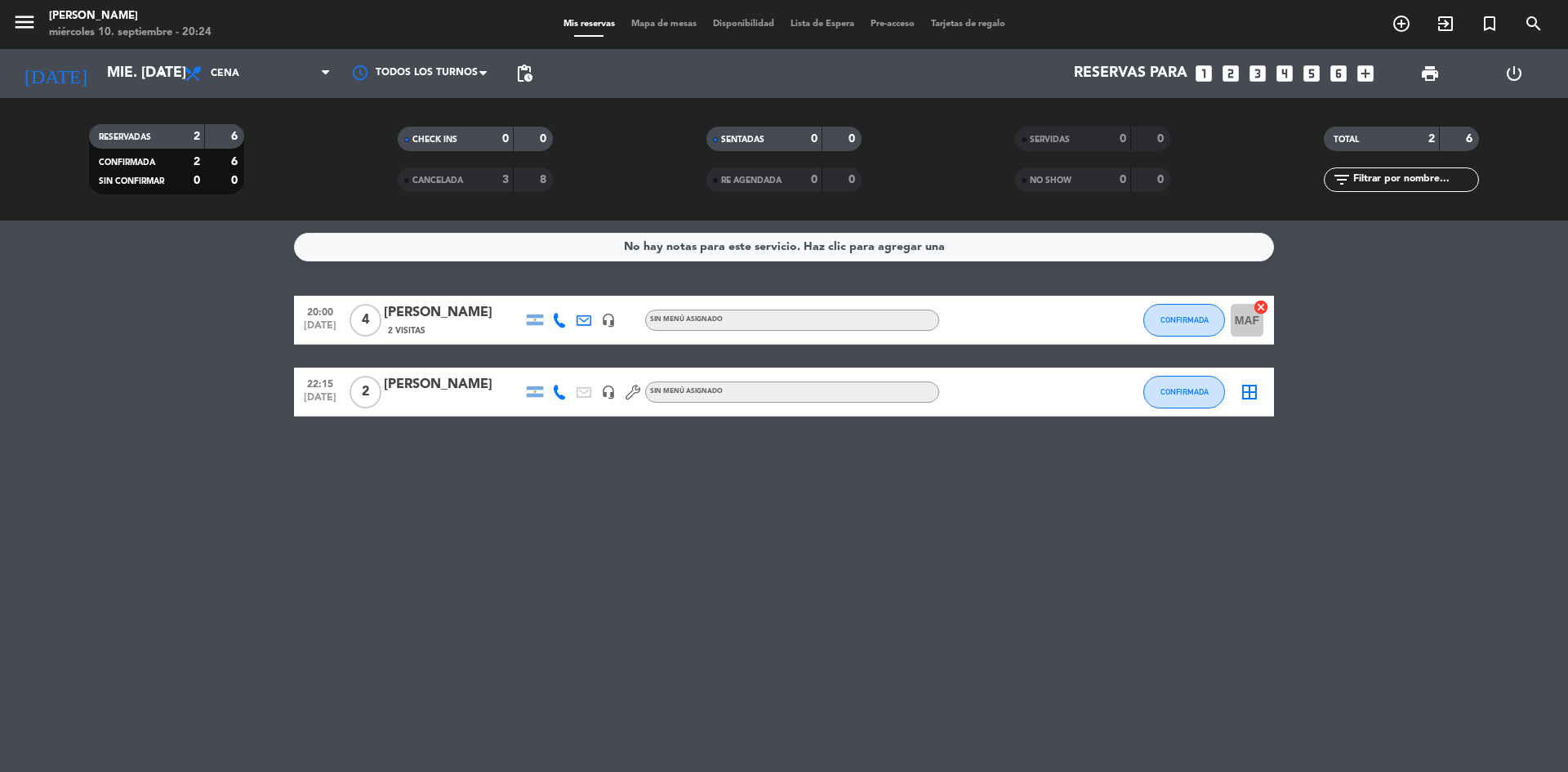
click at [407, 384] on div "[PERSON_NAME]" at bounding box center [453, 385] width 139 height 21
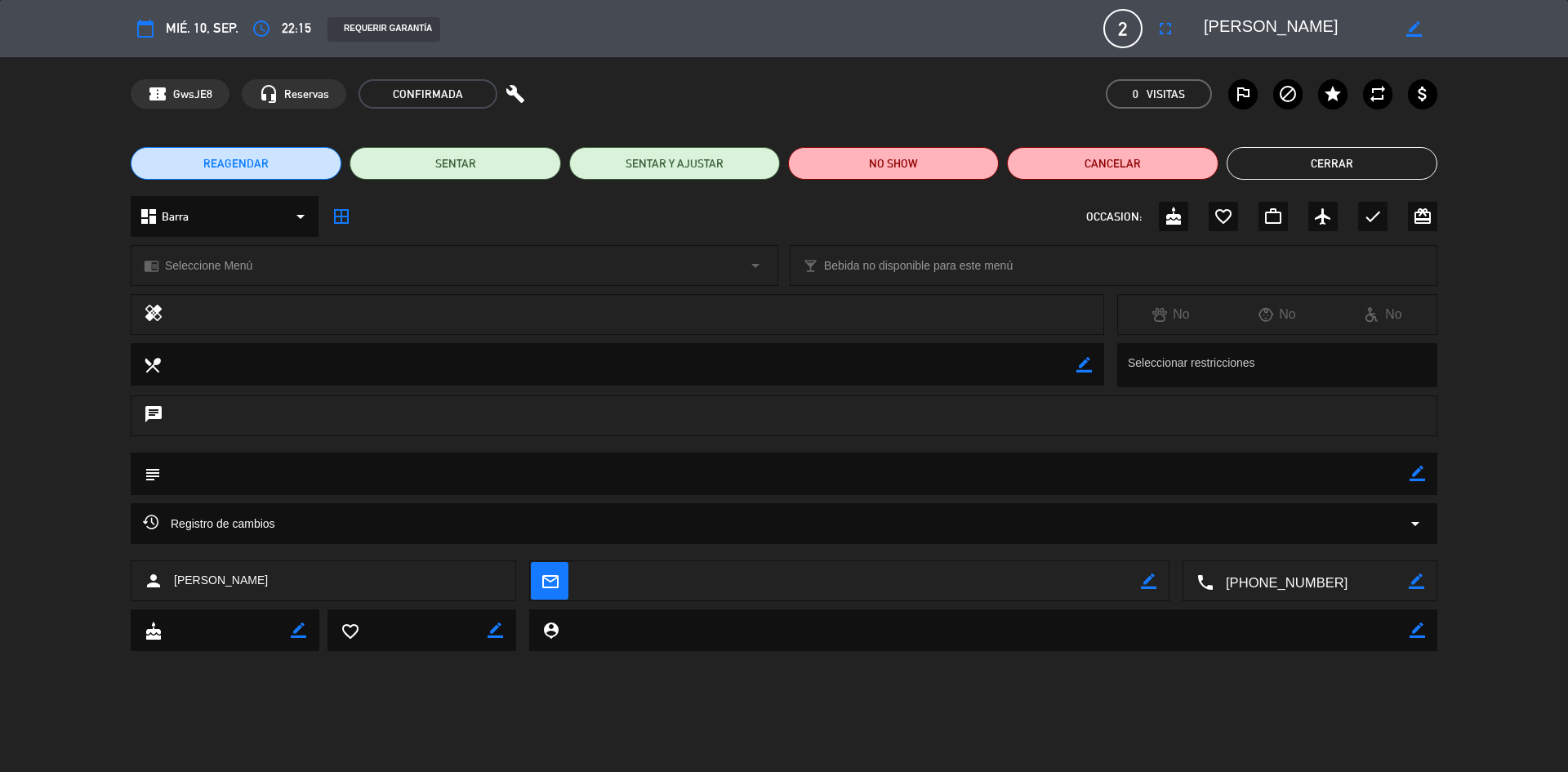
click at [1335, 160] on button "Cerrar" at bounding box center [1332, 163] width 211 height 33
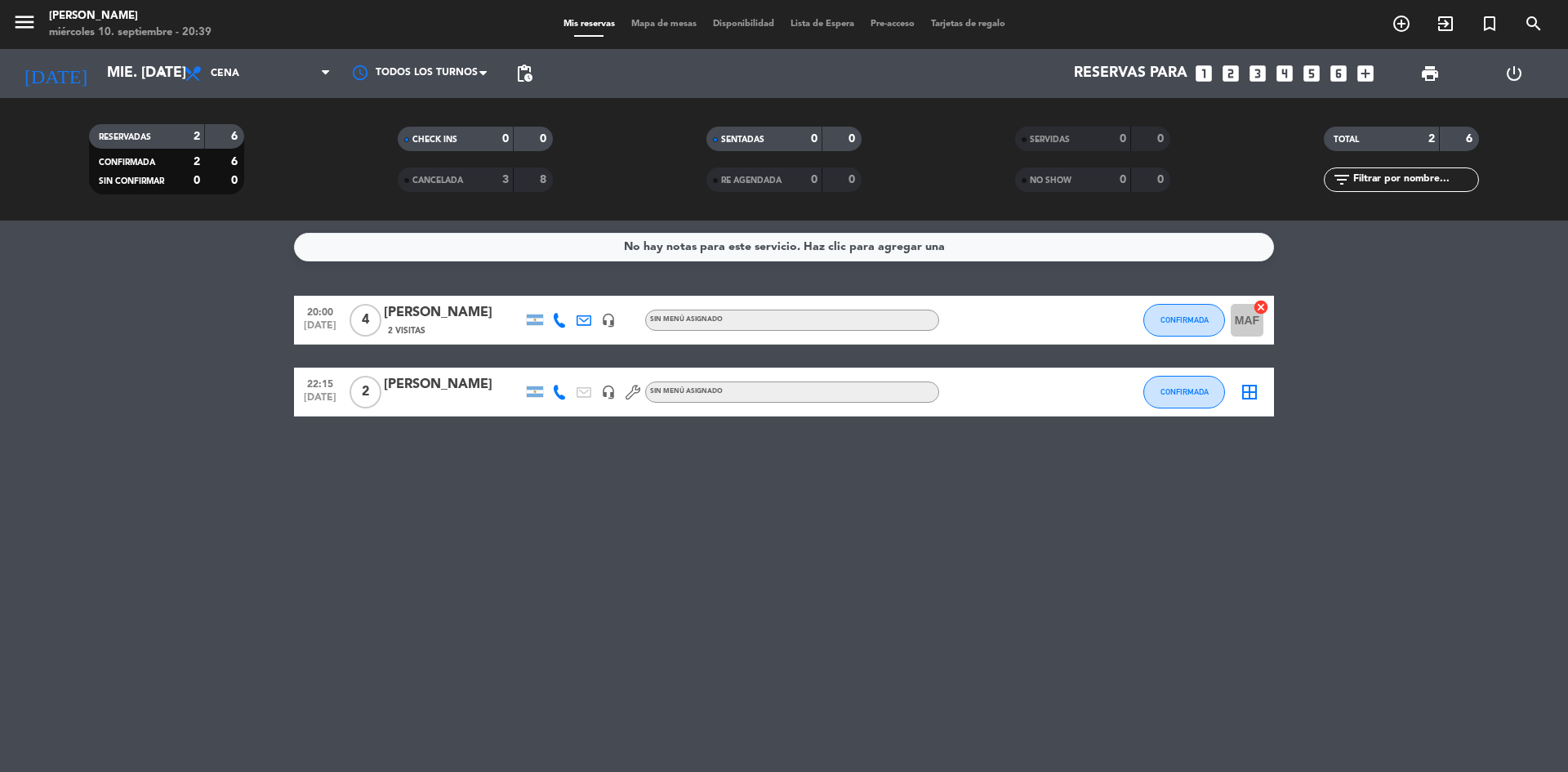
click at [1335, 160] on div "TOTAL 2 6" at bounding box center [1401, 147] width 309 height 41
click at [1286, 70] on icon "looks_4" at bounding box center [1285, 74] width 21 height 21
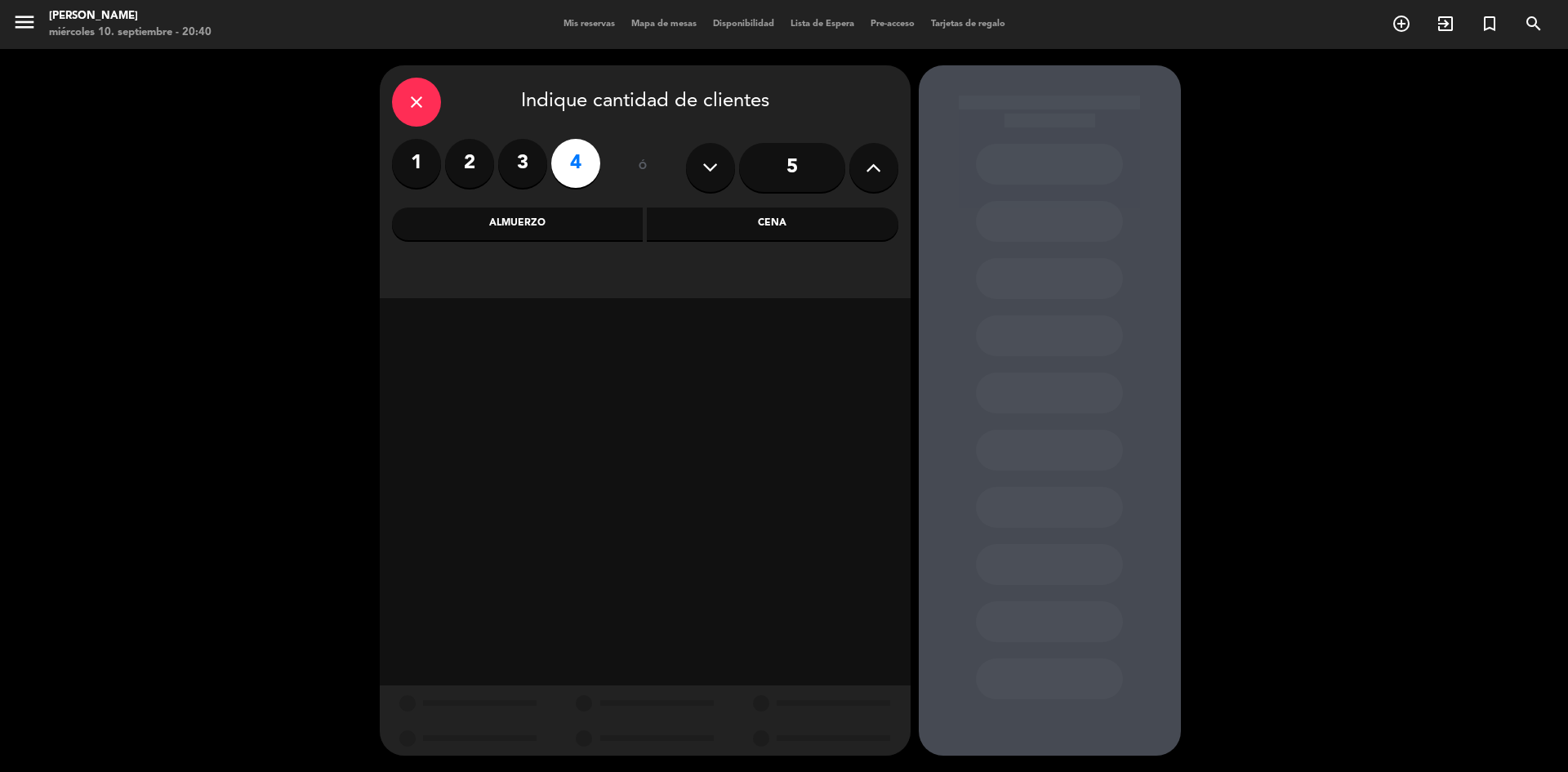
click at [824, 235] on div "Cena" at bounding box center [772, 223] width 252 height 33
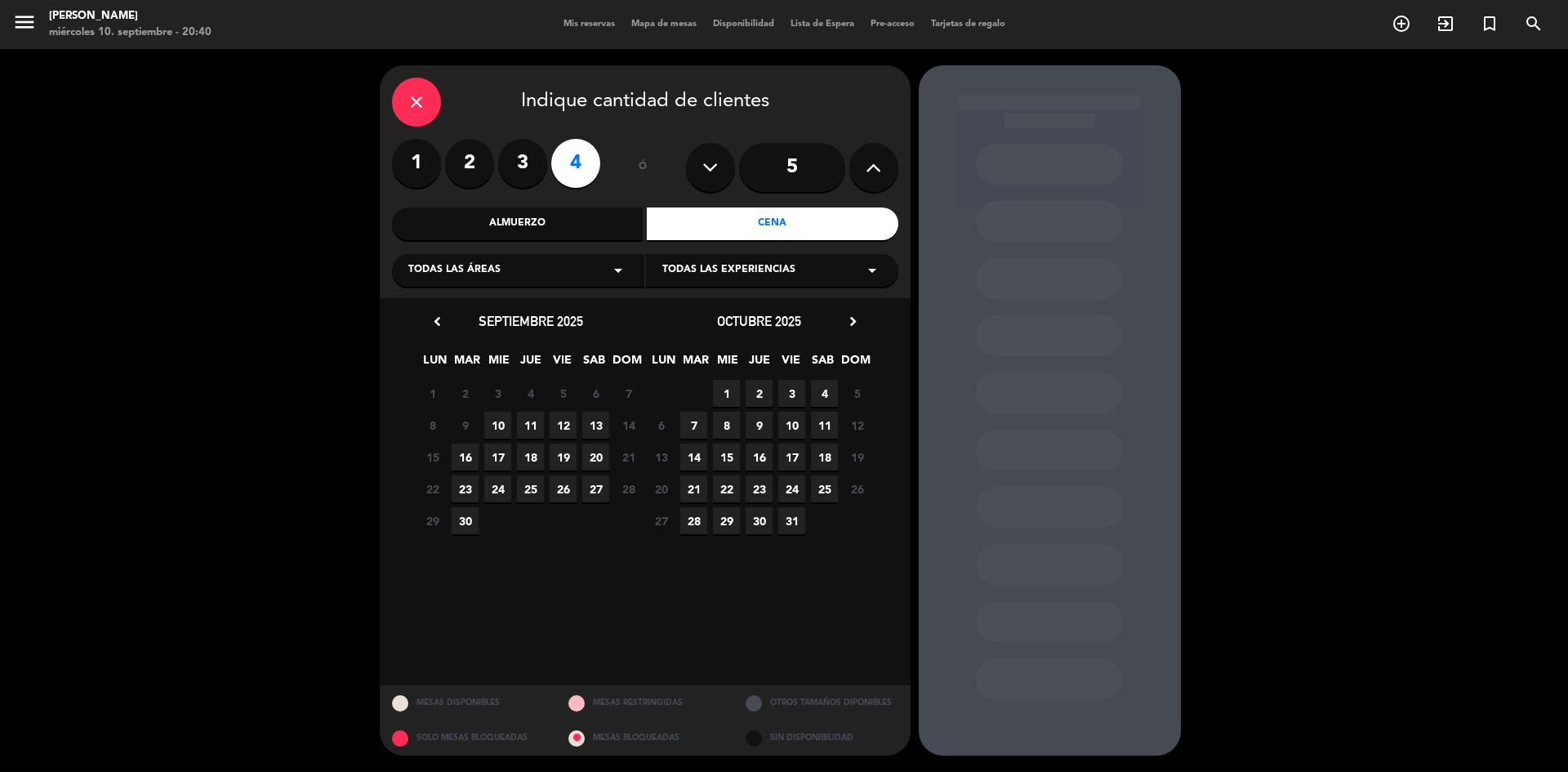
click at [494, 419] on span "10" at bounding box center [498, 425] width 27 height 27
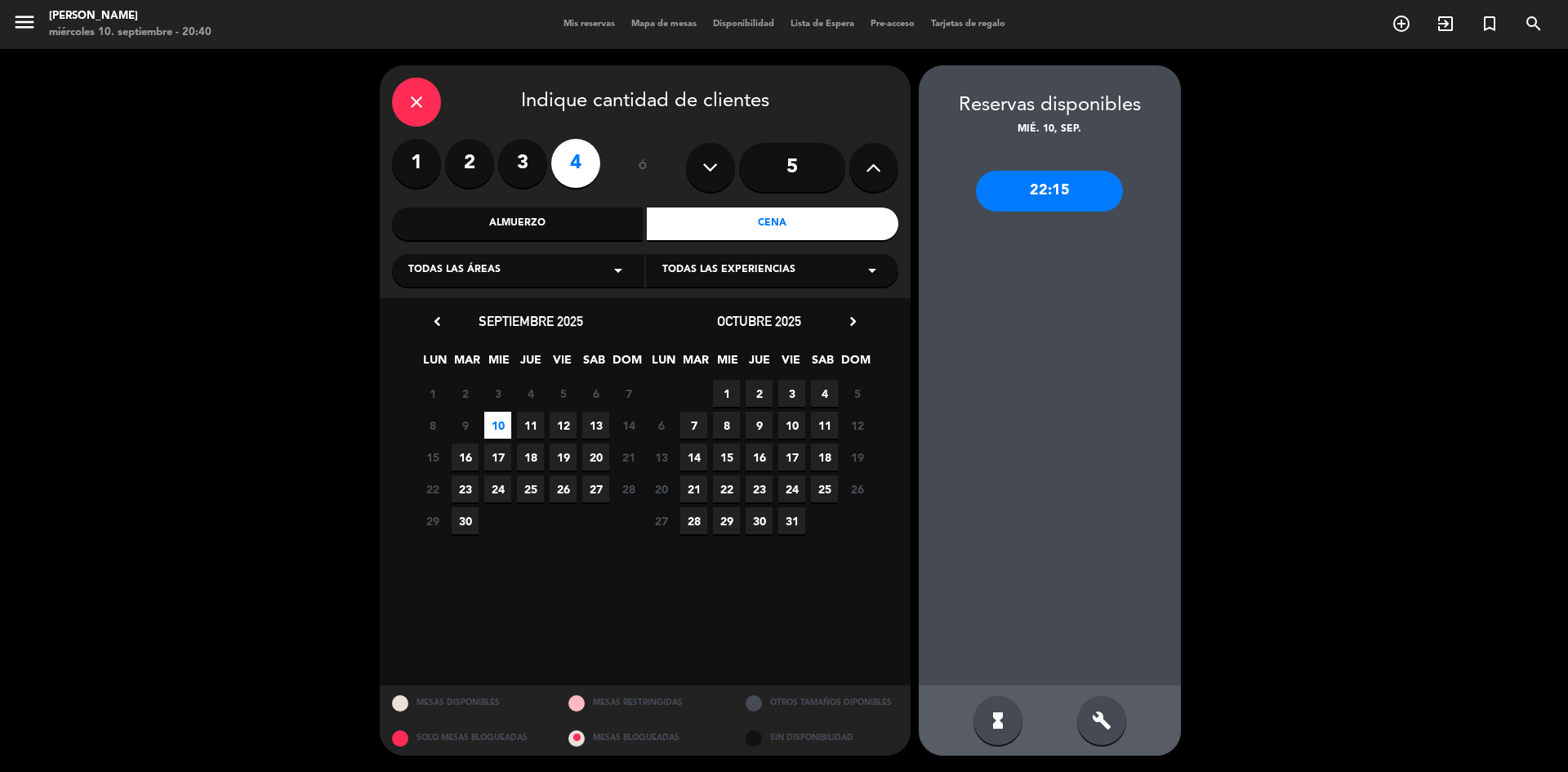
click at [1039, 199] on div "22:15" at bounding box center [1049, 191] width 147 height 41
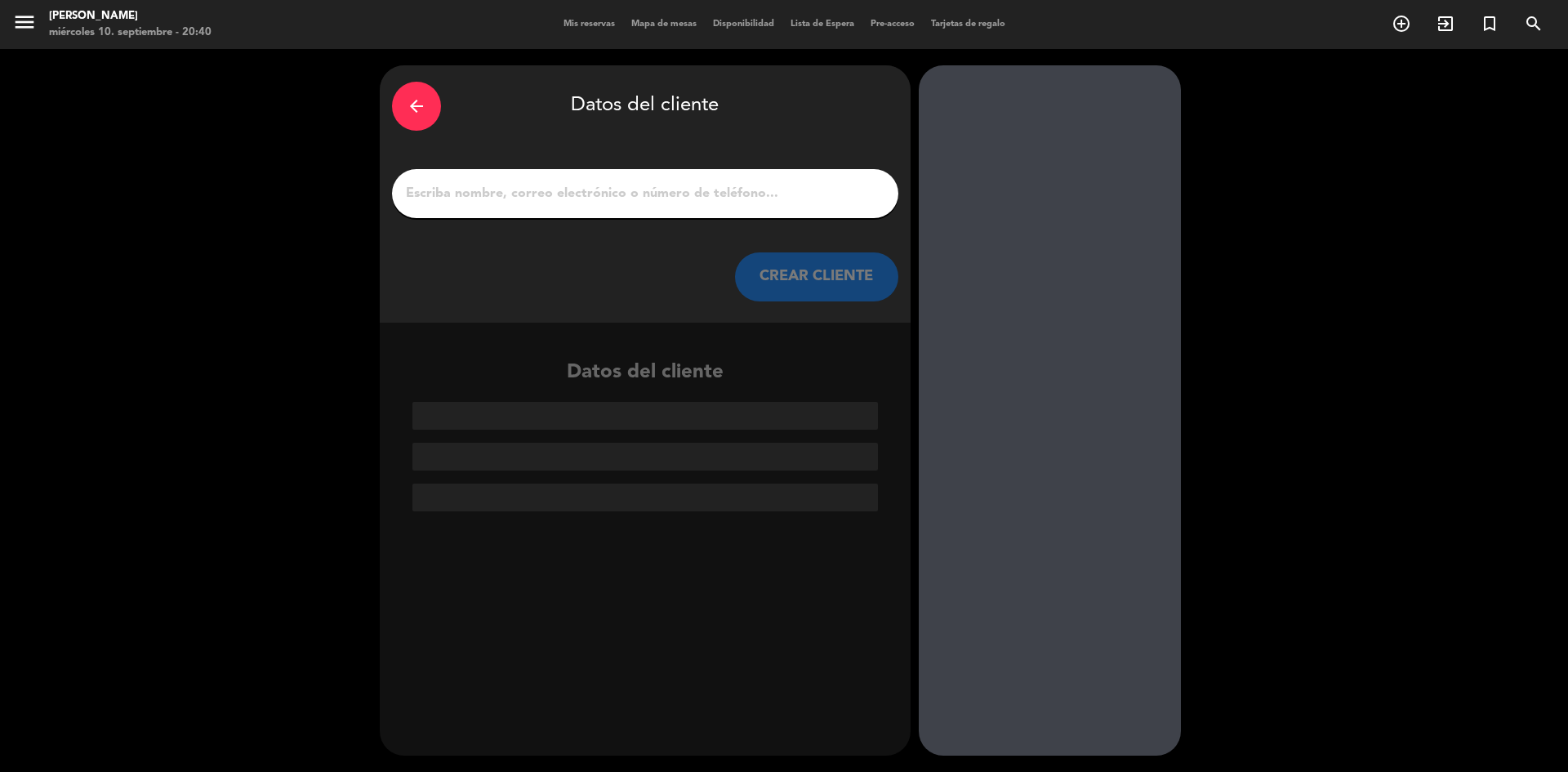
click at [577, 183] on input "1" at bounding box center [645, 194] width 482 height 23
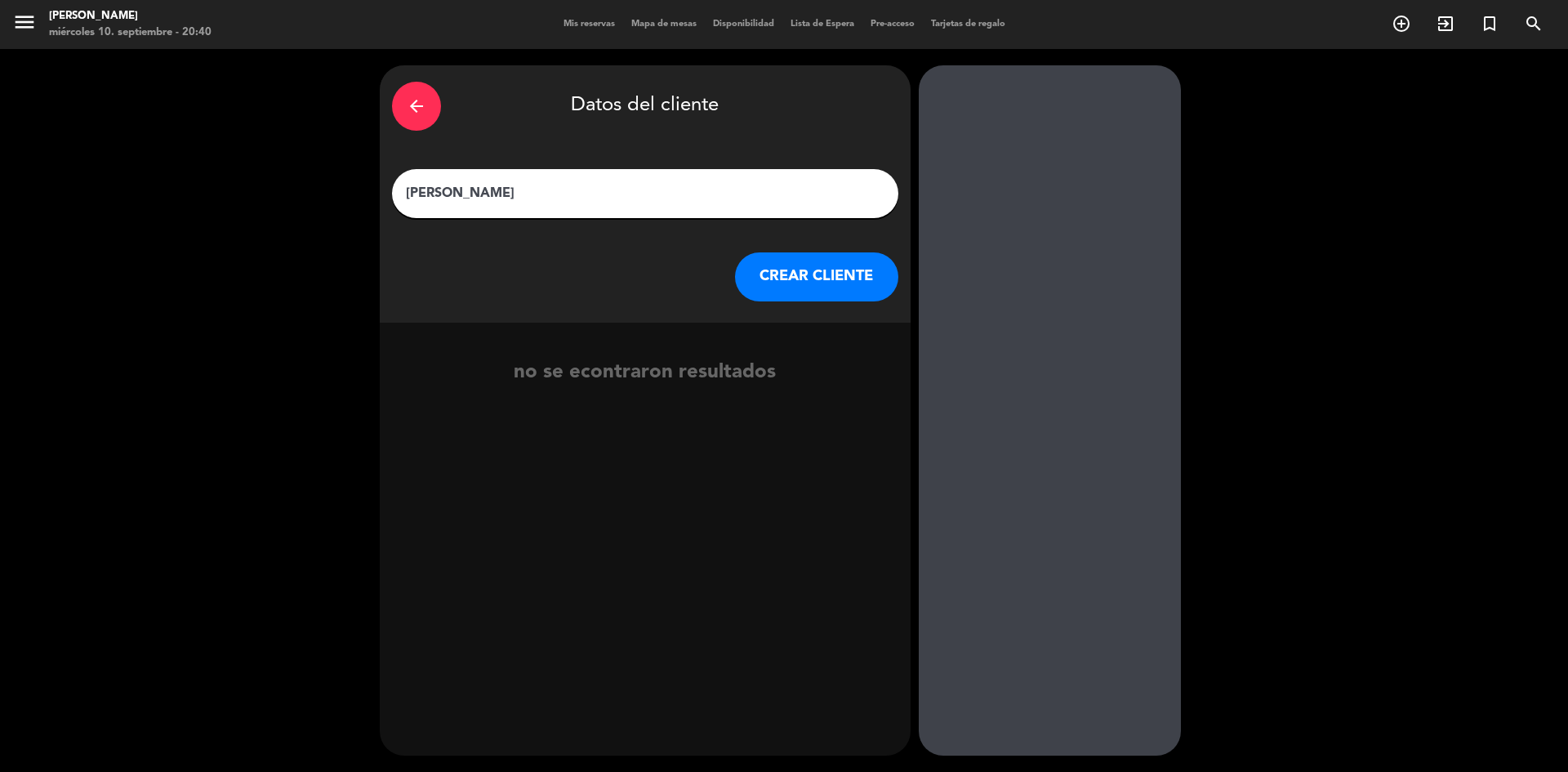
type input "[PERSON_NAME]"
click at [792, 284] on button "CREAR CLIENTE" at bounding box center [816, 276] width 163 height 49
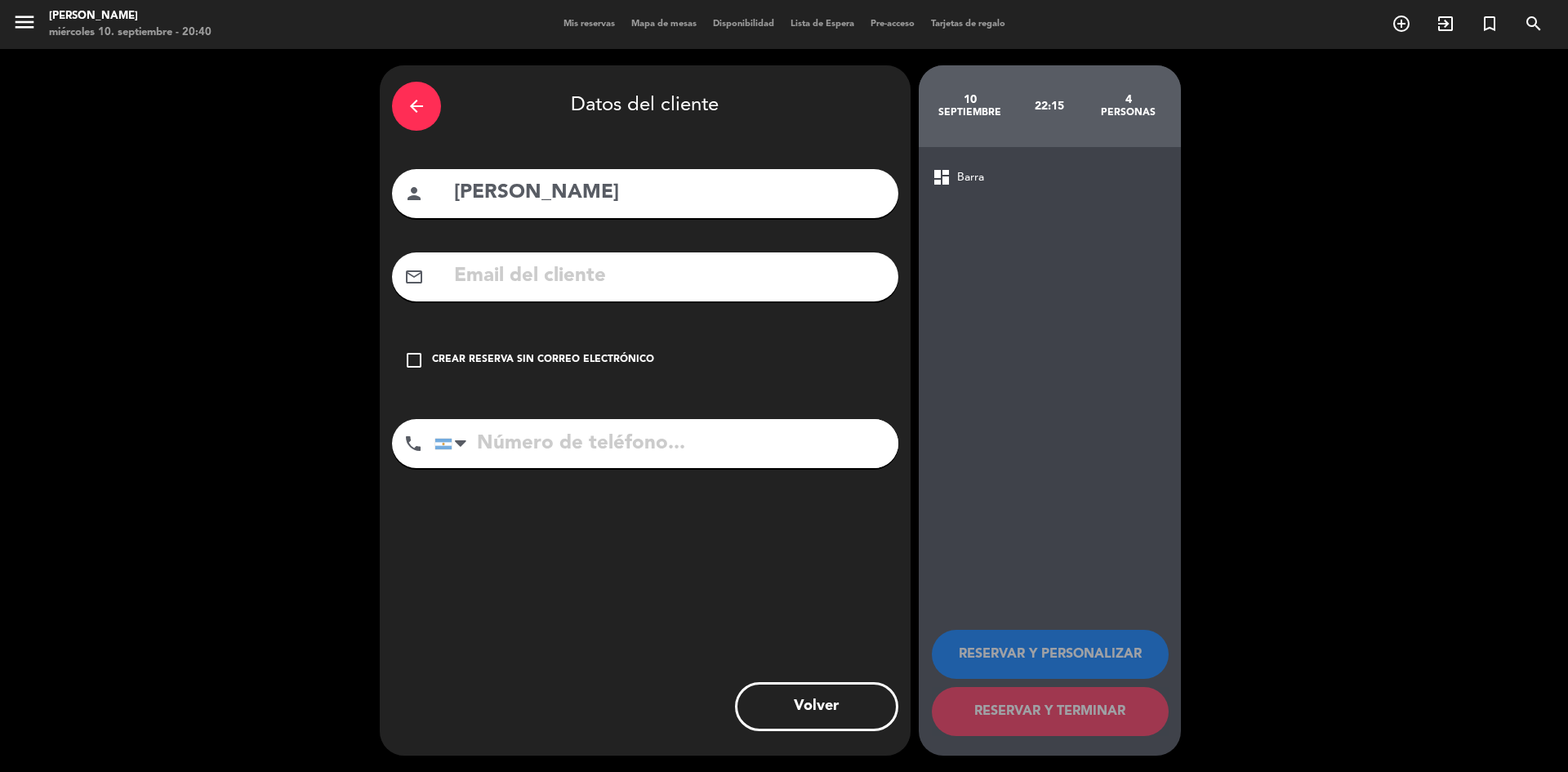
click at [597, 455] on input "tel" at bounding box center [666, 443] width 464 height 49
click at [1043, 93] on div "22:15" at bounding box center [1049, 106] width 79 height 57
click at [616, 452] on input "tel" at bounding box center [666, 443] width 464 height 49
type input "1165751458"
click at [477, 350] on div "check_box_outline_blank Crear reserva sin correo electrónico" at bounding box center [645, 360] width 507 height 49
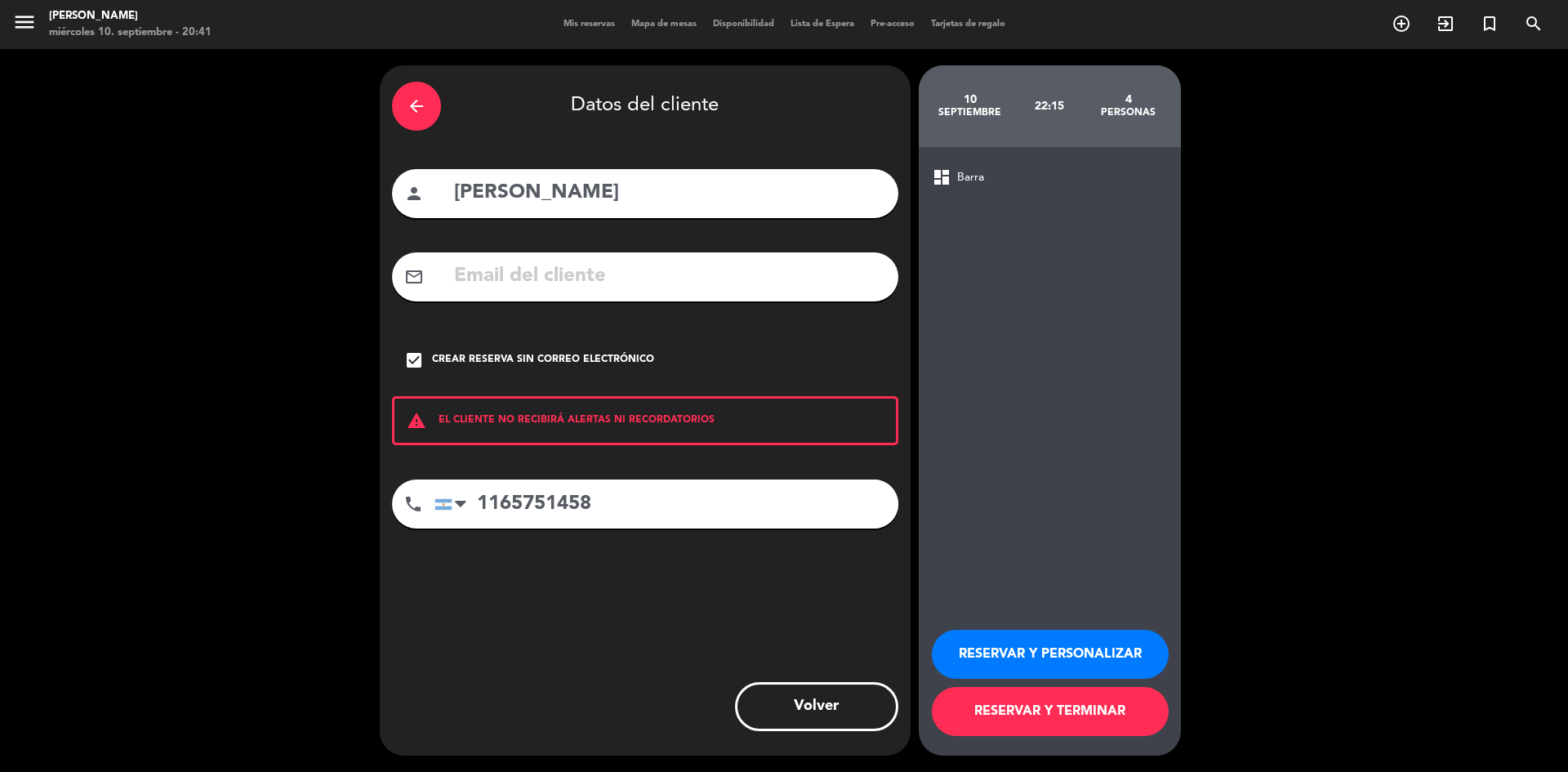
click at [1023, 667] on button "RESERVAR Y PERSONALIZAR" at bounding box center [1051, 654] width 237 height 49
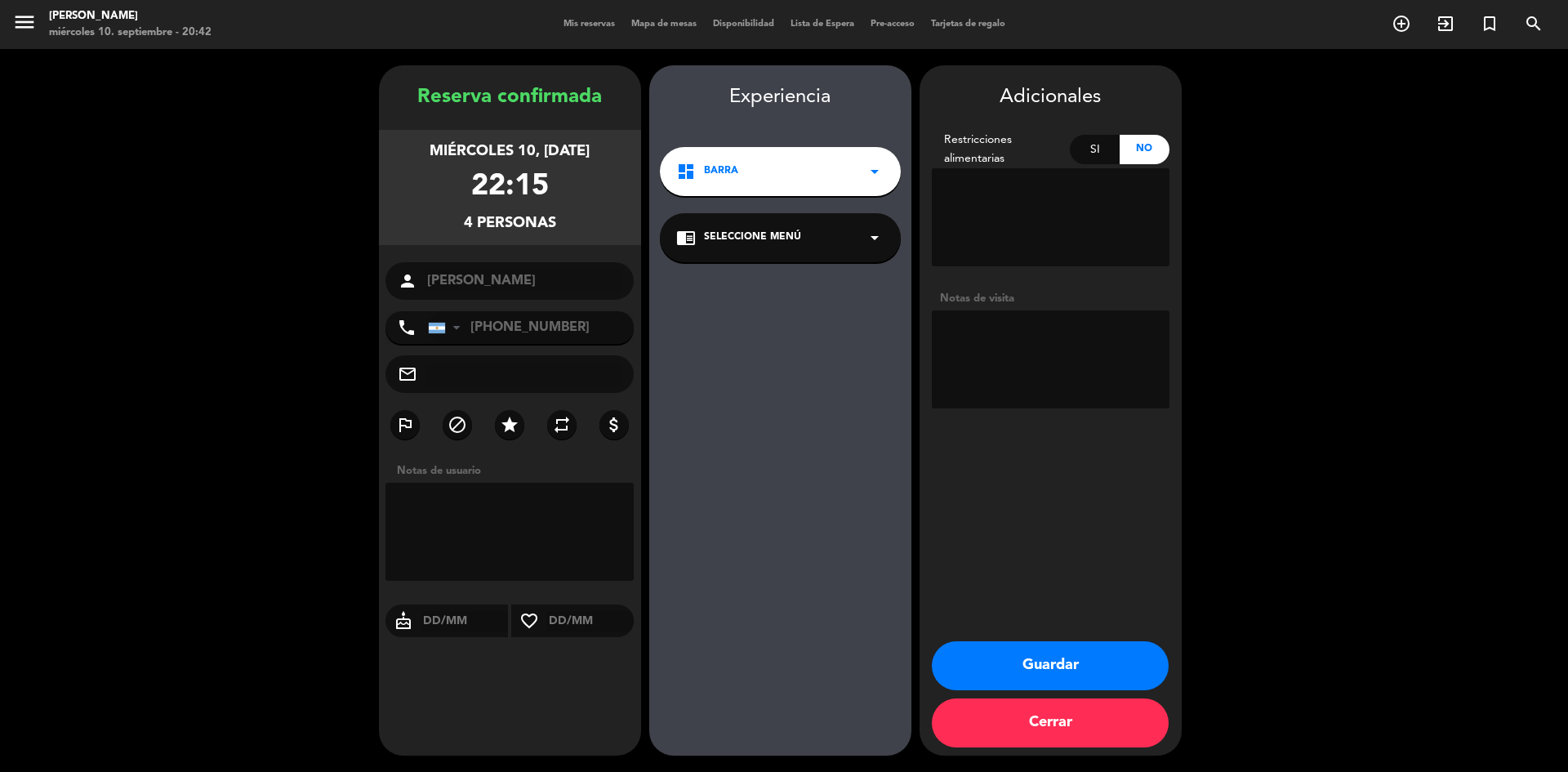
click at [488, 384] on input "text" at bounding box center [524, 374] width 197 height 23
click at [1036, 199] on textarea at bounding box center [1051, 217] width 238 height 98
click at [536, 386] on div "mail_outline" at bounding box center [510, 374] width 249 height 37
click at [1009, 172] on textarea at bounding box center [1051, 217] width 238 height 98
click at [1123, 196] on textarea at bounding box center [1051, 217] width 238 height 98
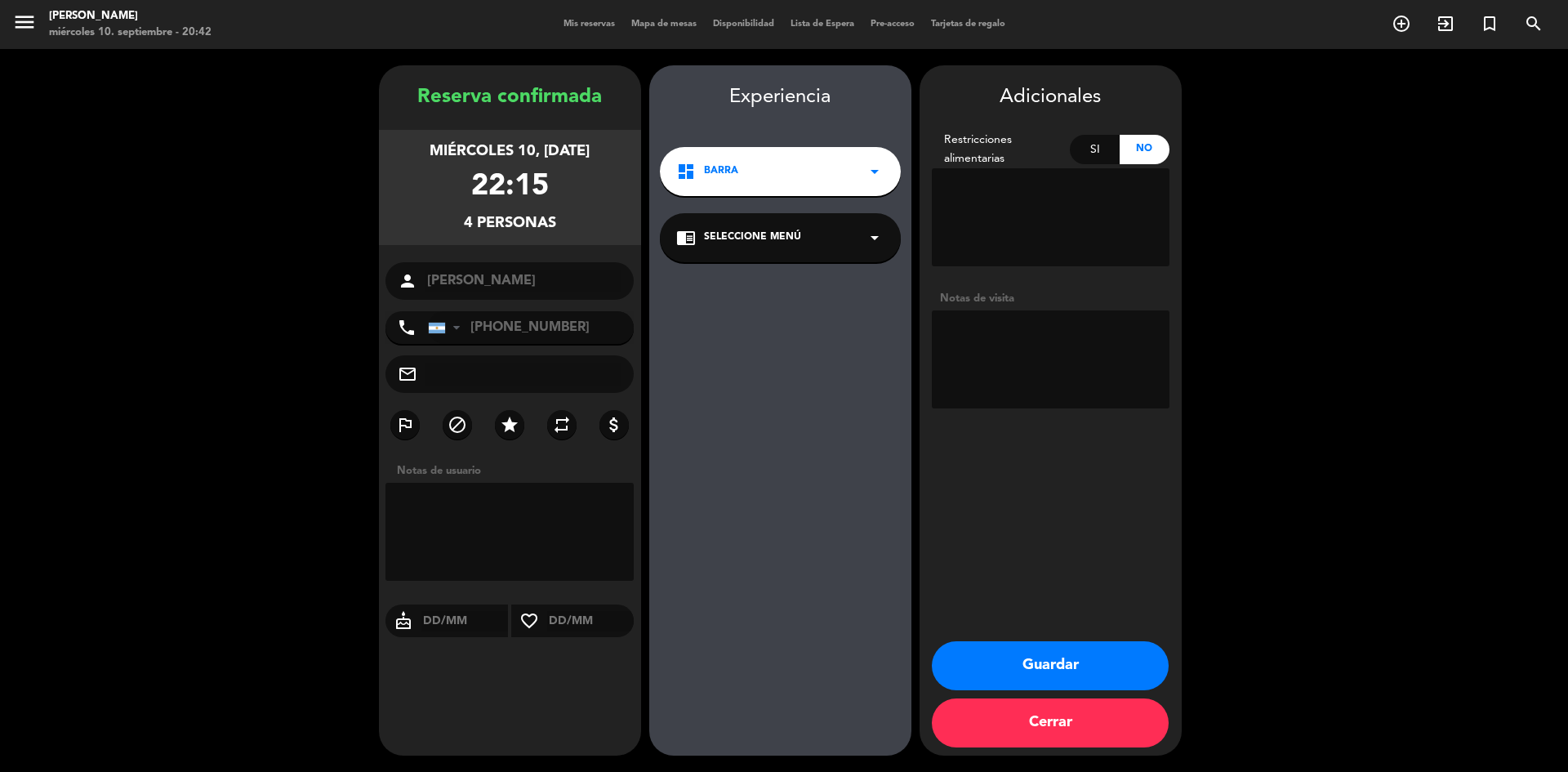
click at [1043, 334] on textarea at bounding box center [1051, 360] width 238 height 98
type textarea "21:15"
click at [992, 686] on button "Guardar" at bounding box center [1051, 665] width 237 height 49
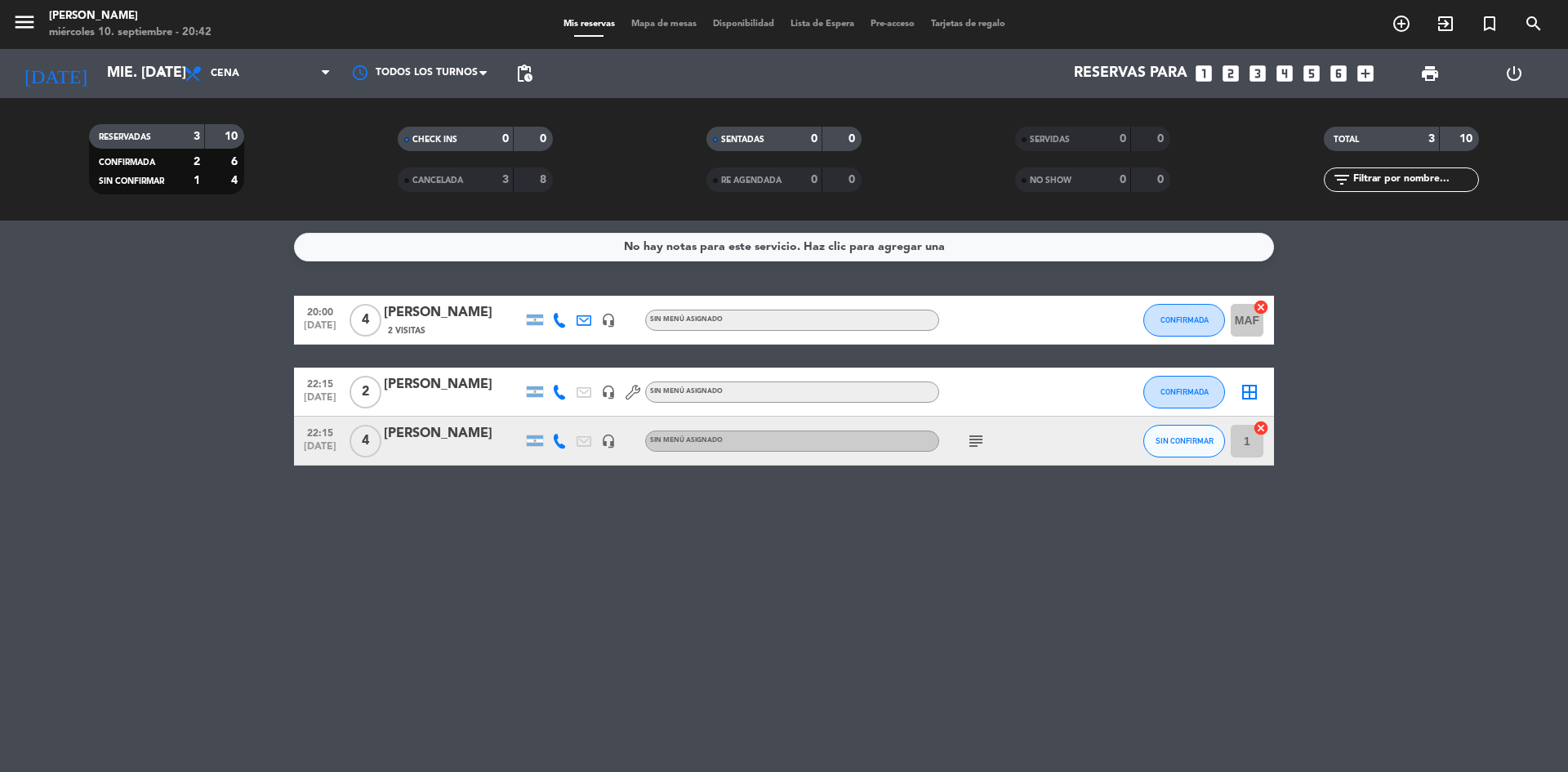
click at [368, 448] on span "4" at bounding box center [366, 441] width 32 height 33
click at [48, 551] on div "No hay notas para este servicio. Haz clic para agregar una 20:00 [DATE] 4 [PERS…" at bounding box center [784, 496] width 1568 height 551
click at [99, 70] on input "mié. [DATE]" at bounding box center [193, 73] width 190 height 33
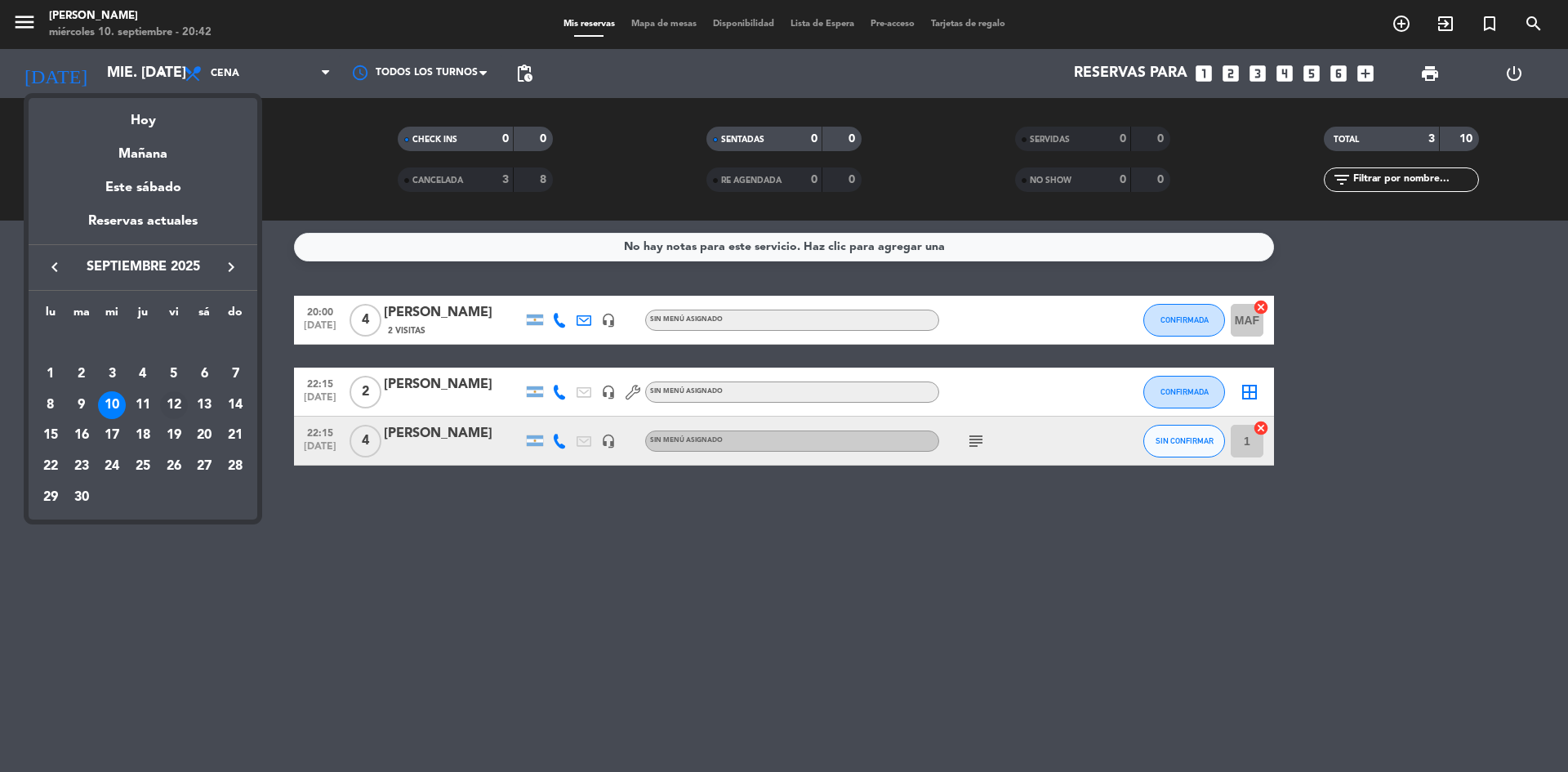
click at [180, 409] on div "12" at bounding box center [174, 404] width 28 height 28
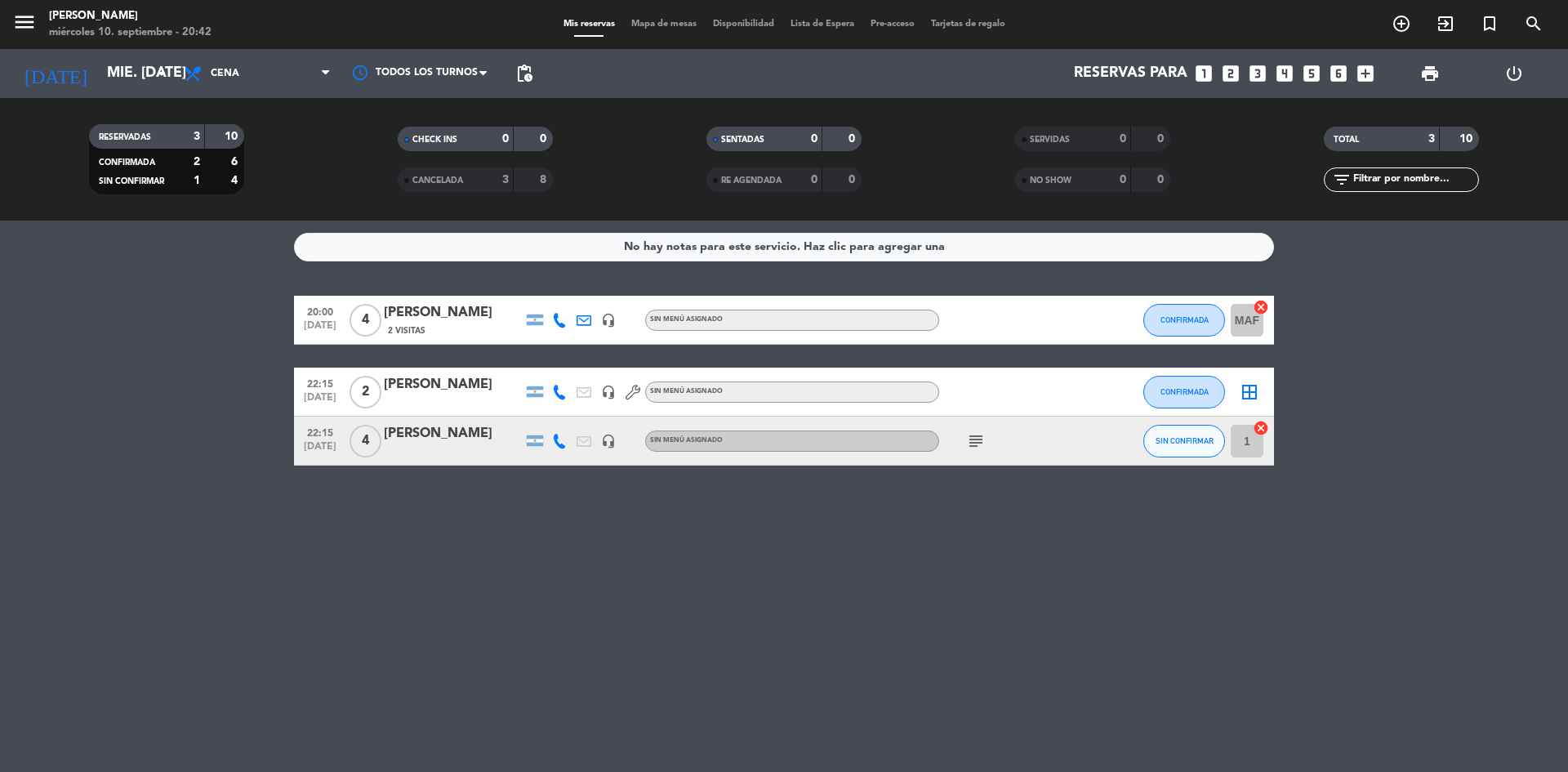
type input "vie. [DATE]"
